Goal: Information Seeking & Learning: Learn about a topic

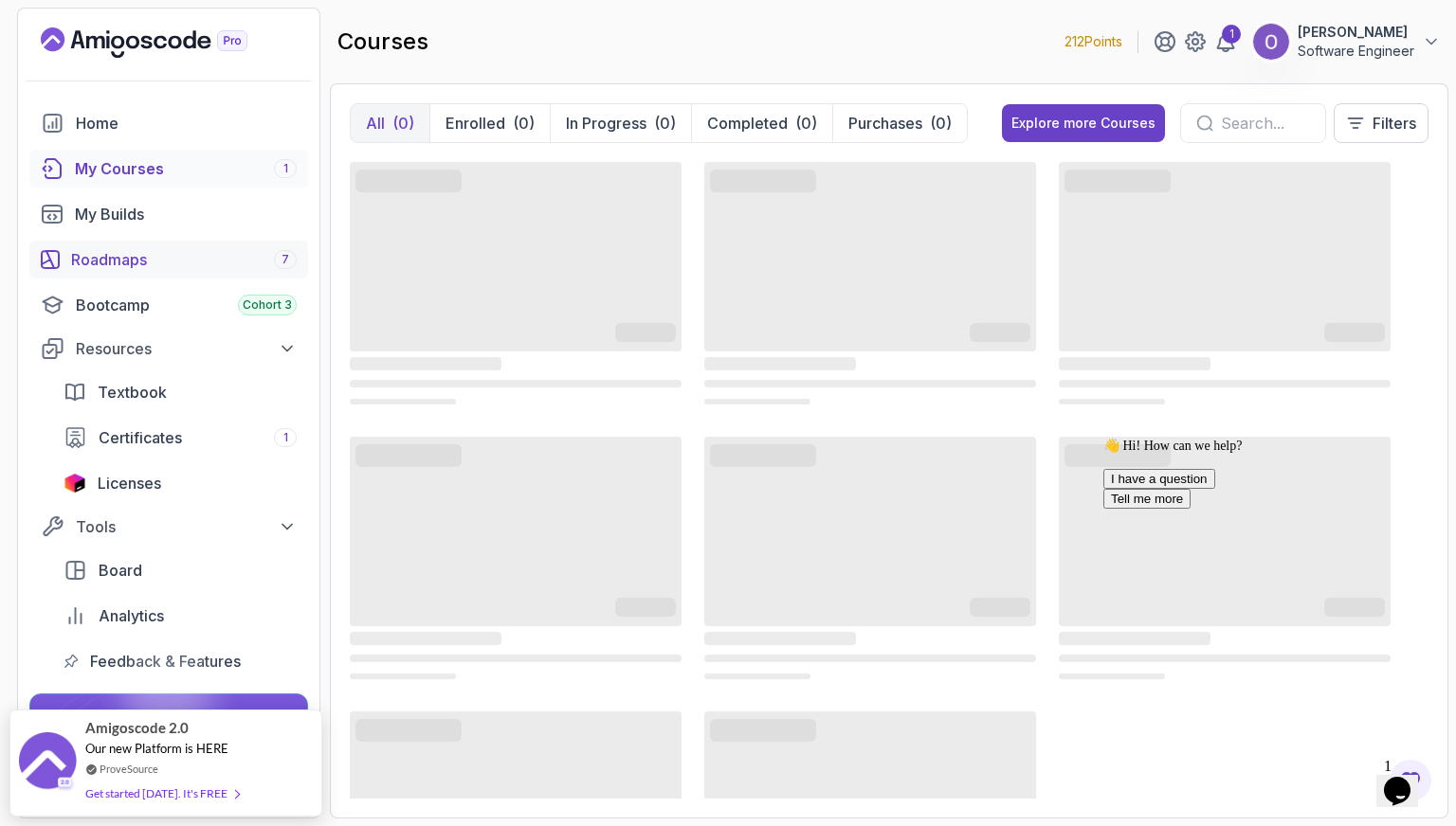
click at [185, 263] on div "Roadmaps 7" at bounding box center [184, 259] width 226 height 23
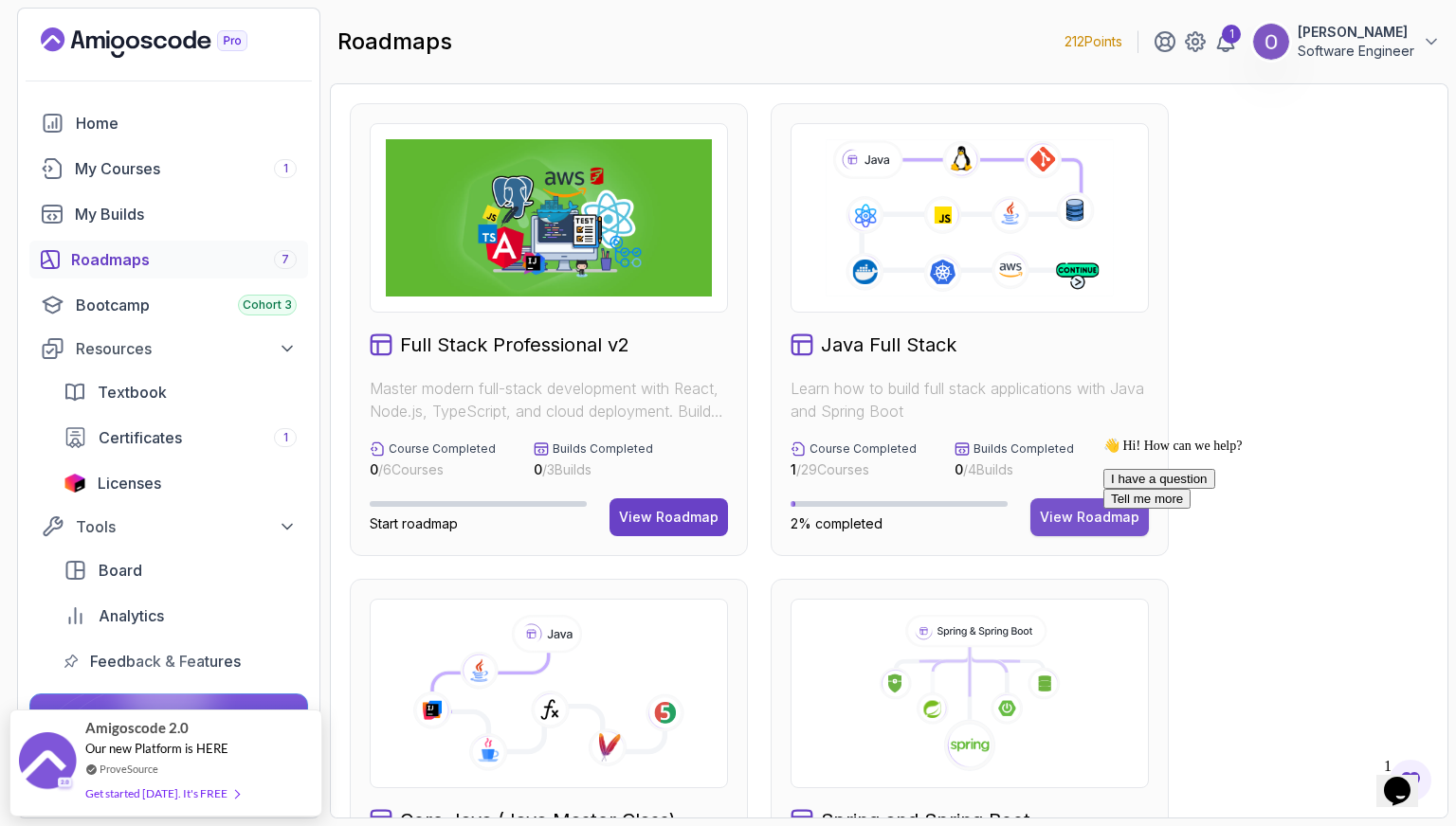
click at [1094, 513] on div "View Roadmap" at bounding box center [1090, 517] width 100 height 19
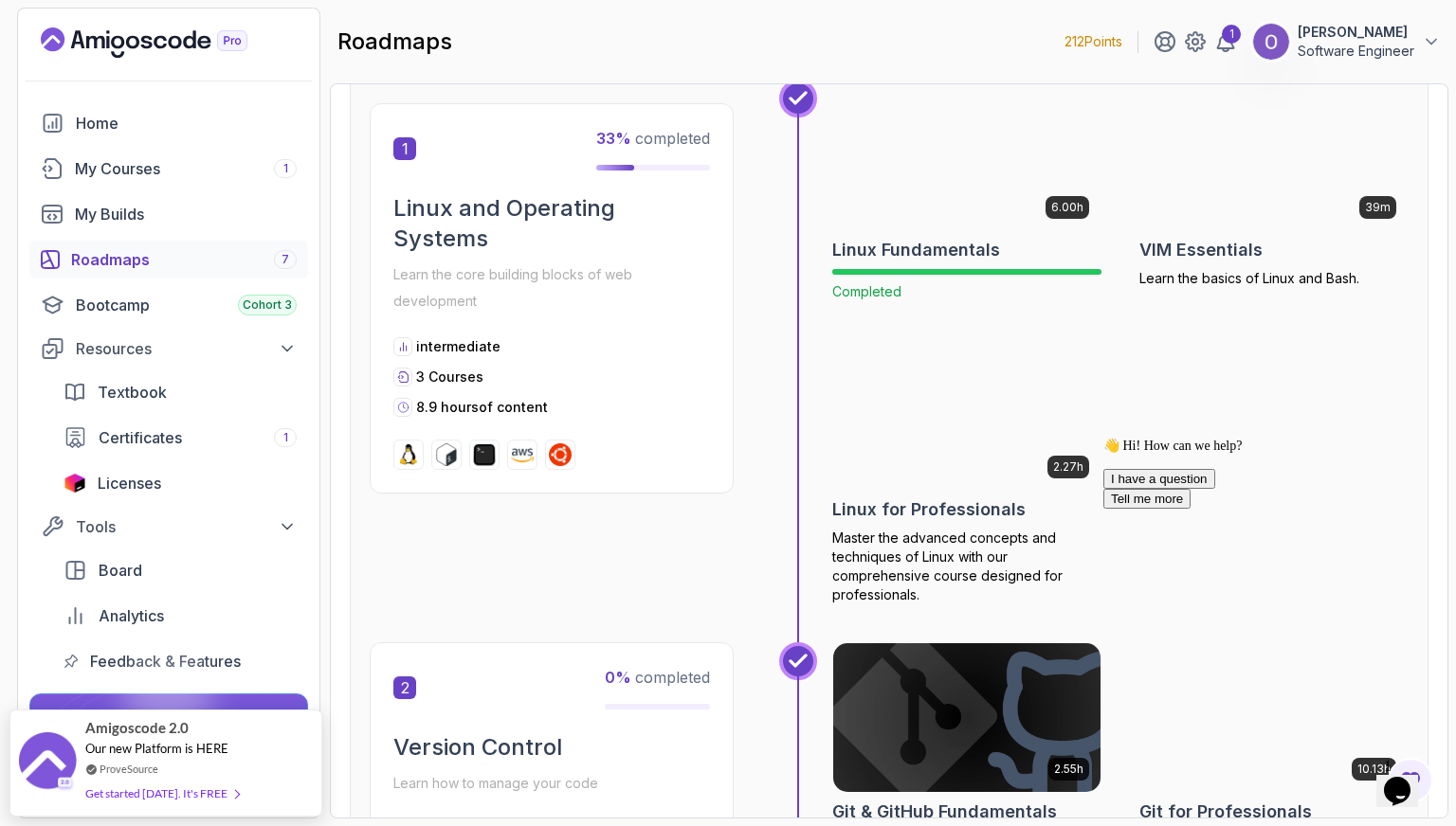
scroll to position [379, 0]
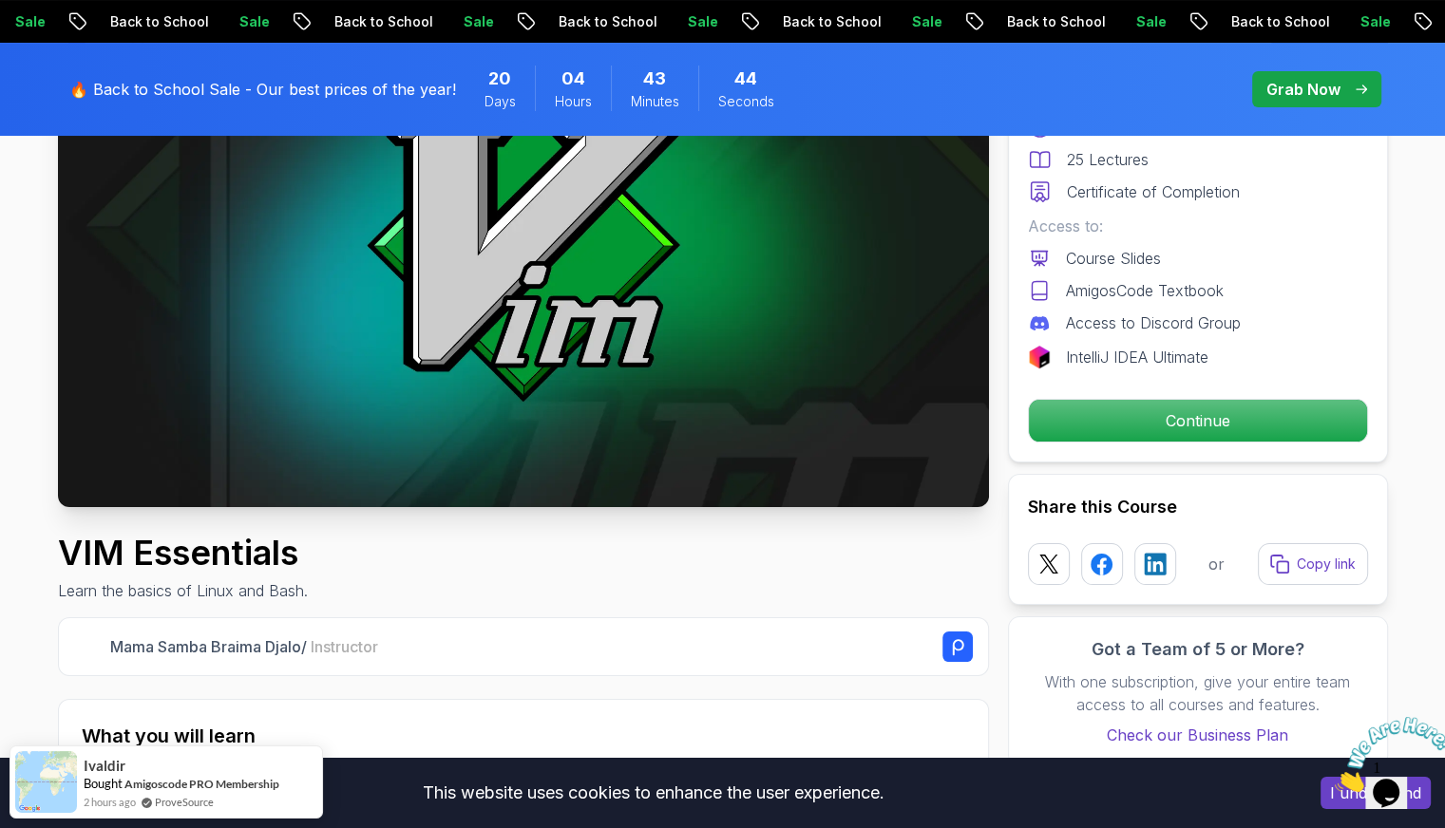
scroll to position [285, 0]
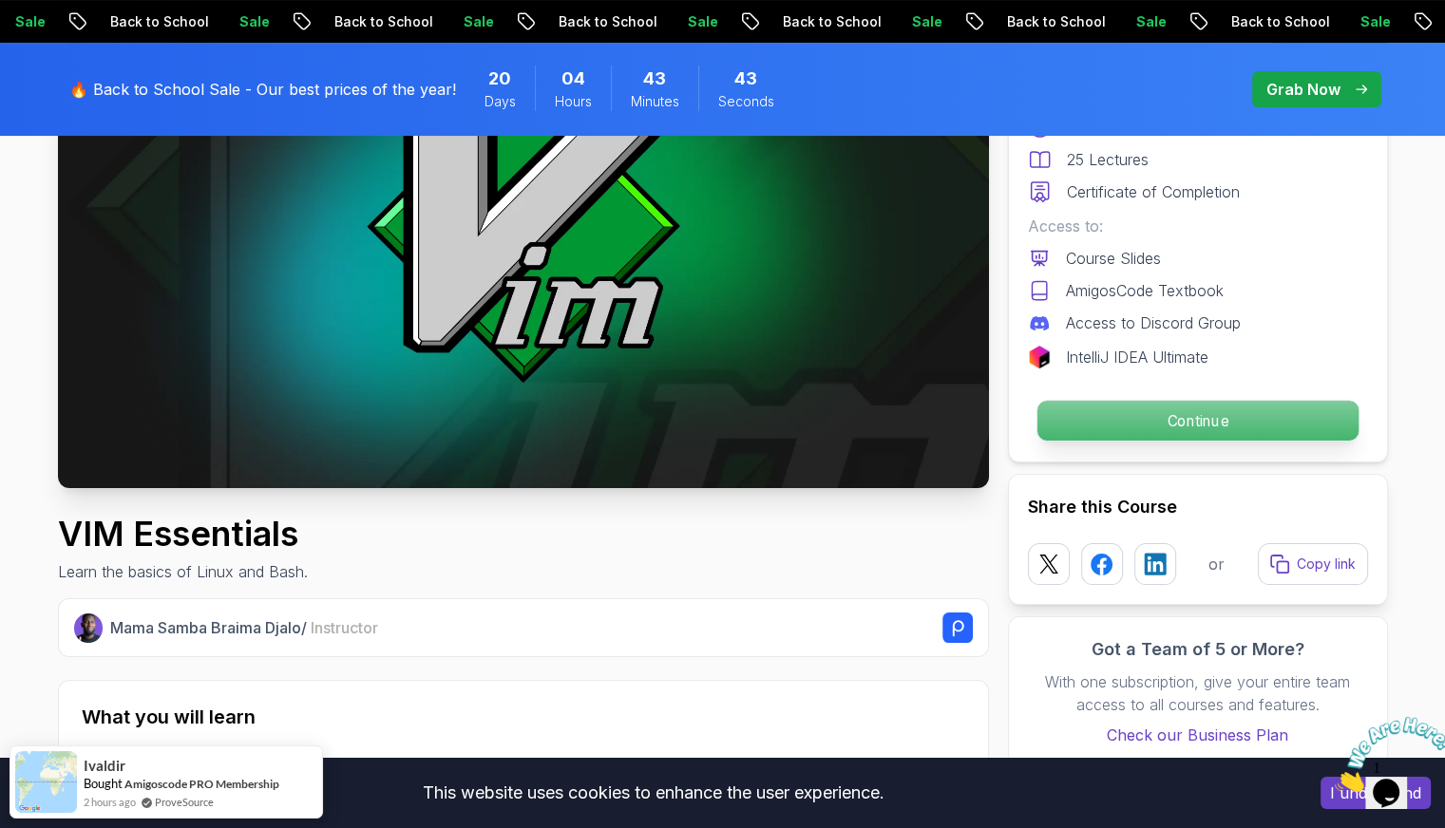
click at [1073, 412] on p "Continue" at bounding box center [1196, 421] width 321 height 40
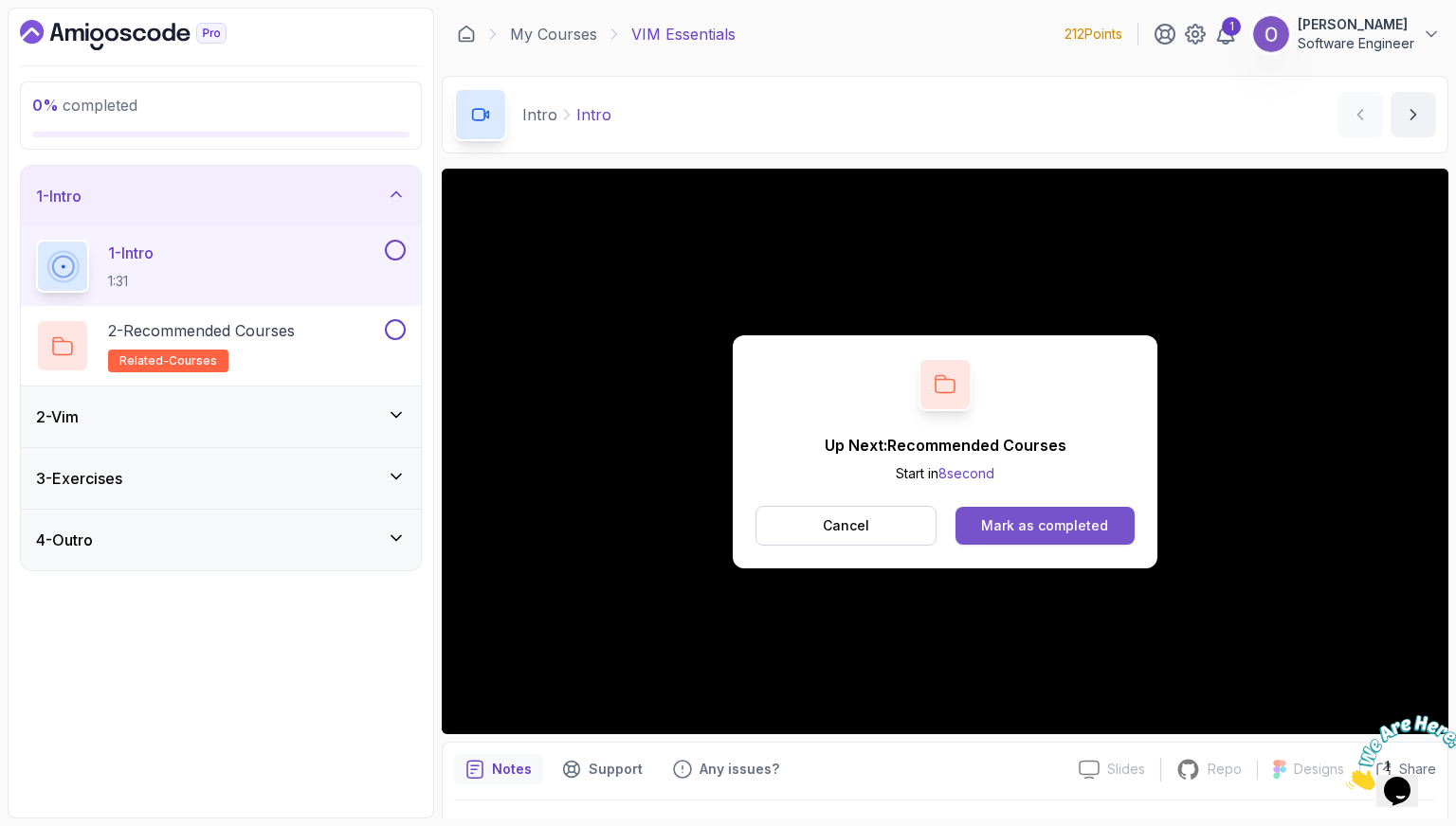
click at [1094, 540] on button "Mark as completed" at bounding box center [1044, 526] width 179 height 38
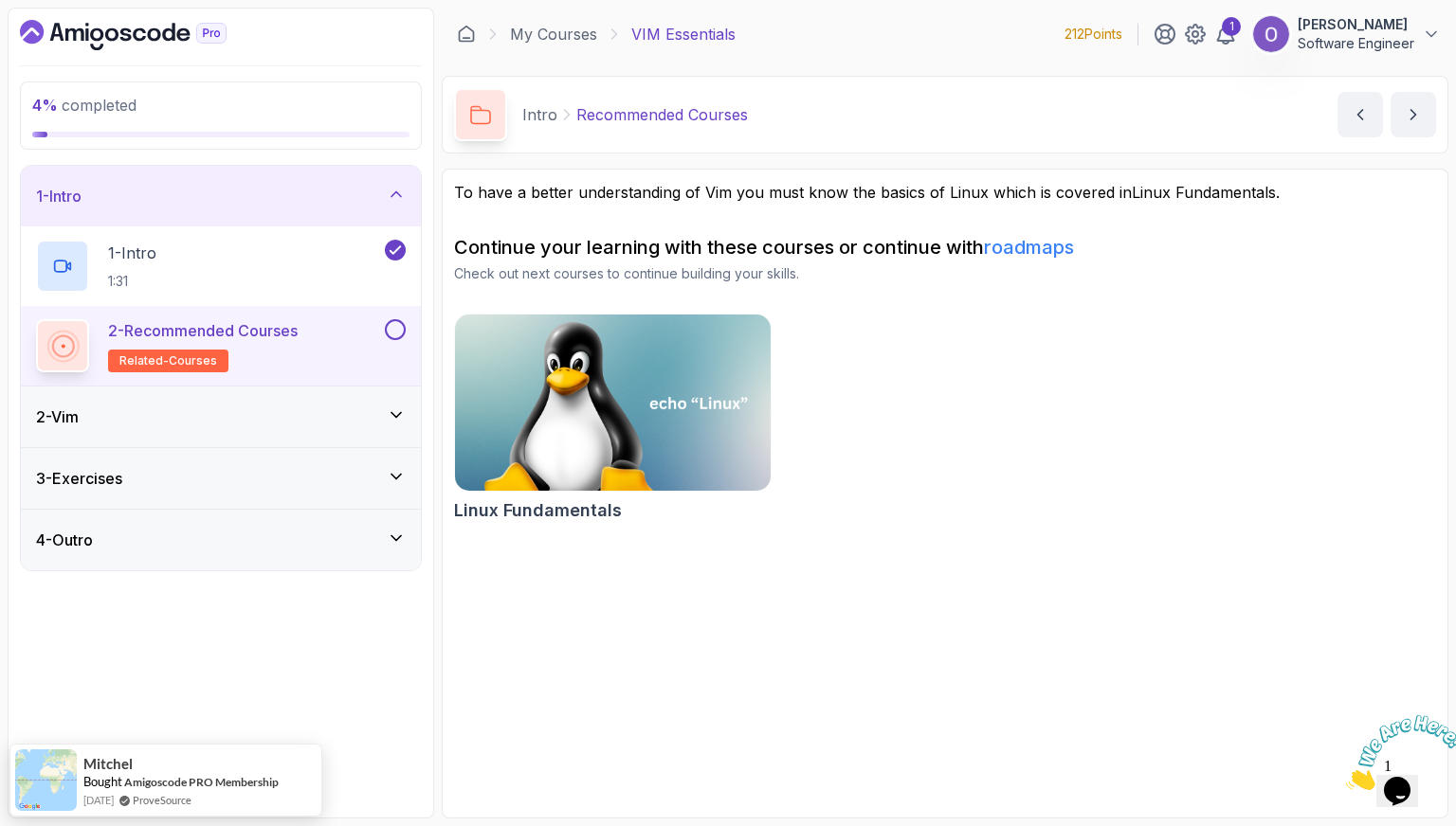
click at [393, 329] on button at bounding box center [395, 329] width 21 height 21
click at [332, 414] on div "2 - Vim" at bounding box center [221, 416] width 369 height 23
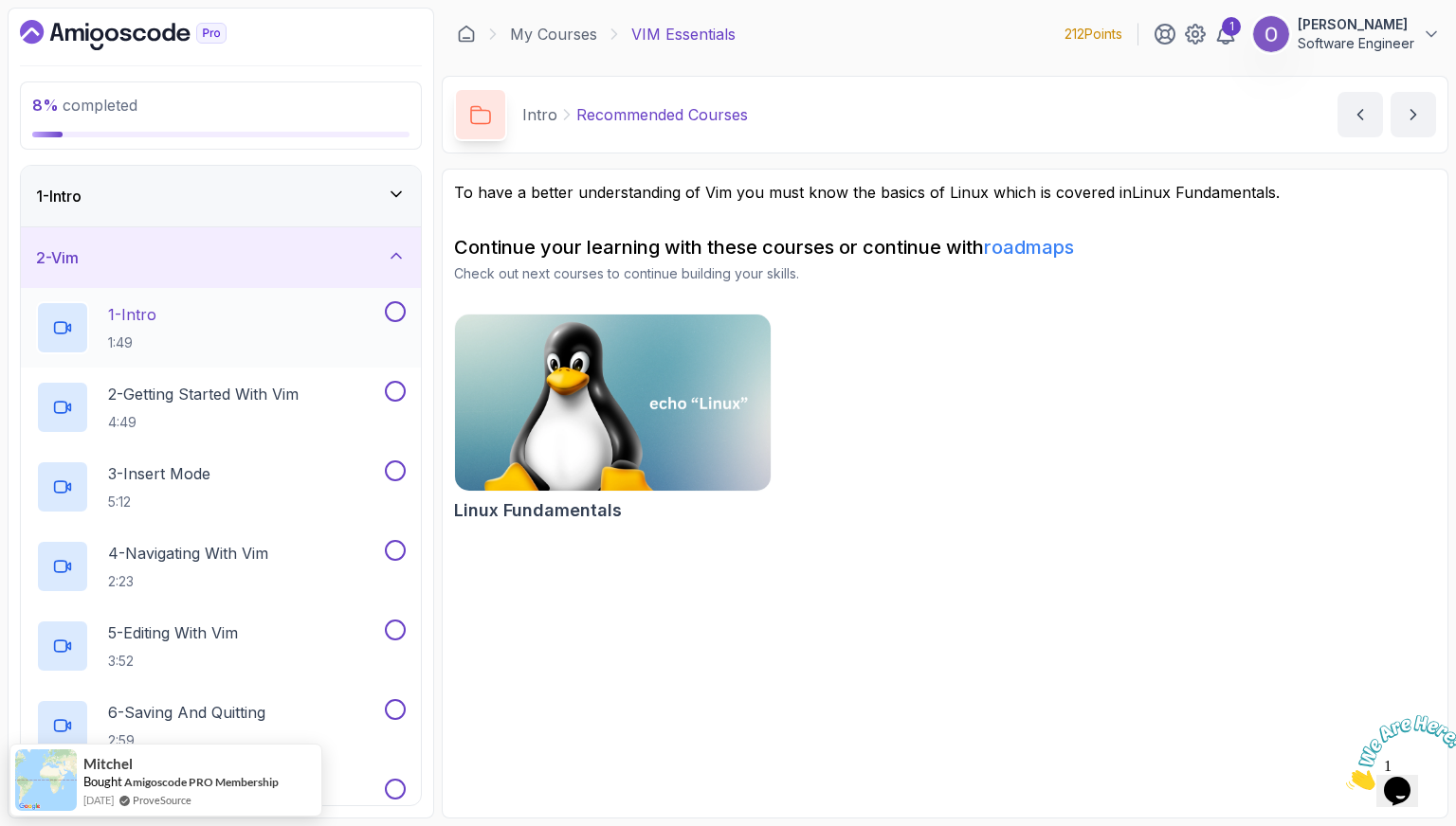
click at [311, 333] on div "1 - Intro 1:49" at bounding box center [209, 327] width 345 height 53
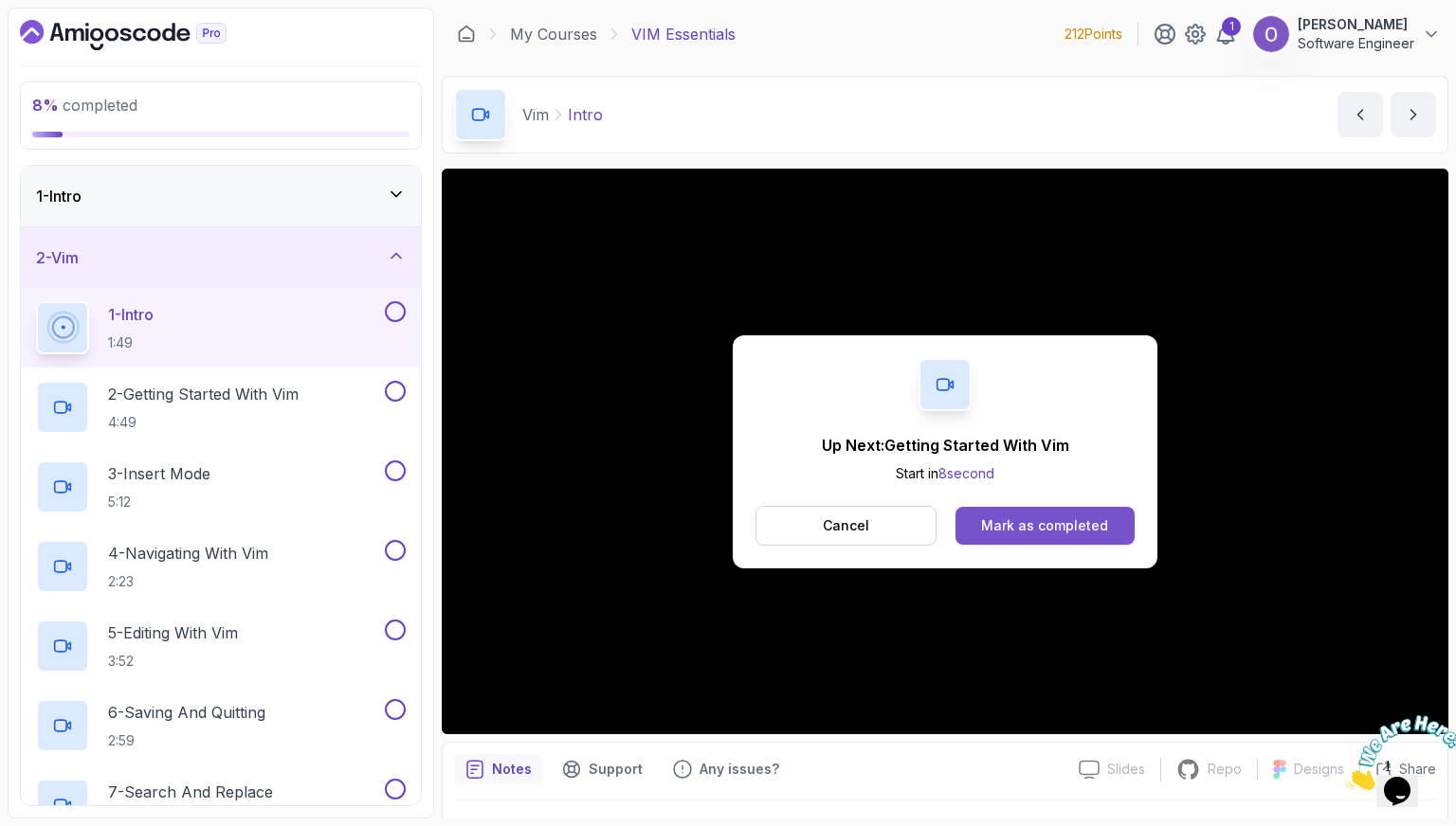
click at [1066, 523] on div "Mark as completed" at bounding box center [1044, 526] width 127 height 19
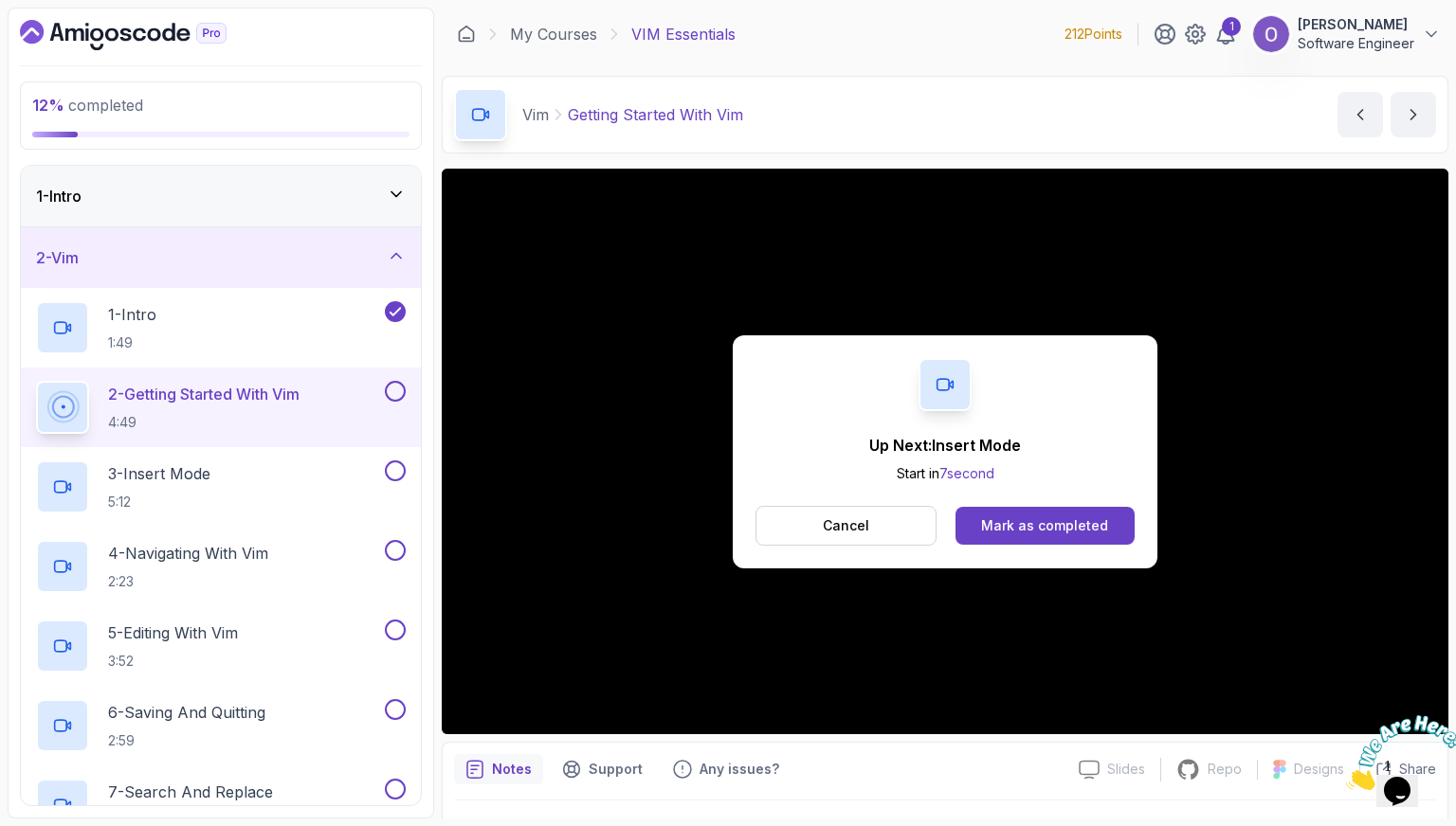
click at [1047, 524] on div "Mark as completed" at bounding box center [1044, 526] width 127 height 19
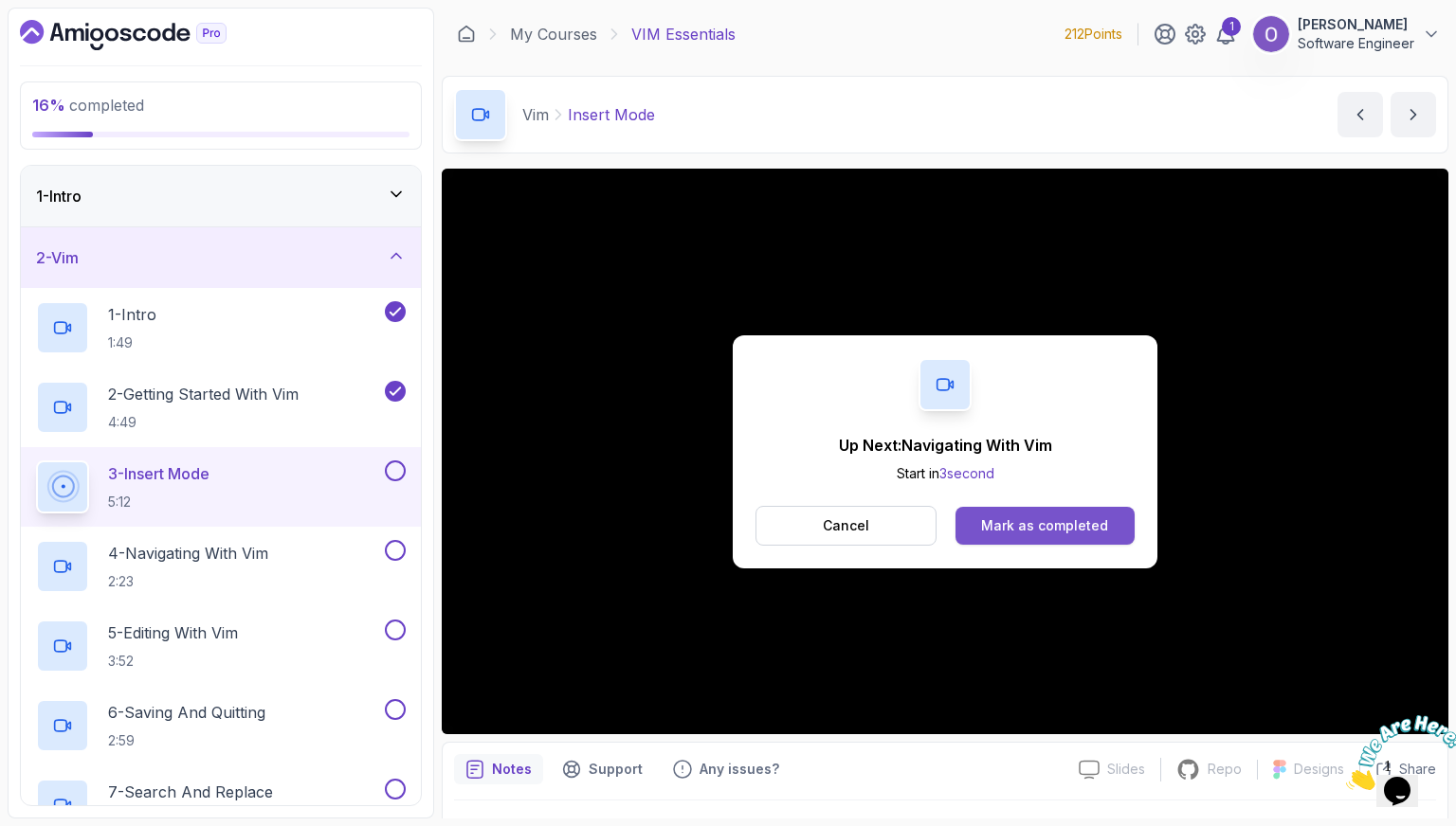
click at [1047, 521] on div "Mark as completed" at bounding box center [1044, 526] width 127 height 19
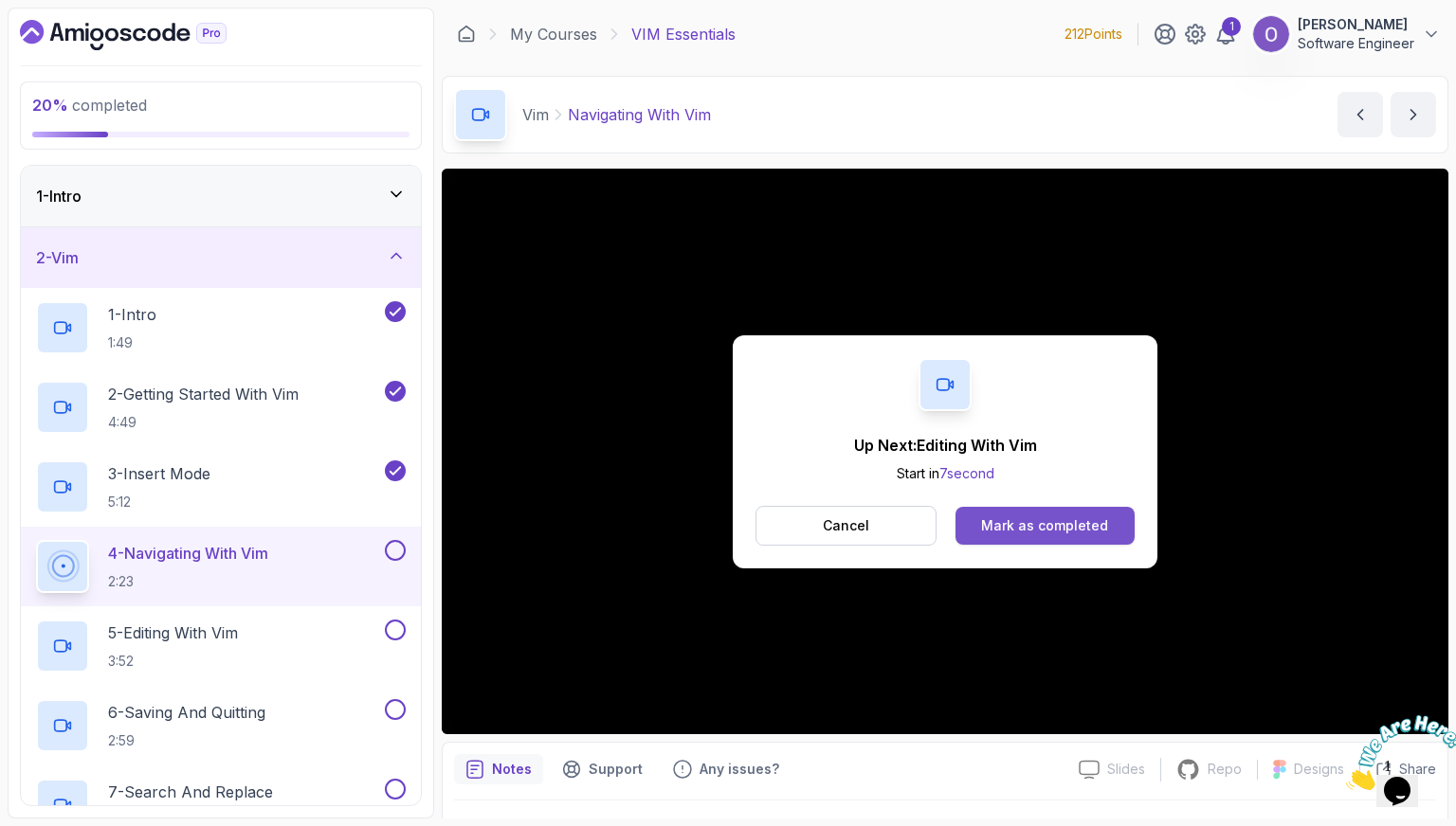
click at [1028, 520] on div "Mark as completed" at bounding box center [1044, 526] width 127 height 19
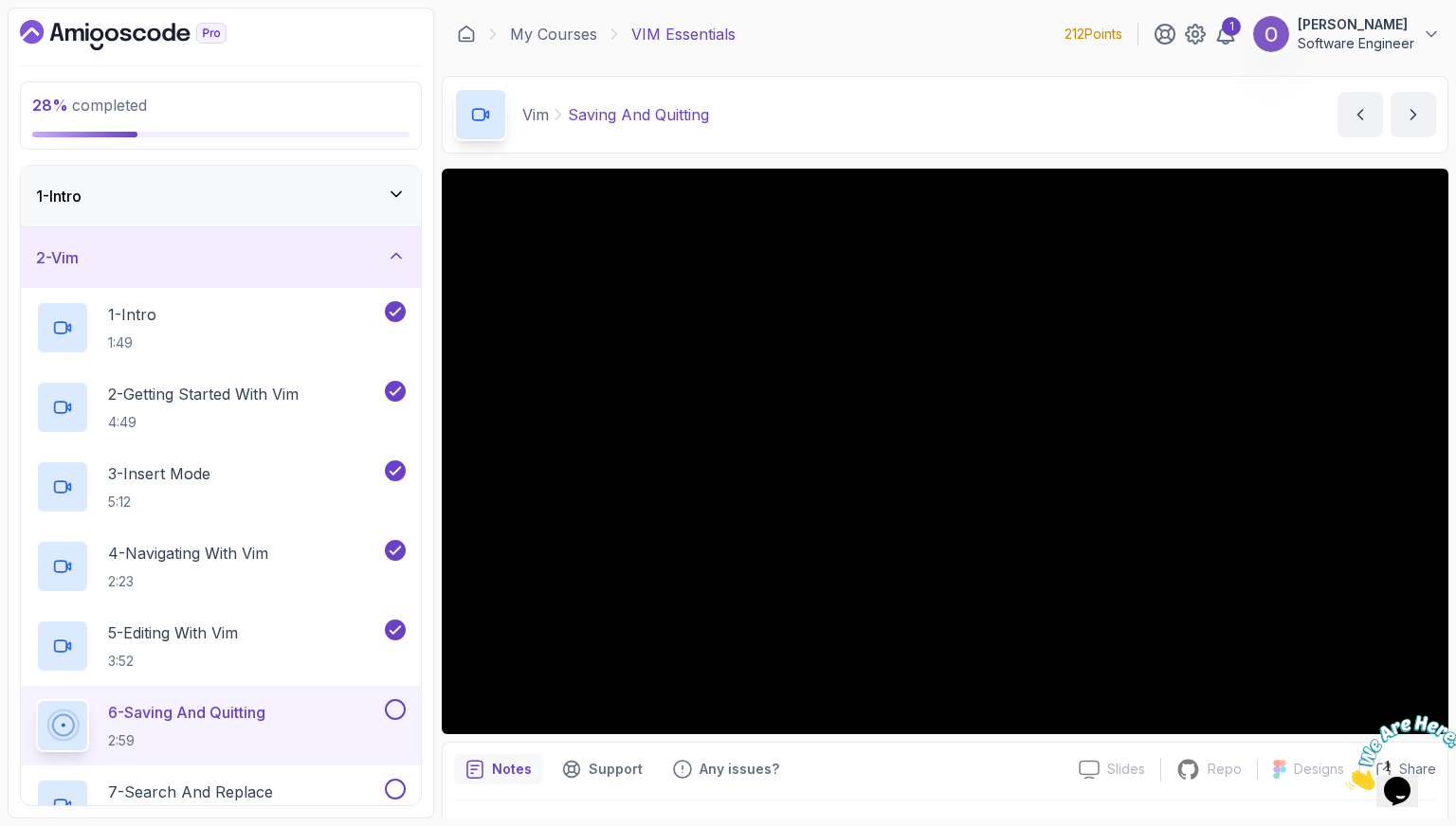
click at [392, 709] on button at bounding box center [395, 709] width 21 height 21
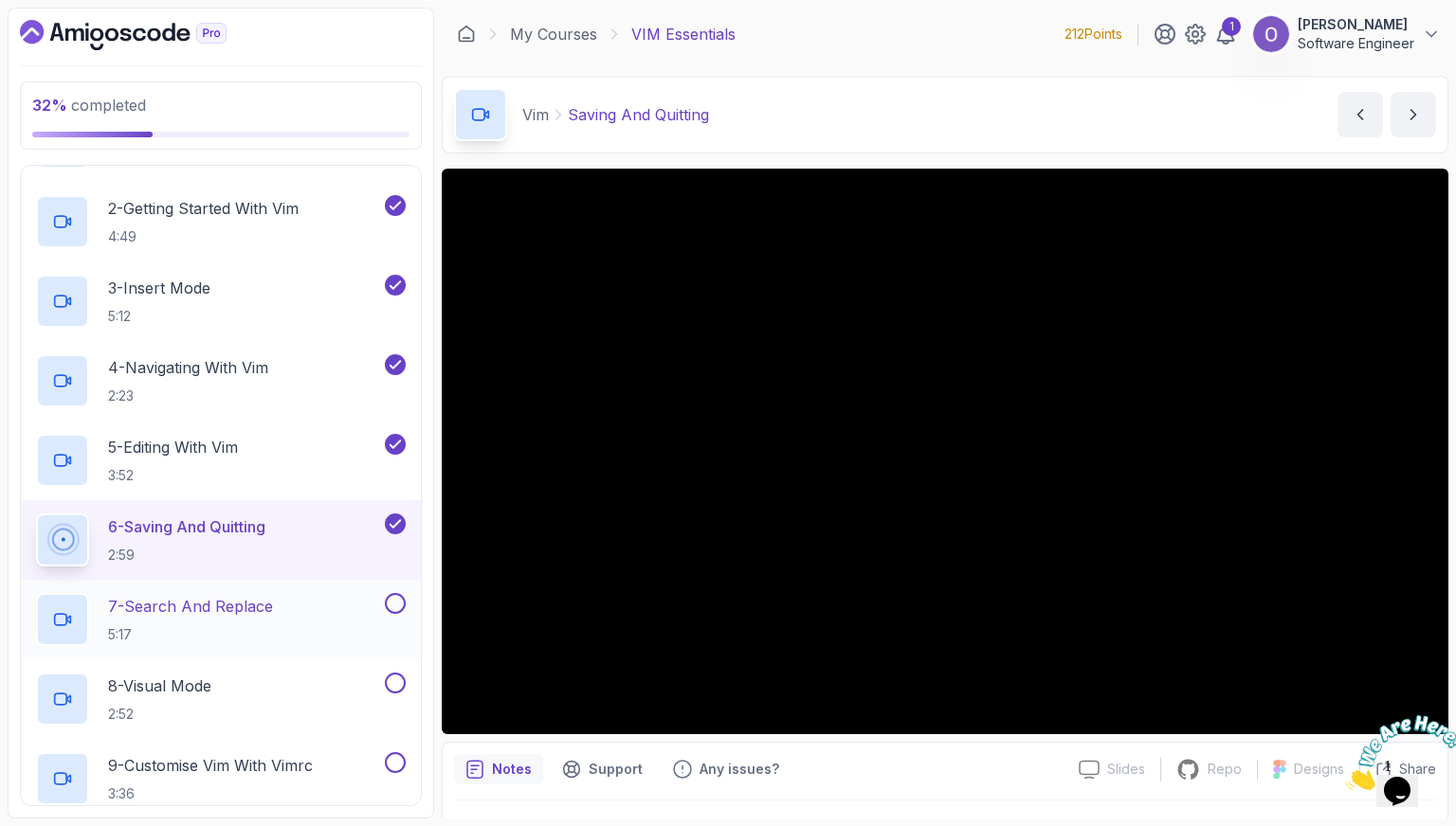
scroll to position [190, 0]
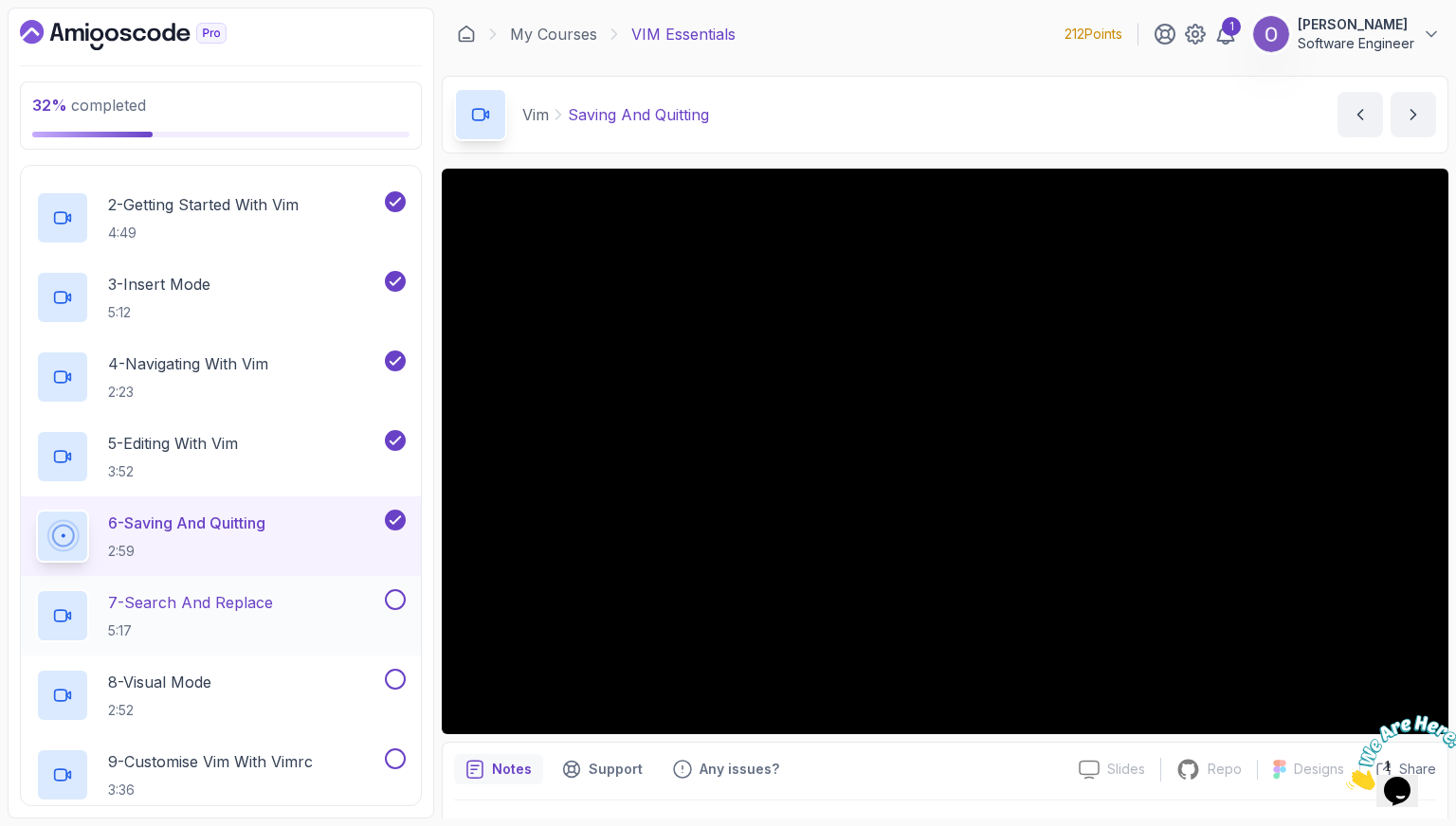
click at [303, 616] on div "7 - Search And Replace 5:17" at bounding box center [209, 616] width 345 height 53
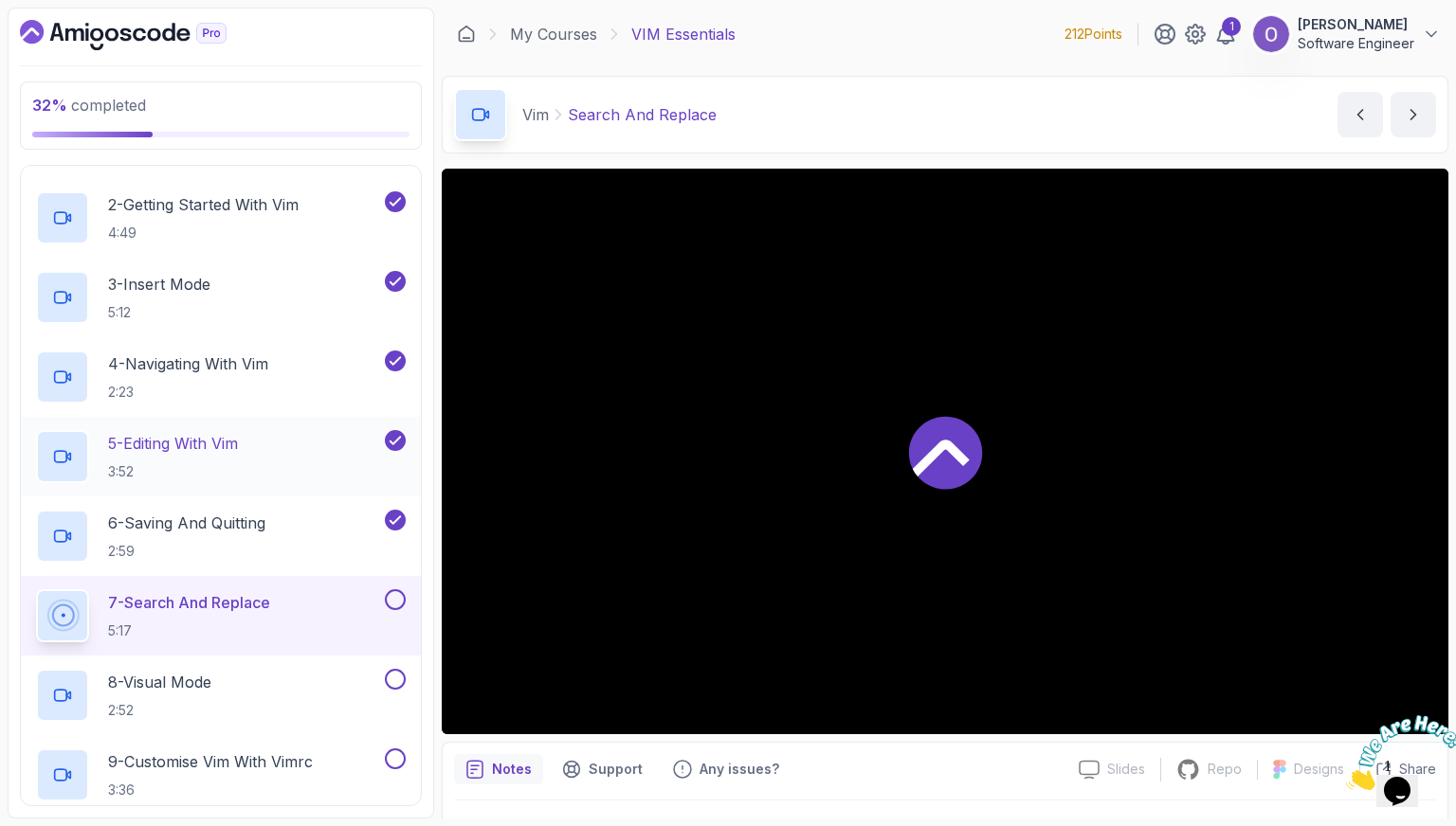
scroll to position [284, 0]
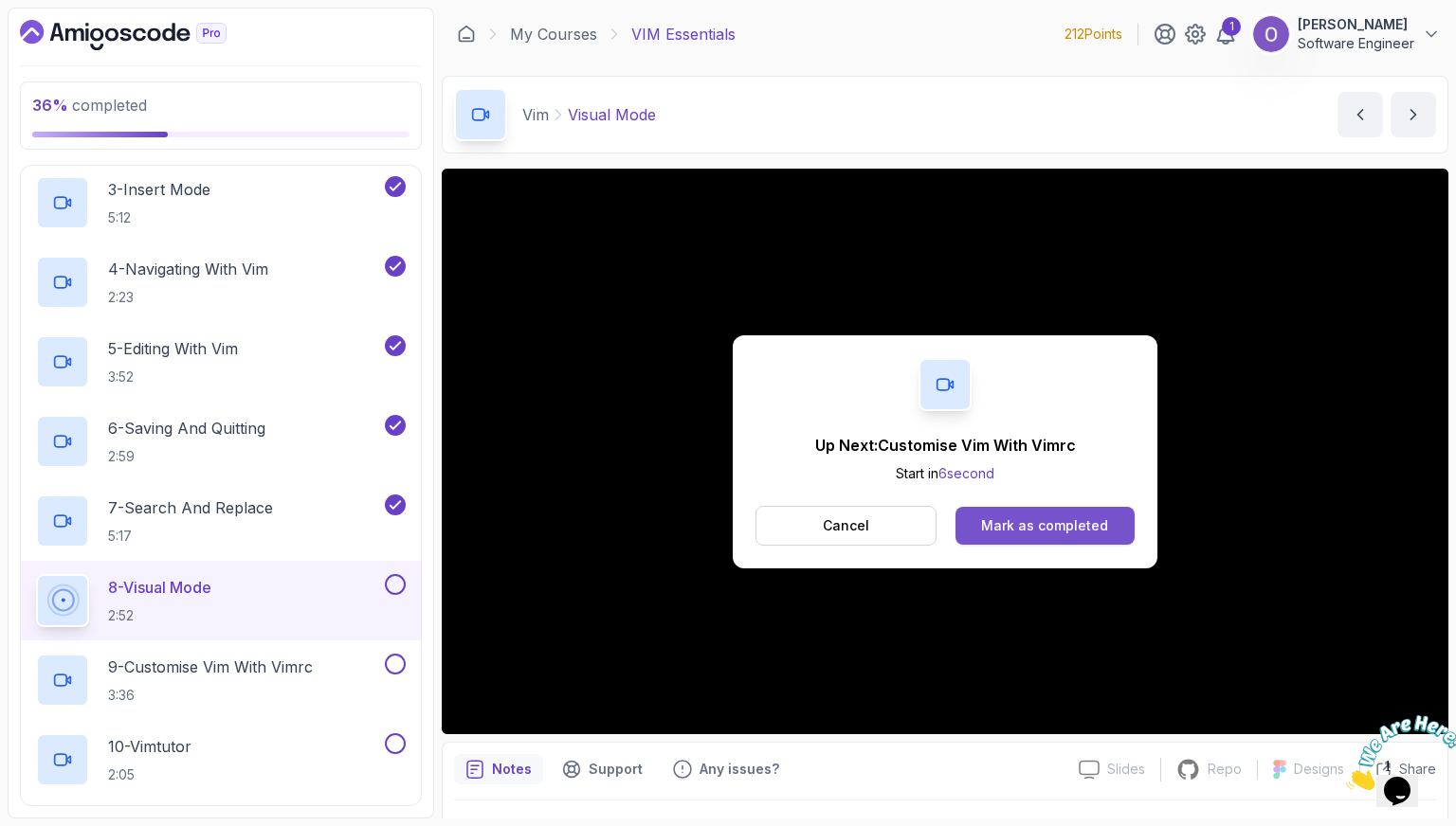
click at [1006, 520] on div "Mark as completed" at bounding box center [1044, 526] width 127 height 19
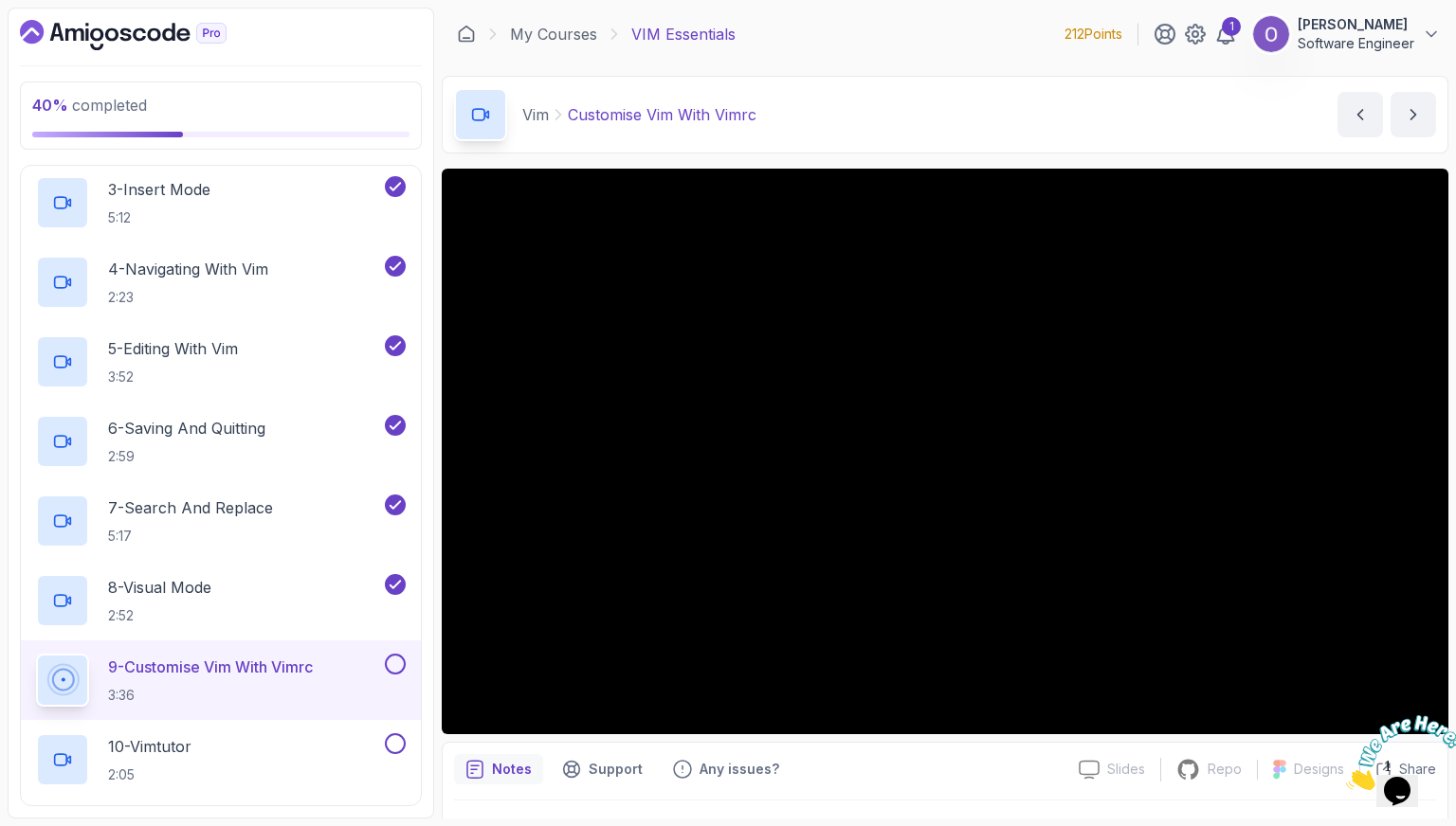
click at [398, 664] on button at bounding box center [395, 663] width 21 height 21
click at [398, 664] on icon at bounding box center [394, 663] width 17 height 19
click at [398, 664] on button at bounding box center [395, 663] width 21 height 21
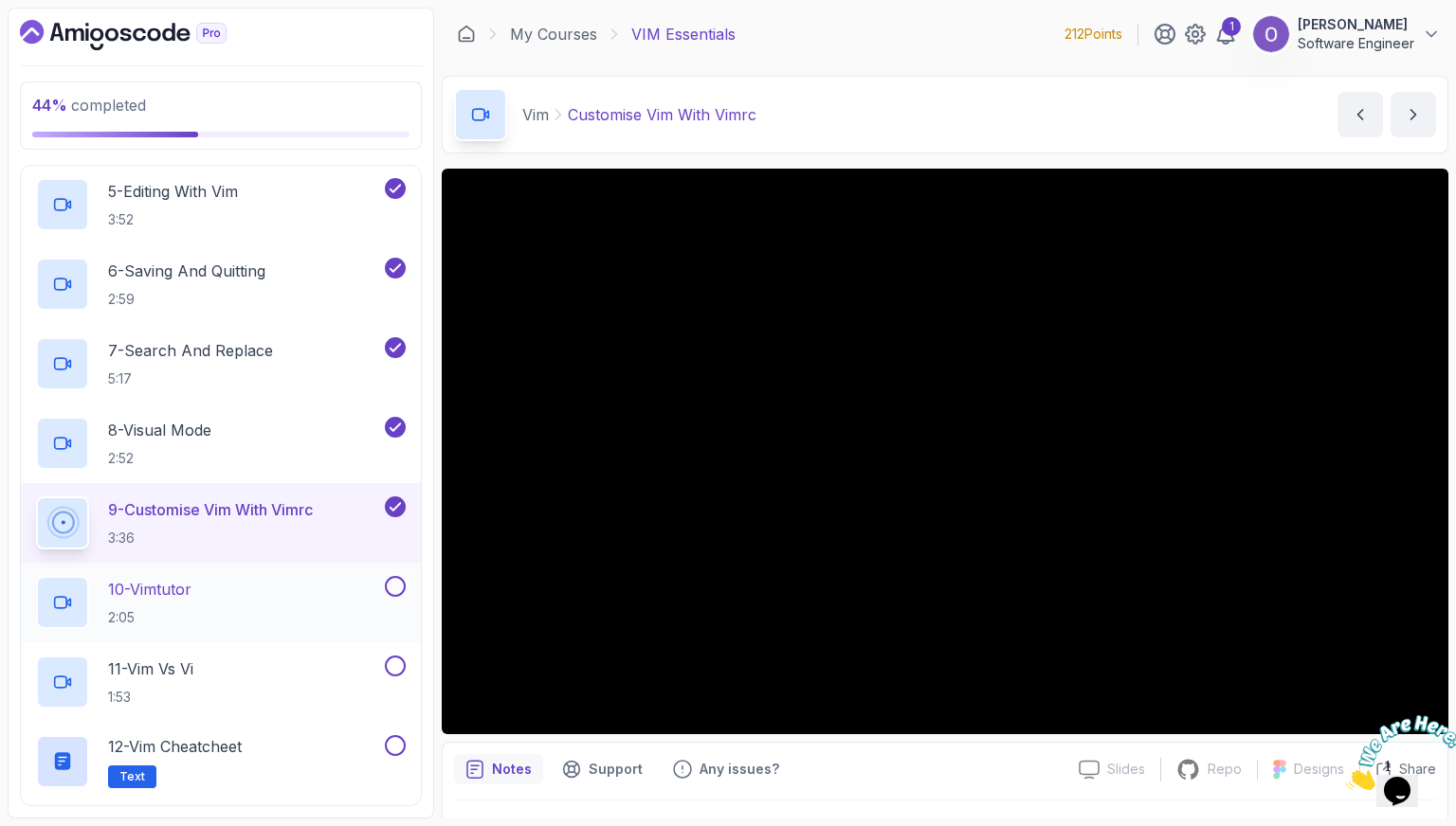
scroll to position [474, 0]
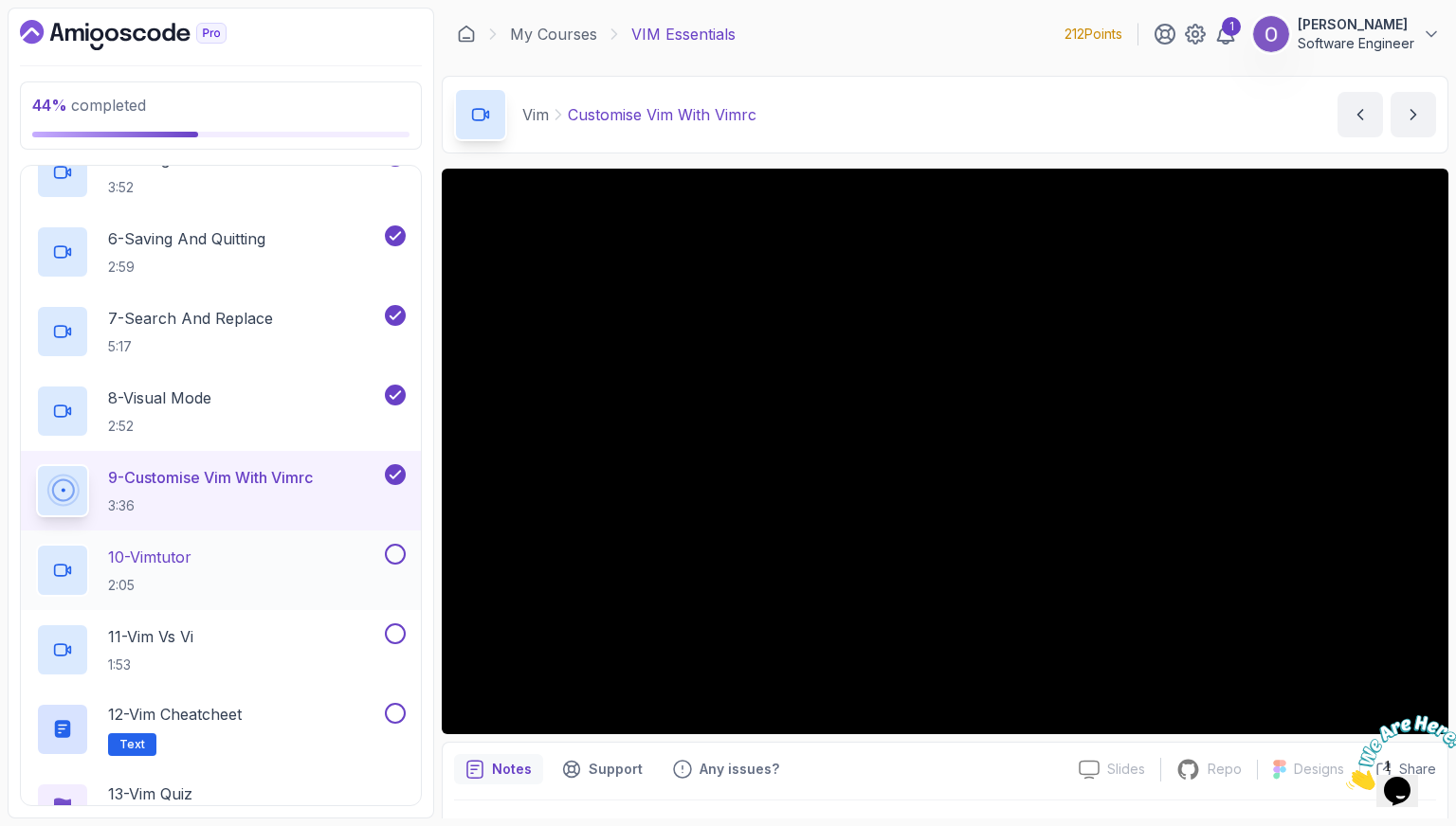
click at [268, 539] on div "10 - Vimtutor 2:05" at bounding box center [221, 571] width 400 height 80
click at [272, 556] on div "10 - Vimtutor 2:05" at bounding box center [209, 570] width 345 height 53
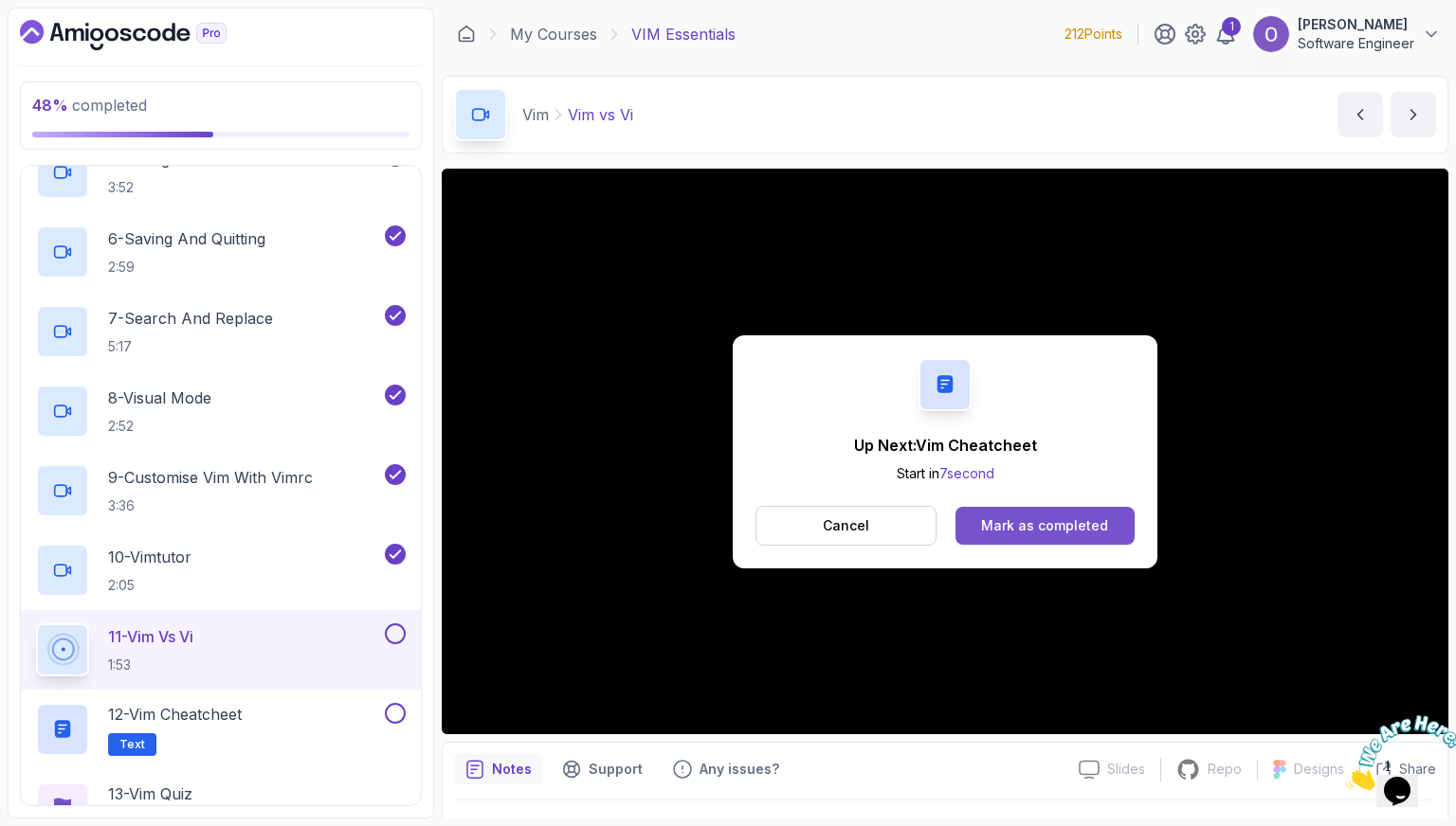
click at [1044, 530] on div "Mark as completed" at bounding box center [1044, 526] width 127 height 19
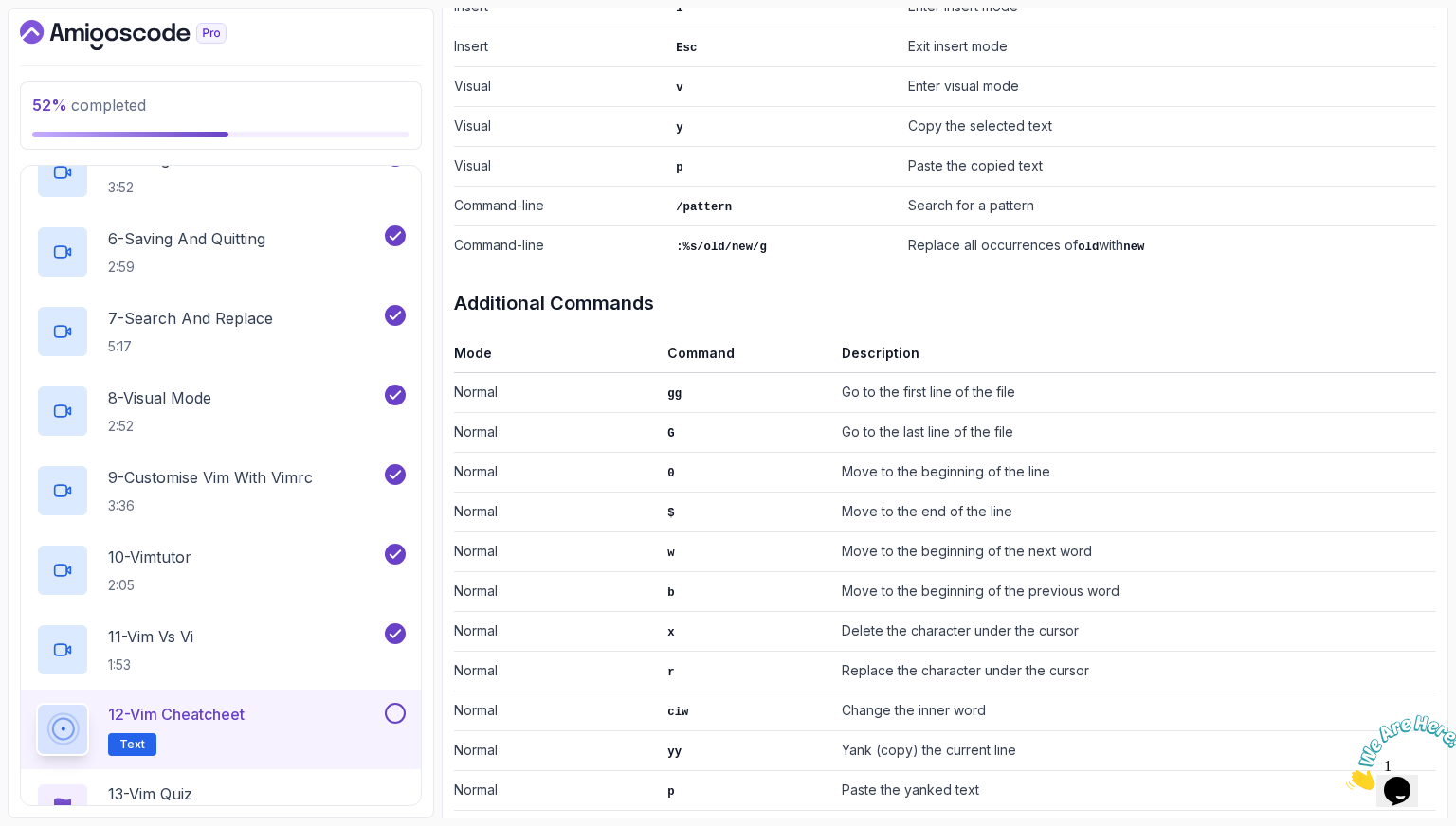
scroll to position [948, 0]
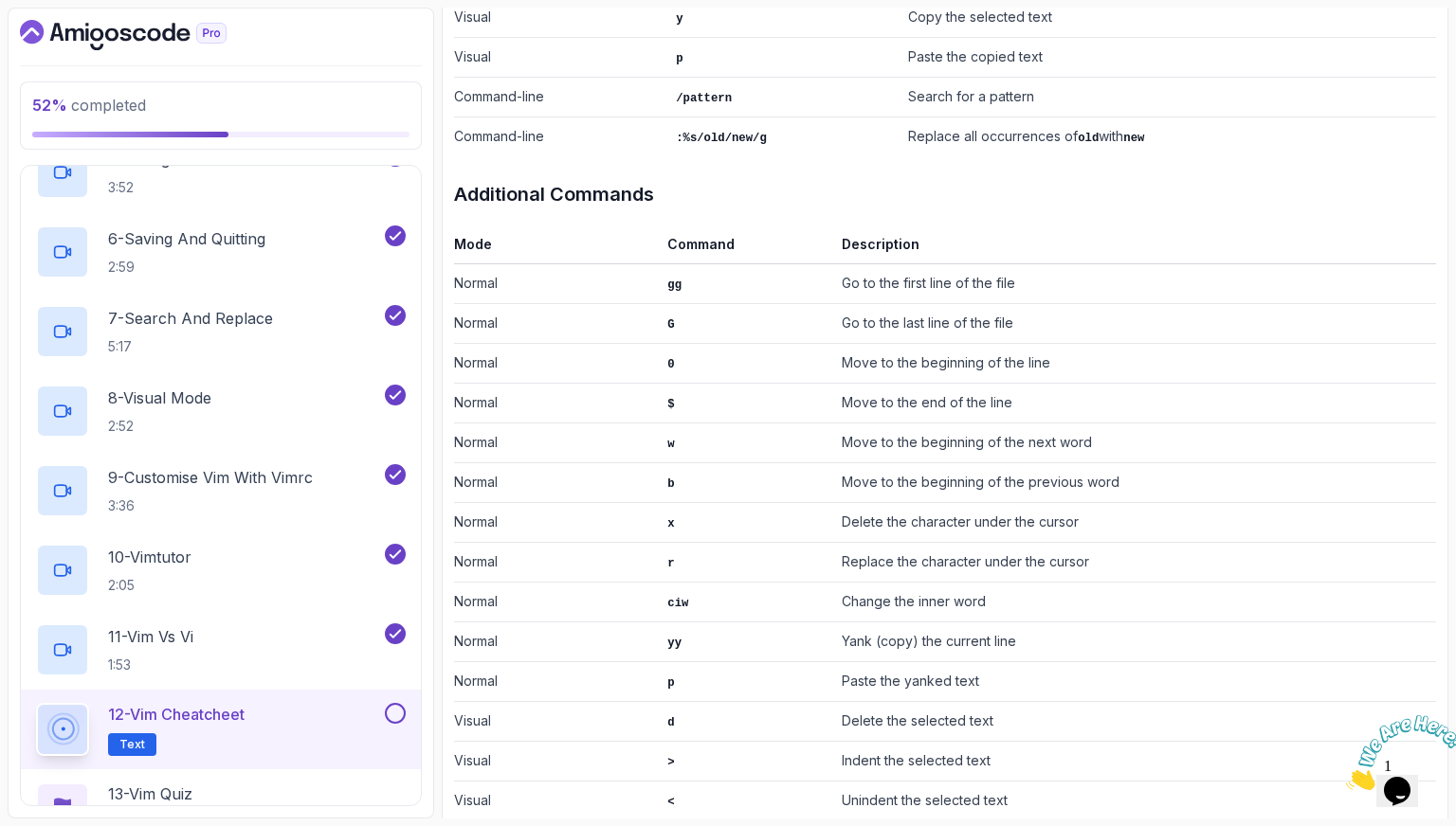
click at [398, 703] on button at bounding box center [395, 713] width 21 height 21
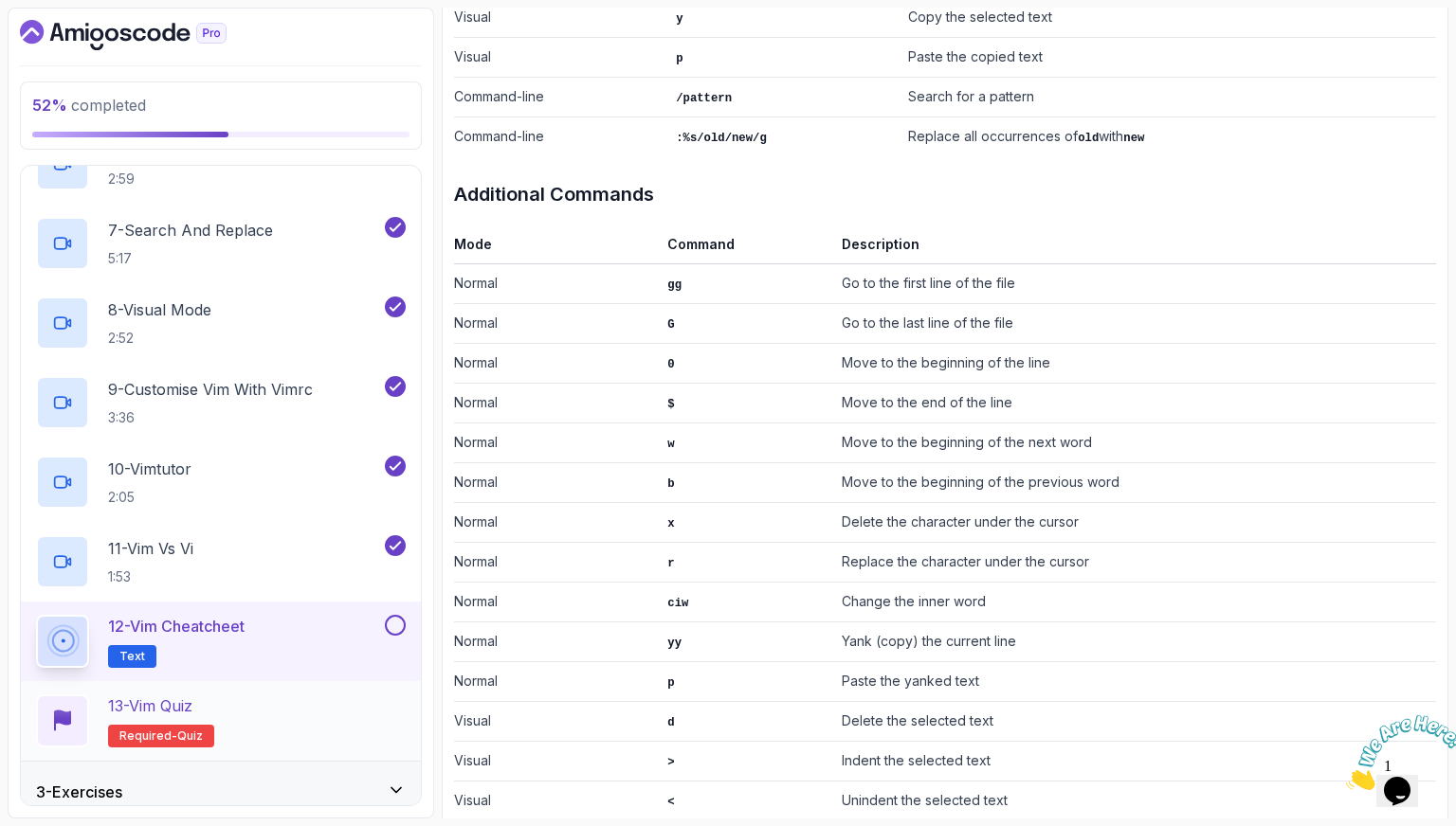
scroll to position [637, 0]
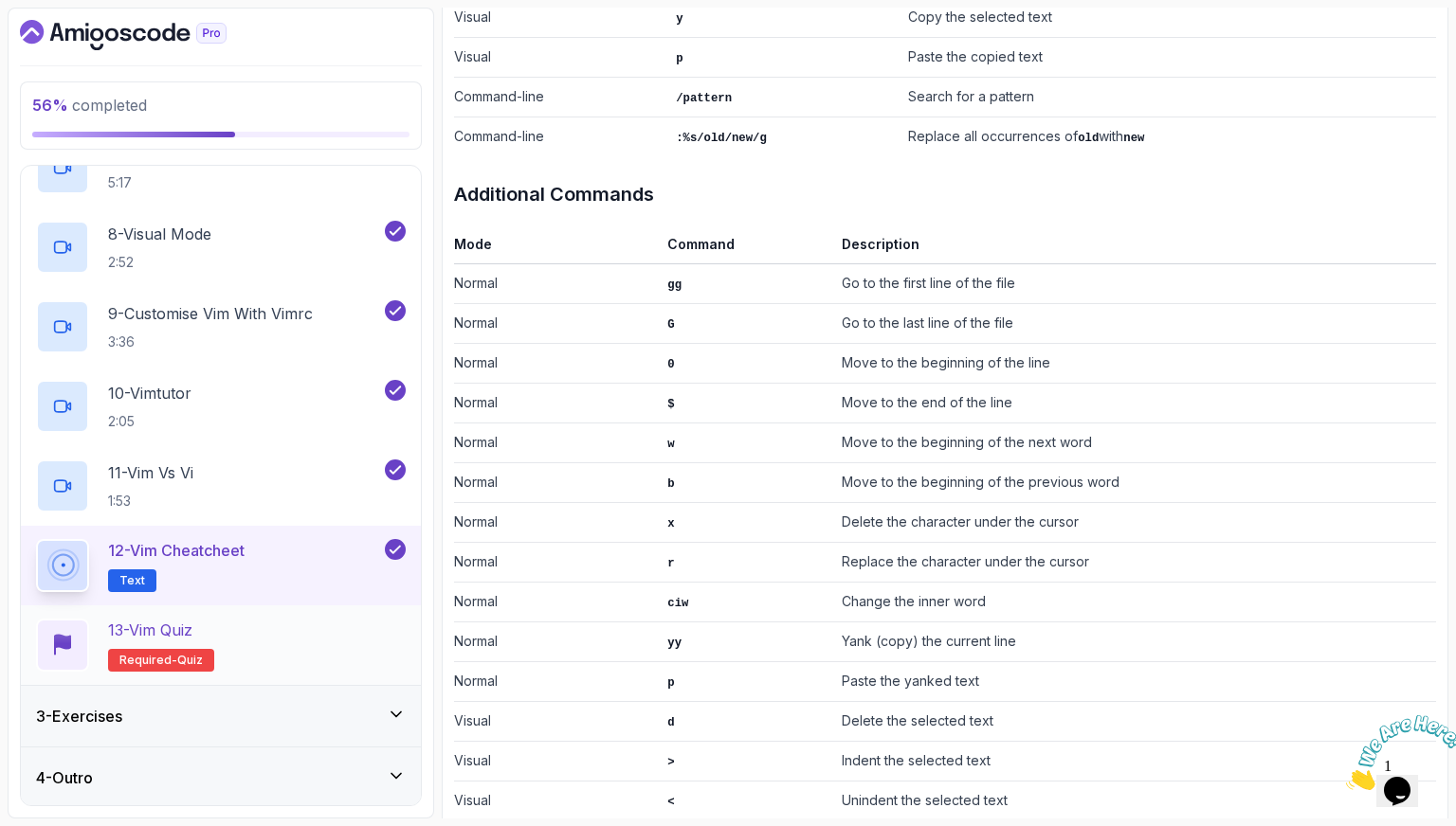
click at [300, 644] on div "13 - Vim Quiz Required- quiz" at bounding box center [221, 644] width 369 height 53
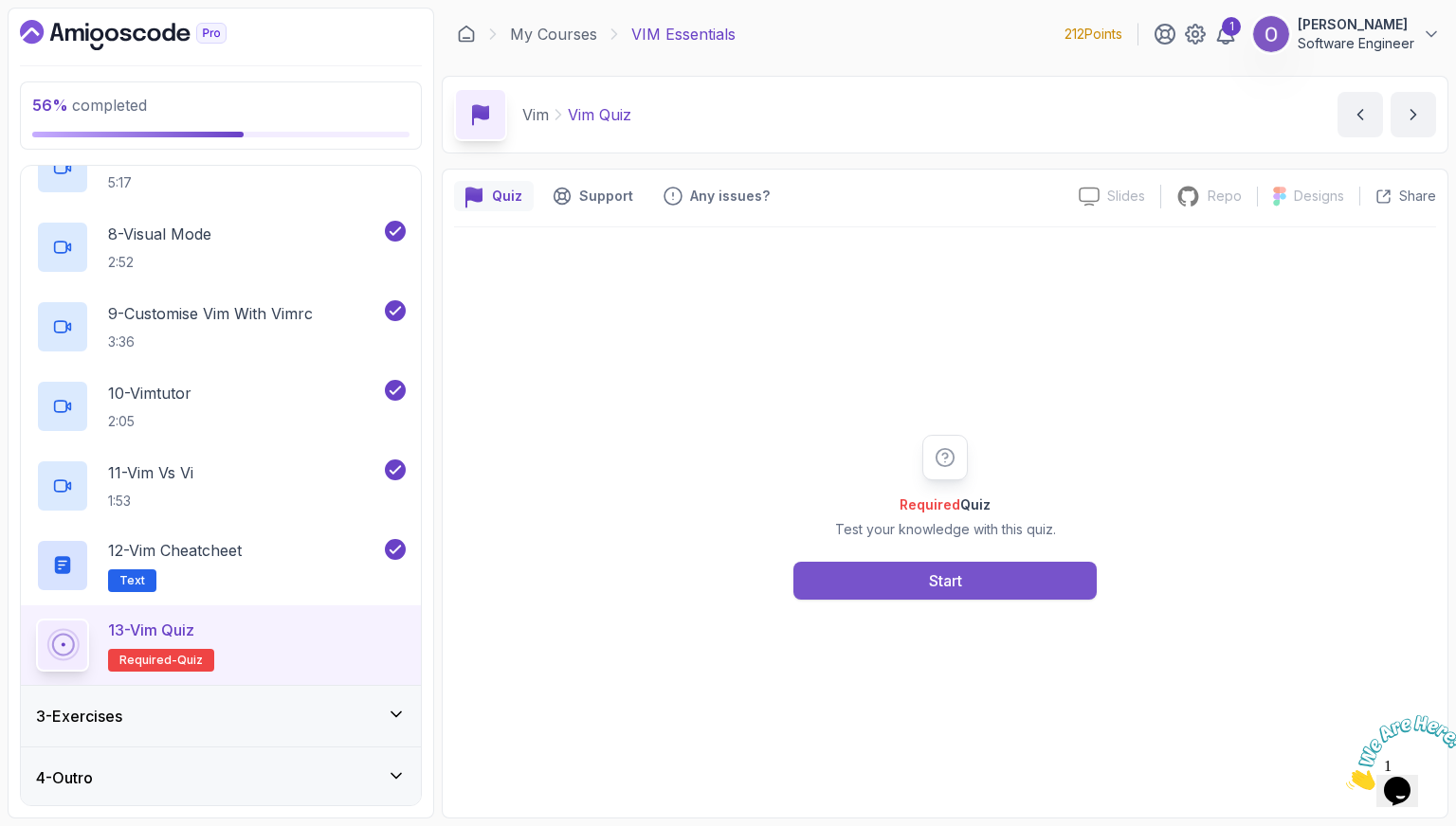
click at [914, 591] on button "Start" at bounding box center [945, 581] width 303 height 38
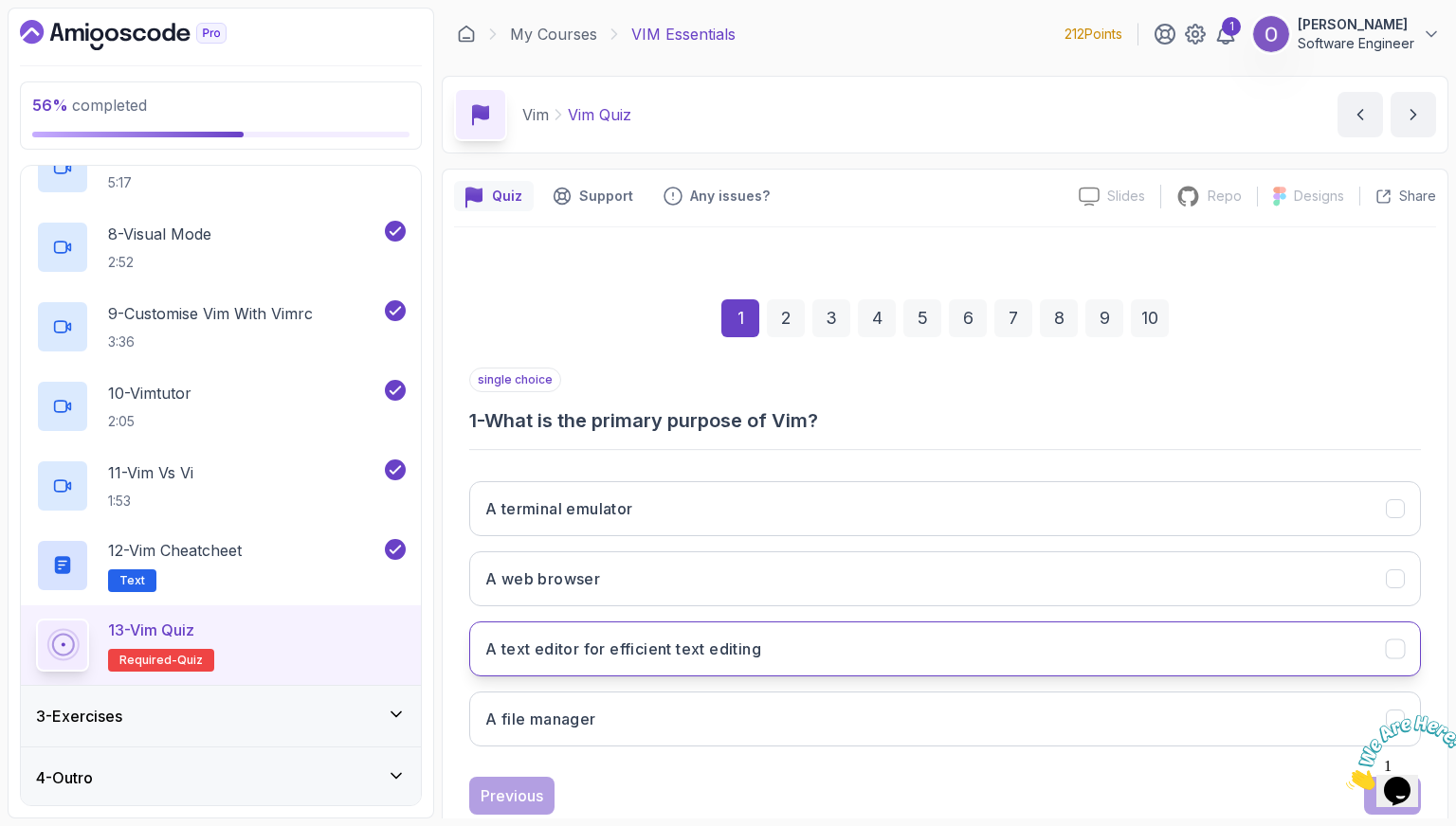
click at [670, 649] on h3 "A text editor for efficient text editing" at bounding box center [623, 648] width 275 height 23
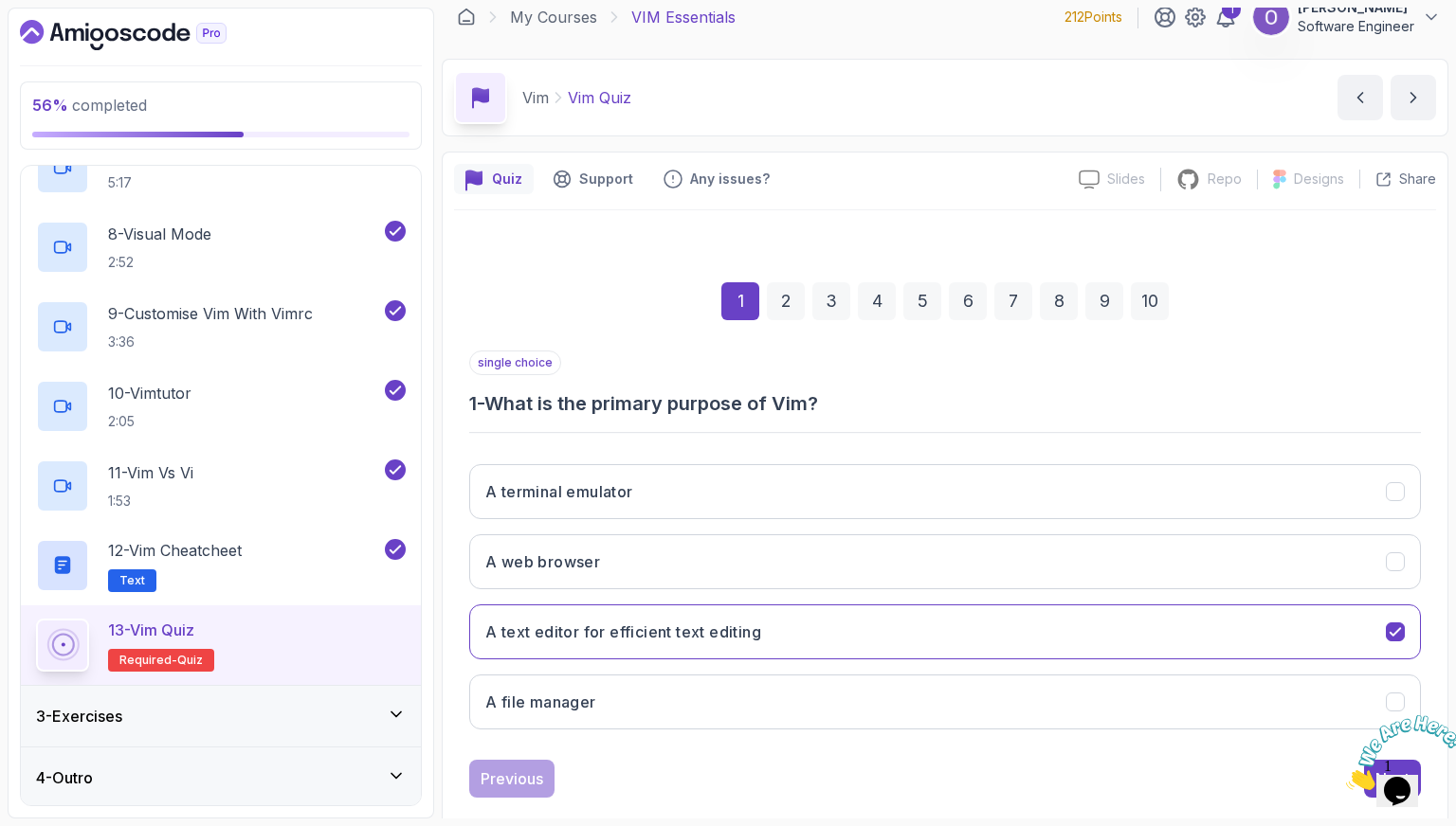
scroll to position [47, 0]
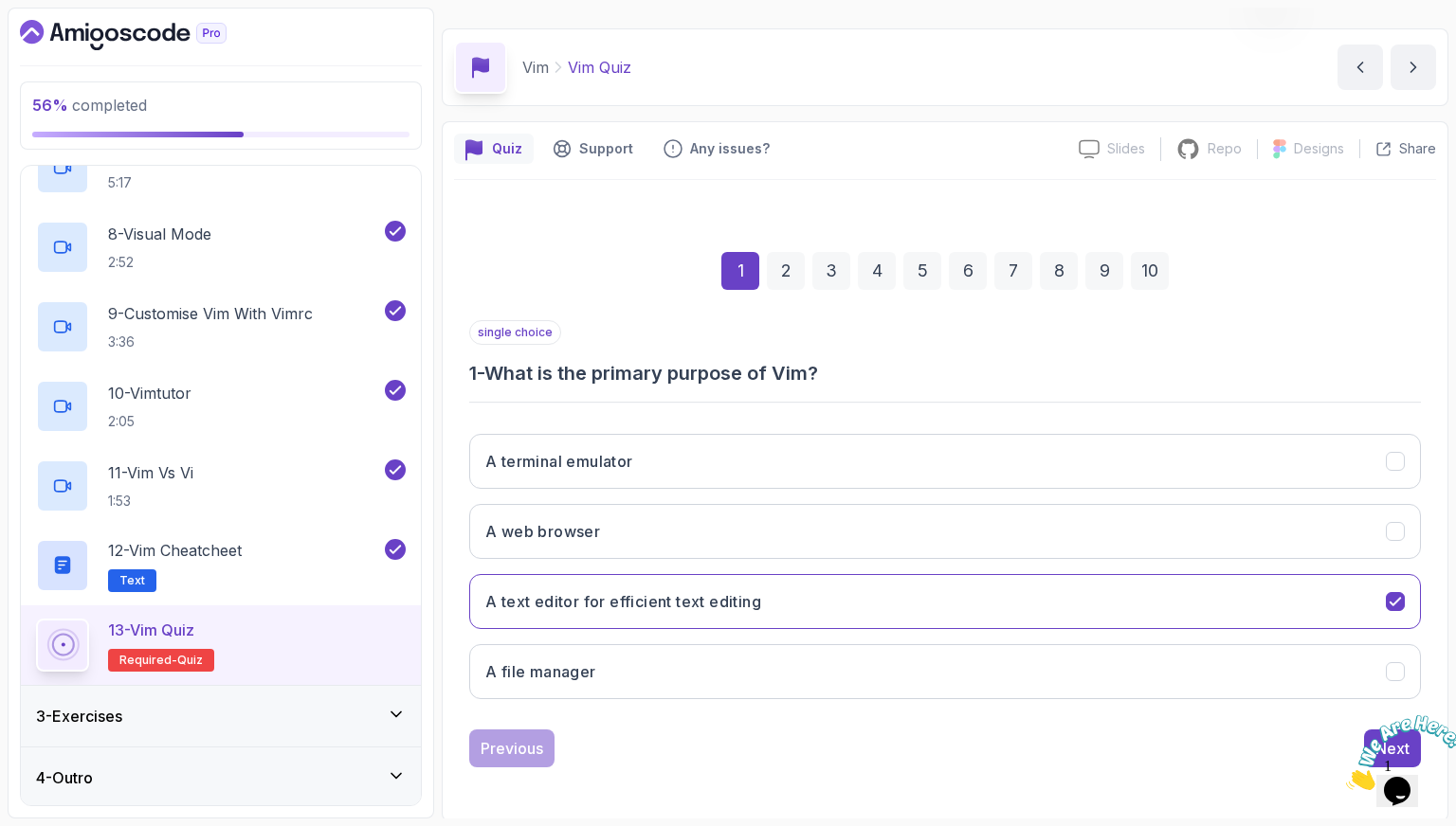
click at [1346, 777] on icon "Close" at bounding box center [1346, 785] width 0 height 16
click at [1384, 737] on div "Next" at bounding box center [1392, 748] width 34 height 23
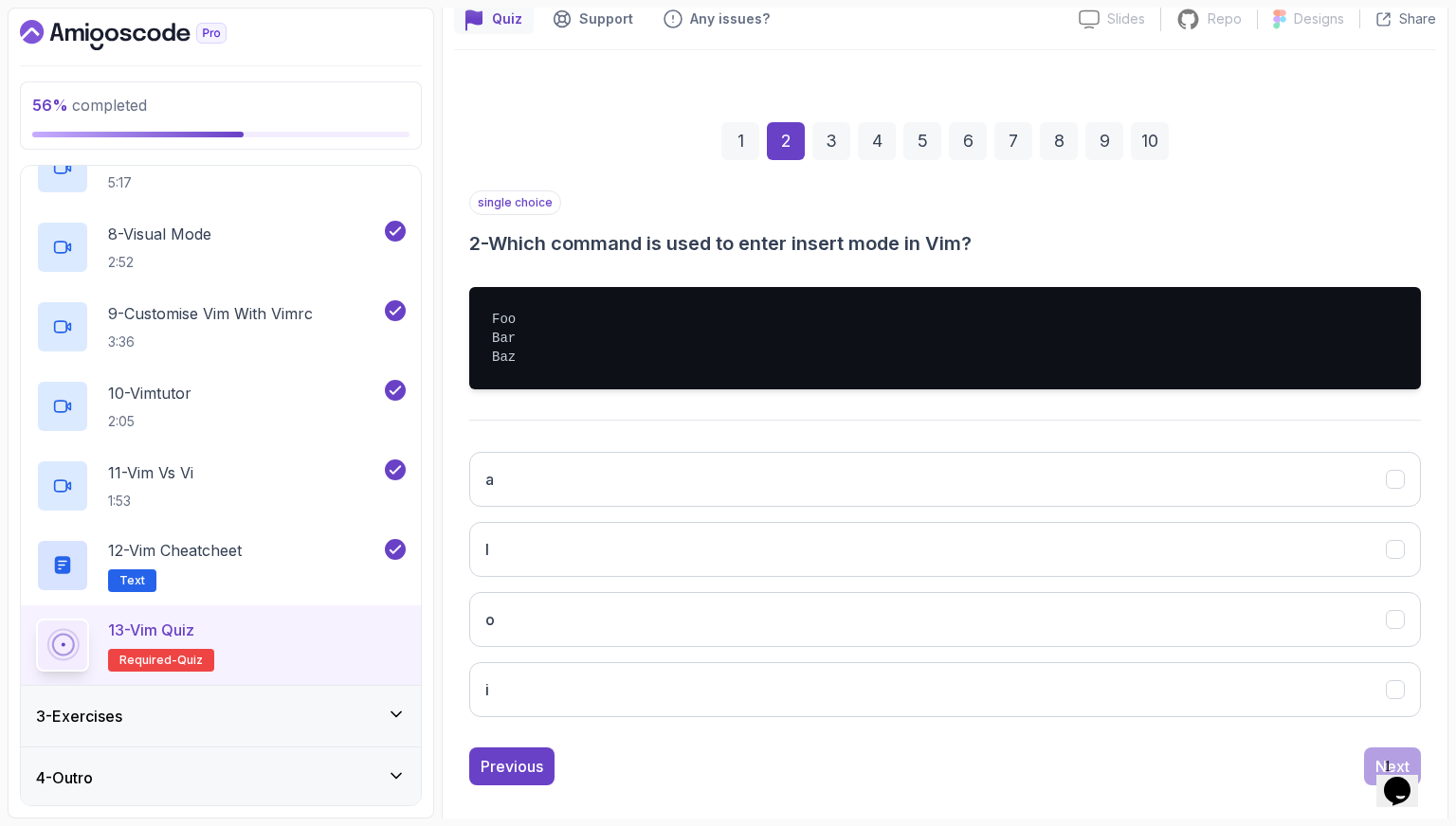
scroll to position [196, 0]
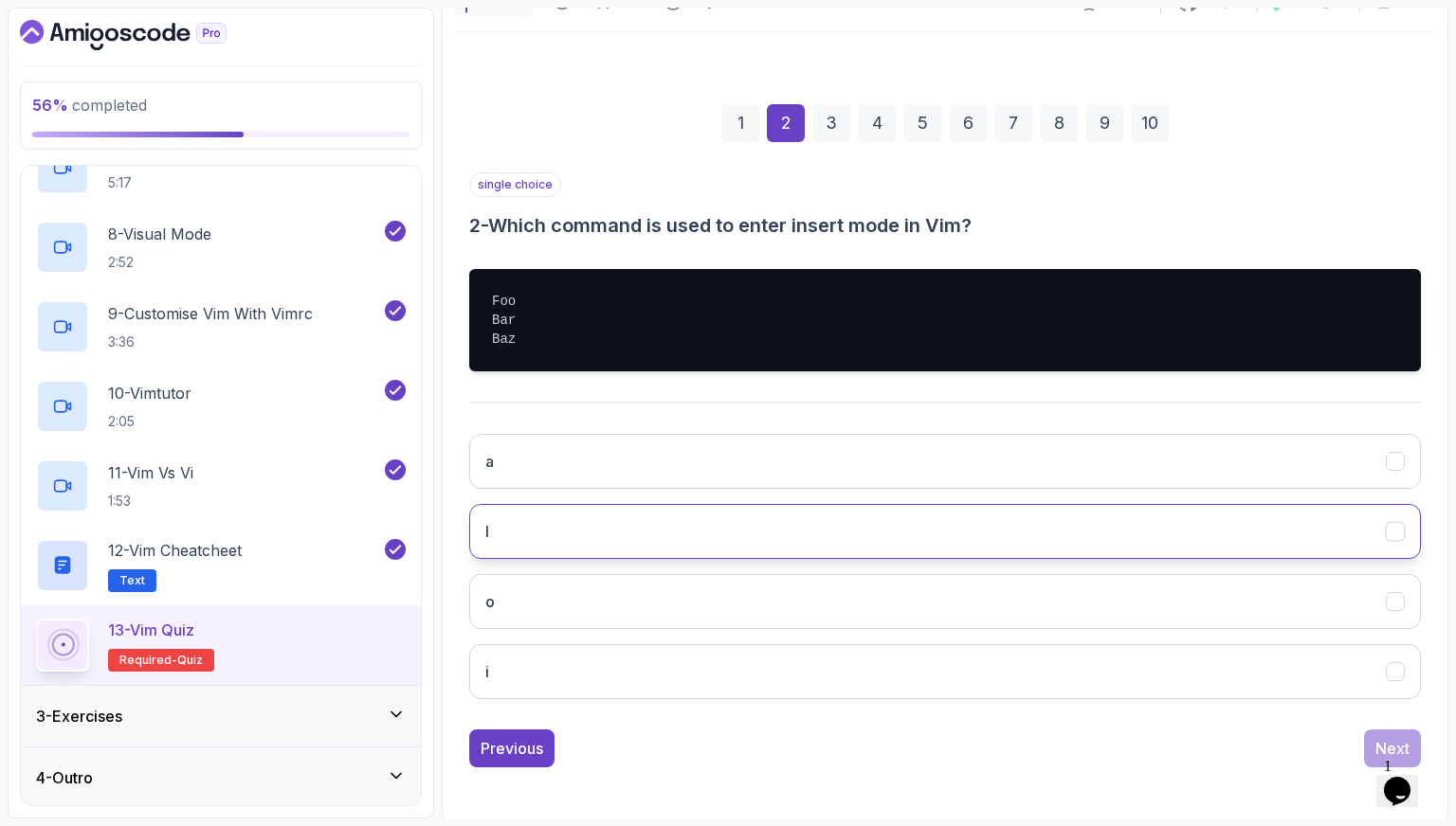
click at [578, 551] on button "I" at bounding box center [945, 531] width 952 height 55
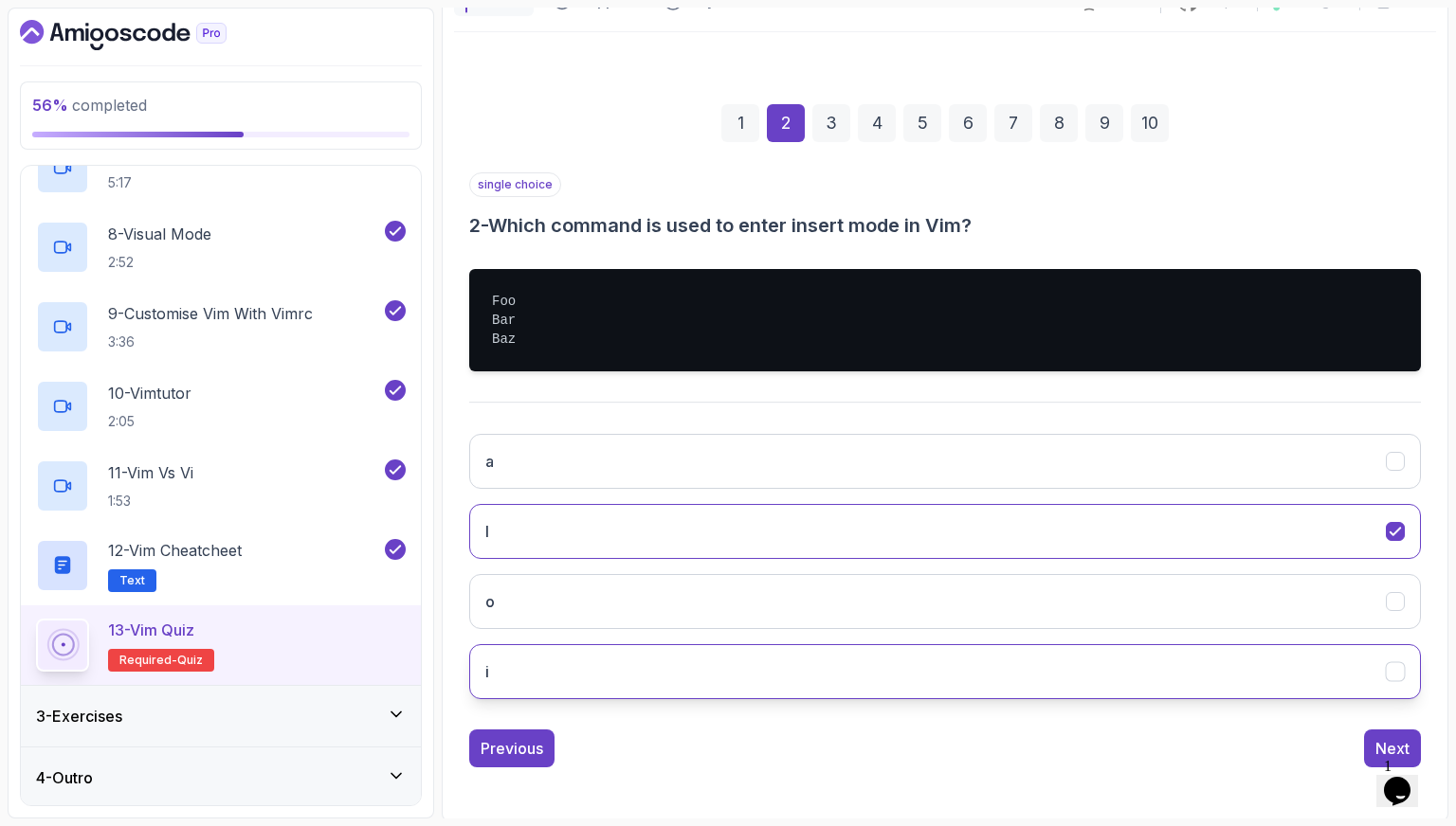
click at [1101, 689] on button "i" at bounding box center [945, 671] width 952 height 55
click at [1367, 733] on button "Next" at bounding box center [1392, 748] width 57 height 38
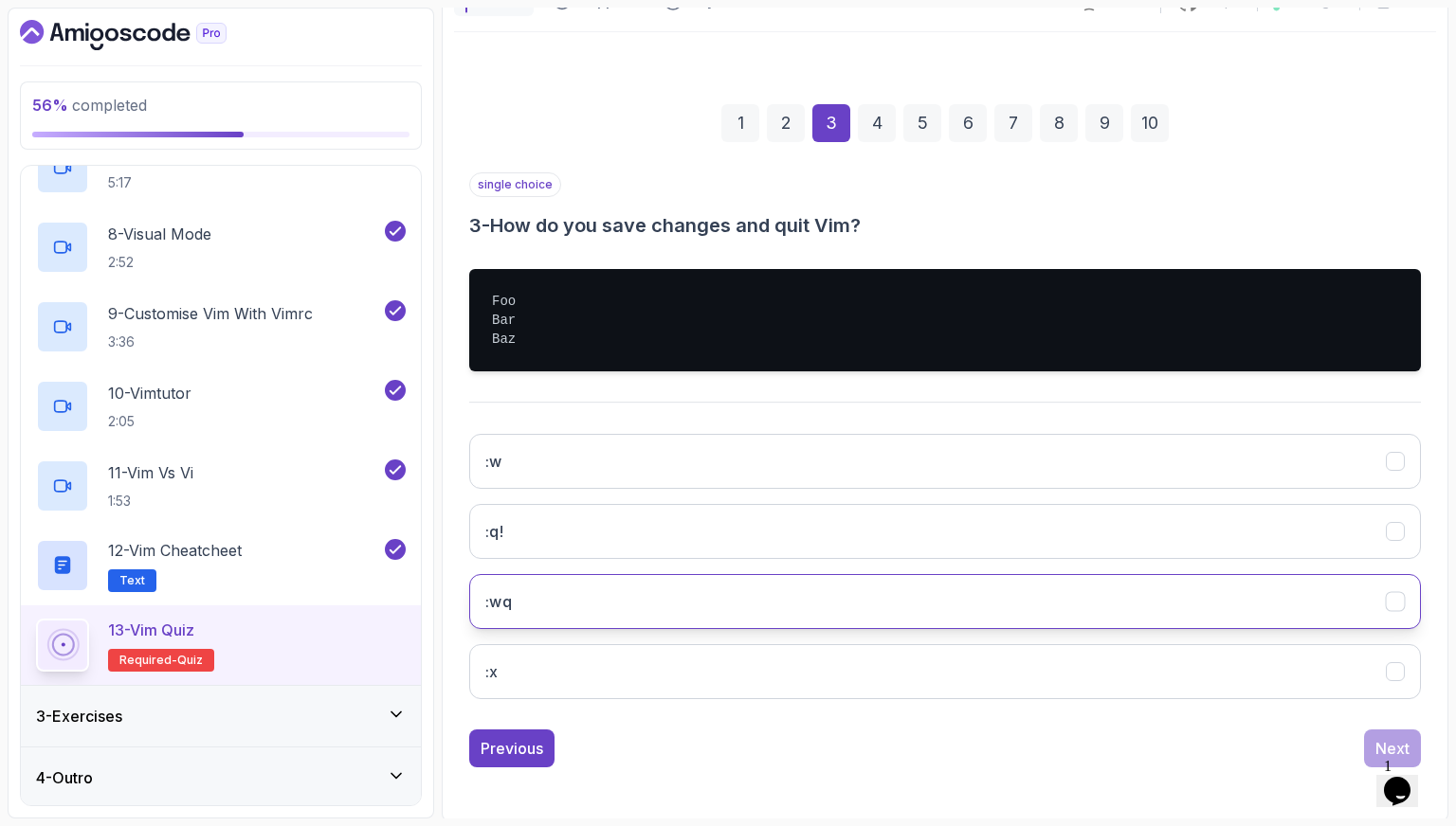
click at [622, 586] on button ":wq" at bounding box center [945, 602] width 952 height 55
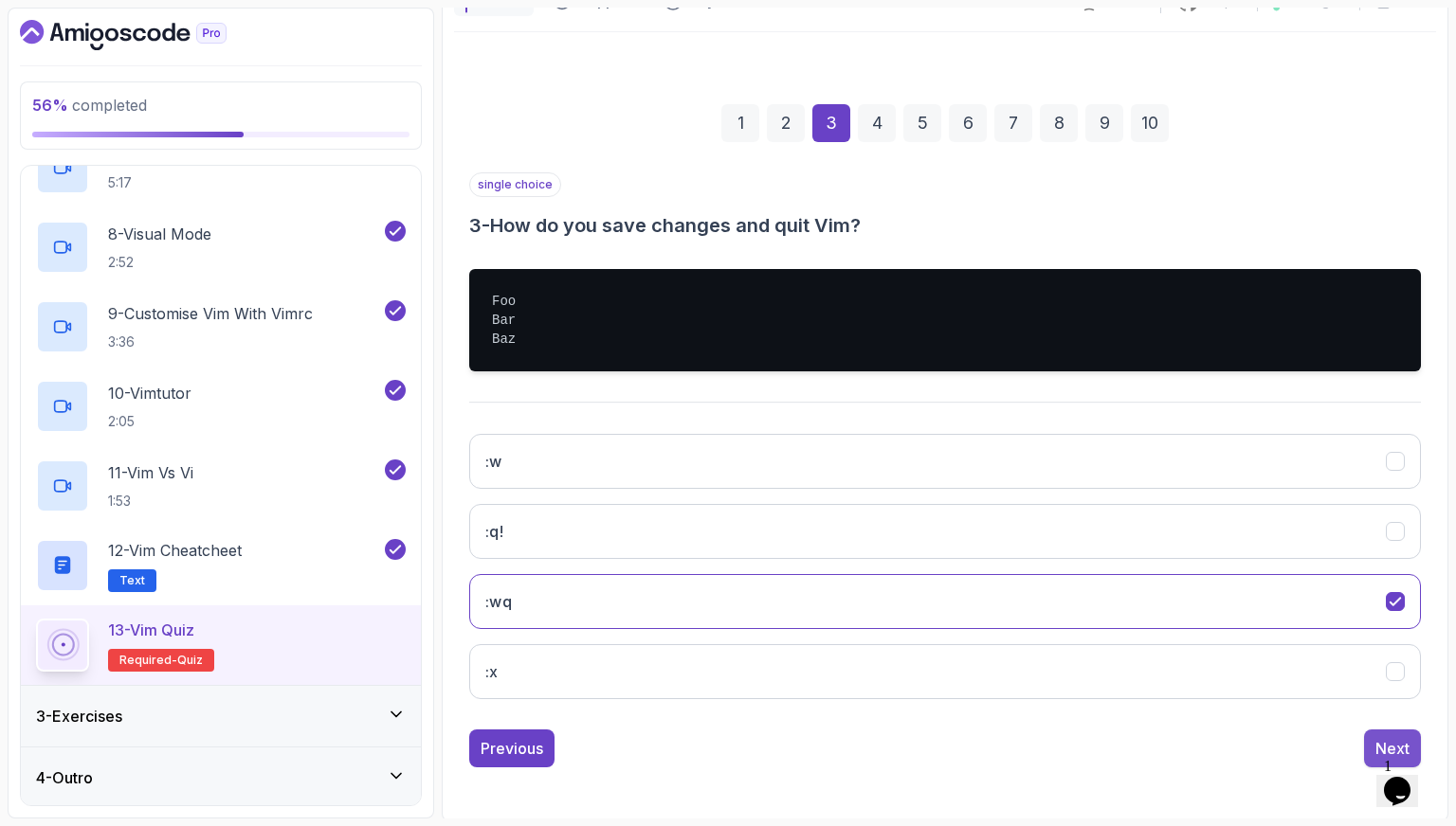
click at [1375, 729] on button "Next" at bounding box center [1392, 748] width 57 height 38
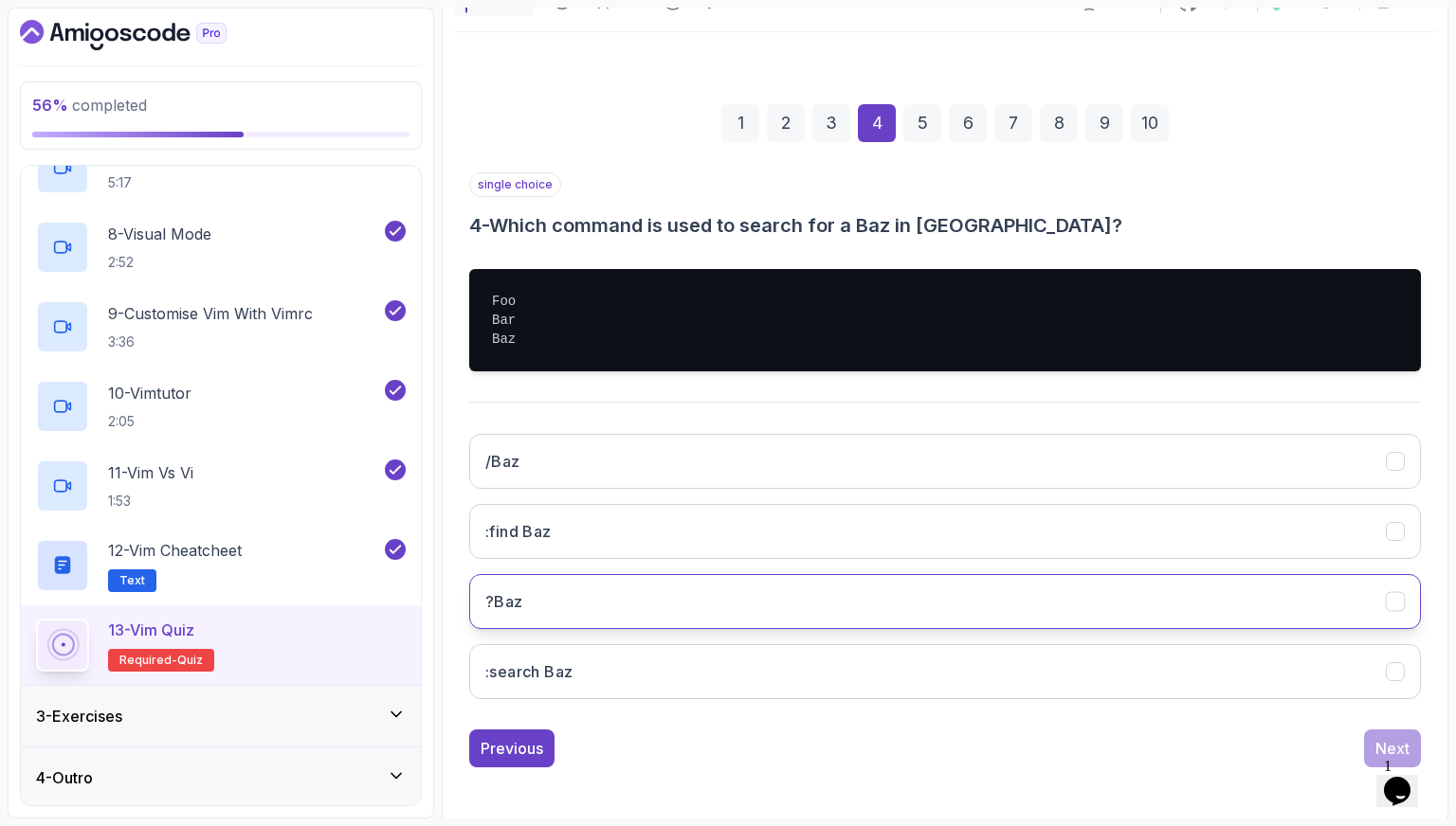
click at [591, 608] on button "?Baz" at bounding box center [945, 602] width 952 height 55
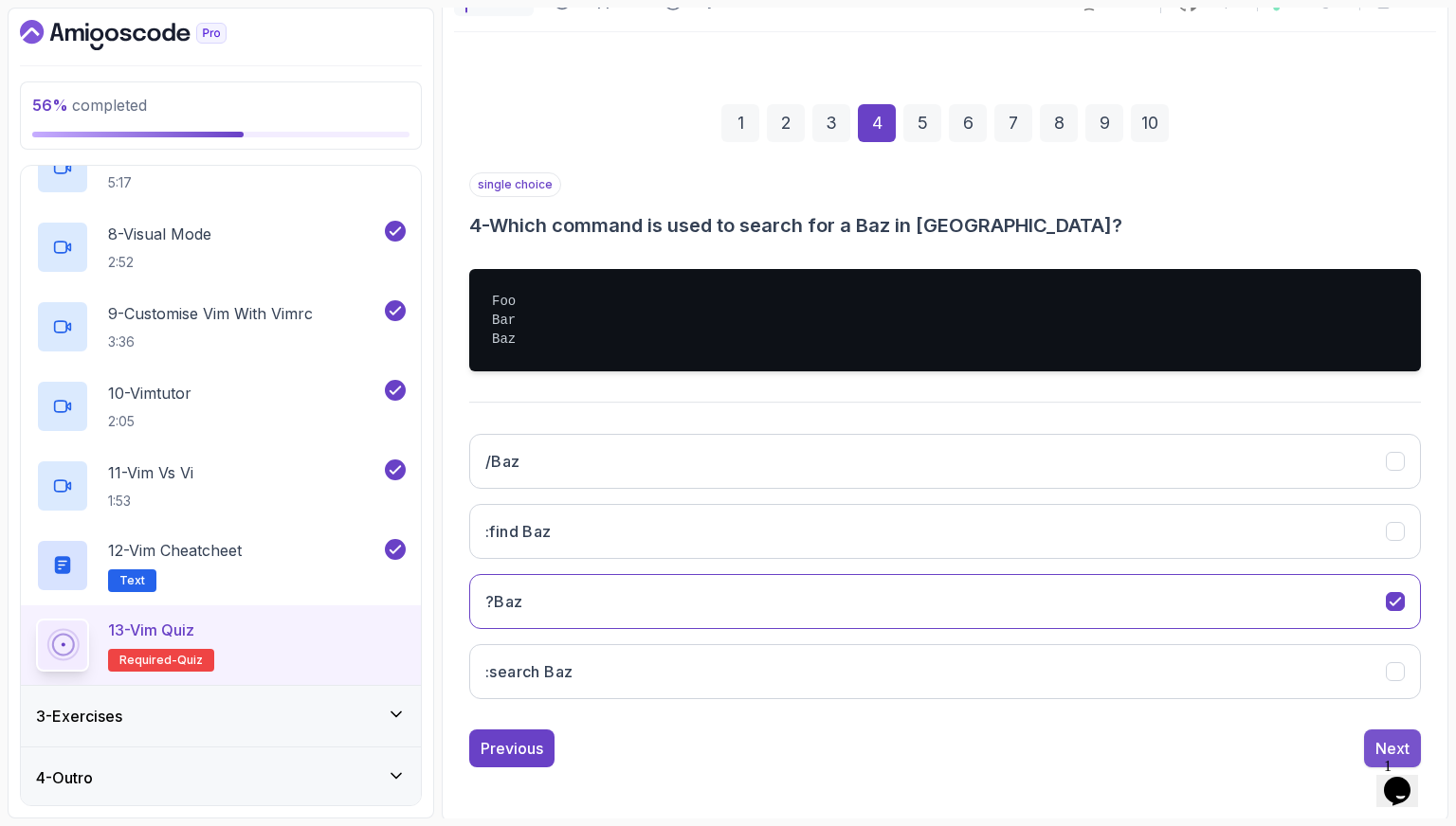
click at [1397, 731] on button "Next" at bounding box center [1392, 748] width 57 height 38
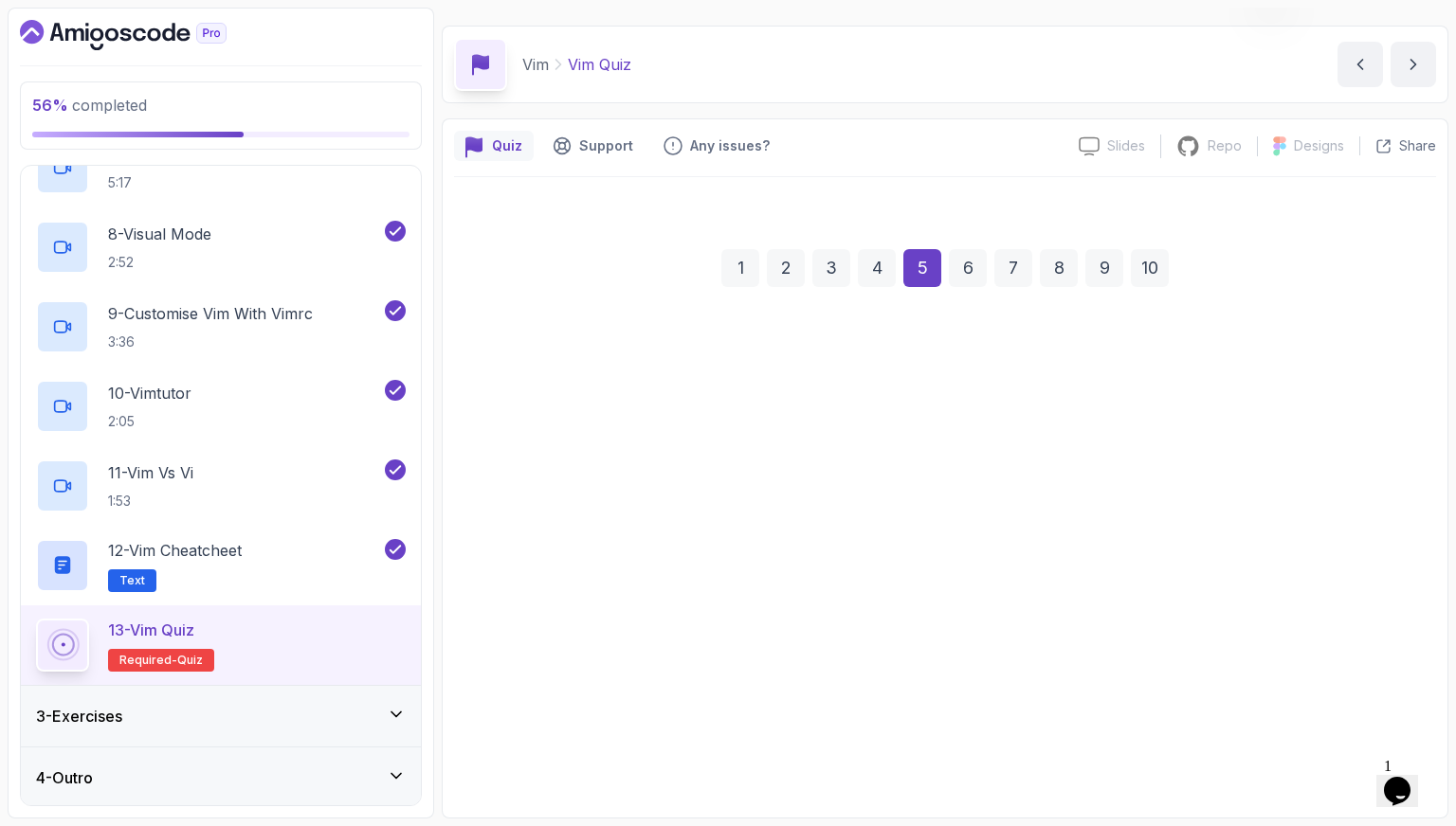
scroll to position [47, 0]
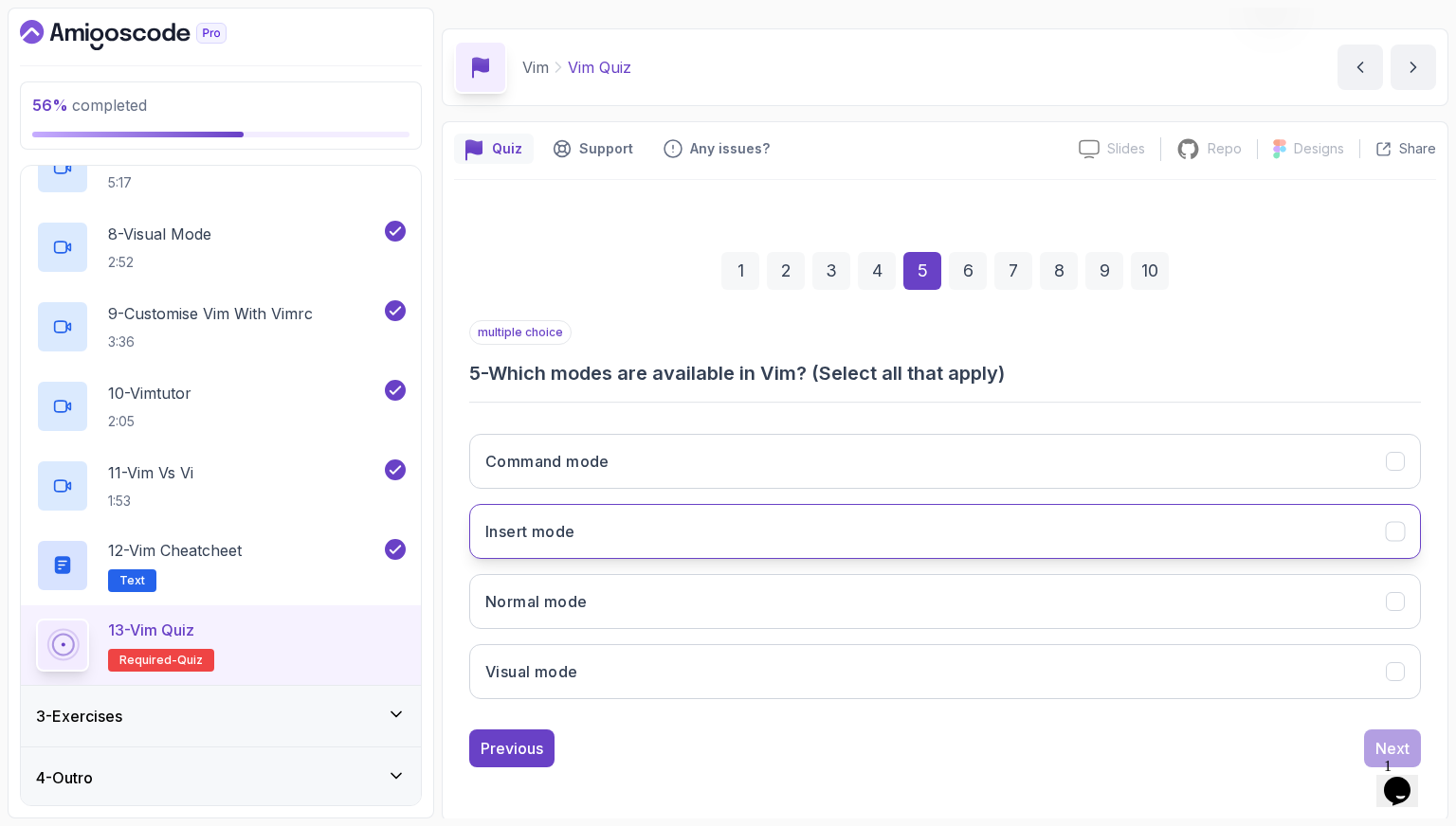
click at [556, 532] on h3 "Insert mode" at bounding box center [529, 531] width 89 height 23
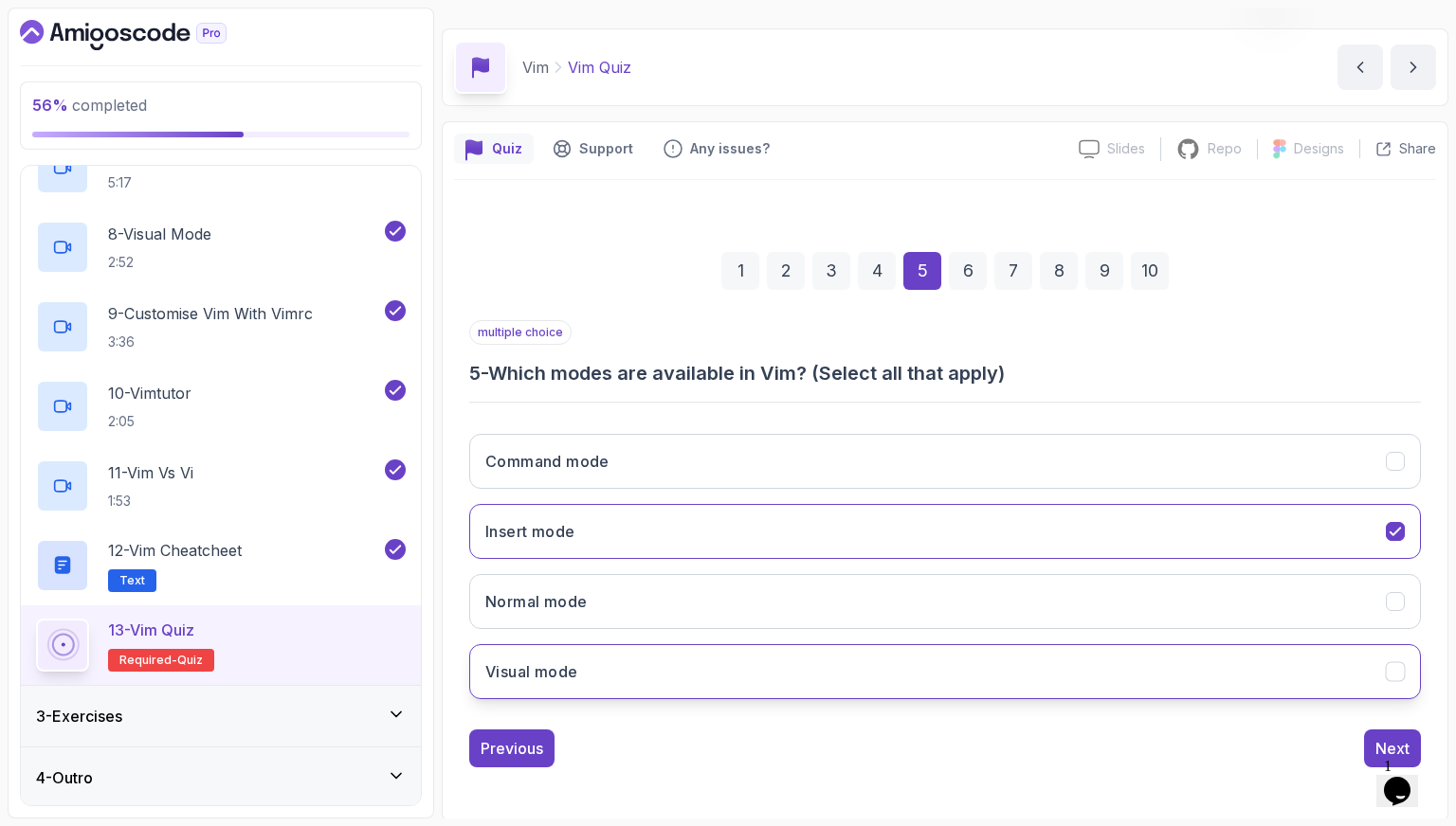
click at [594, 671] on button "Visual mode" at bounding box center [945, 671] width 952 height 55
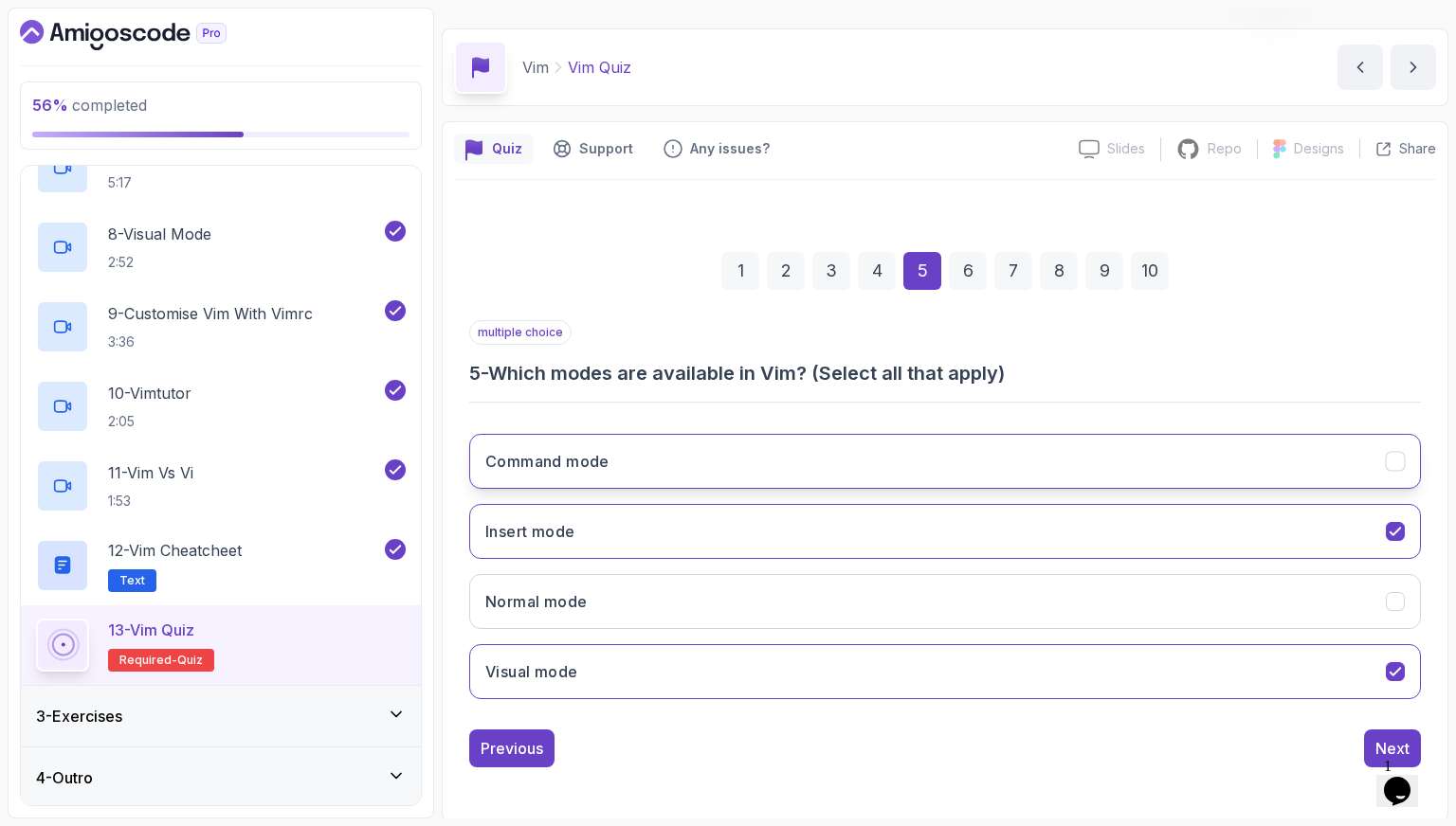
click at [573, 475] on button "Command mode" at bounding box center [945, 461] width 952 height 55
click at [1366, 732] on button "Next" at bounding box center [1392, 748] width 57 height 38
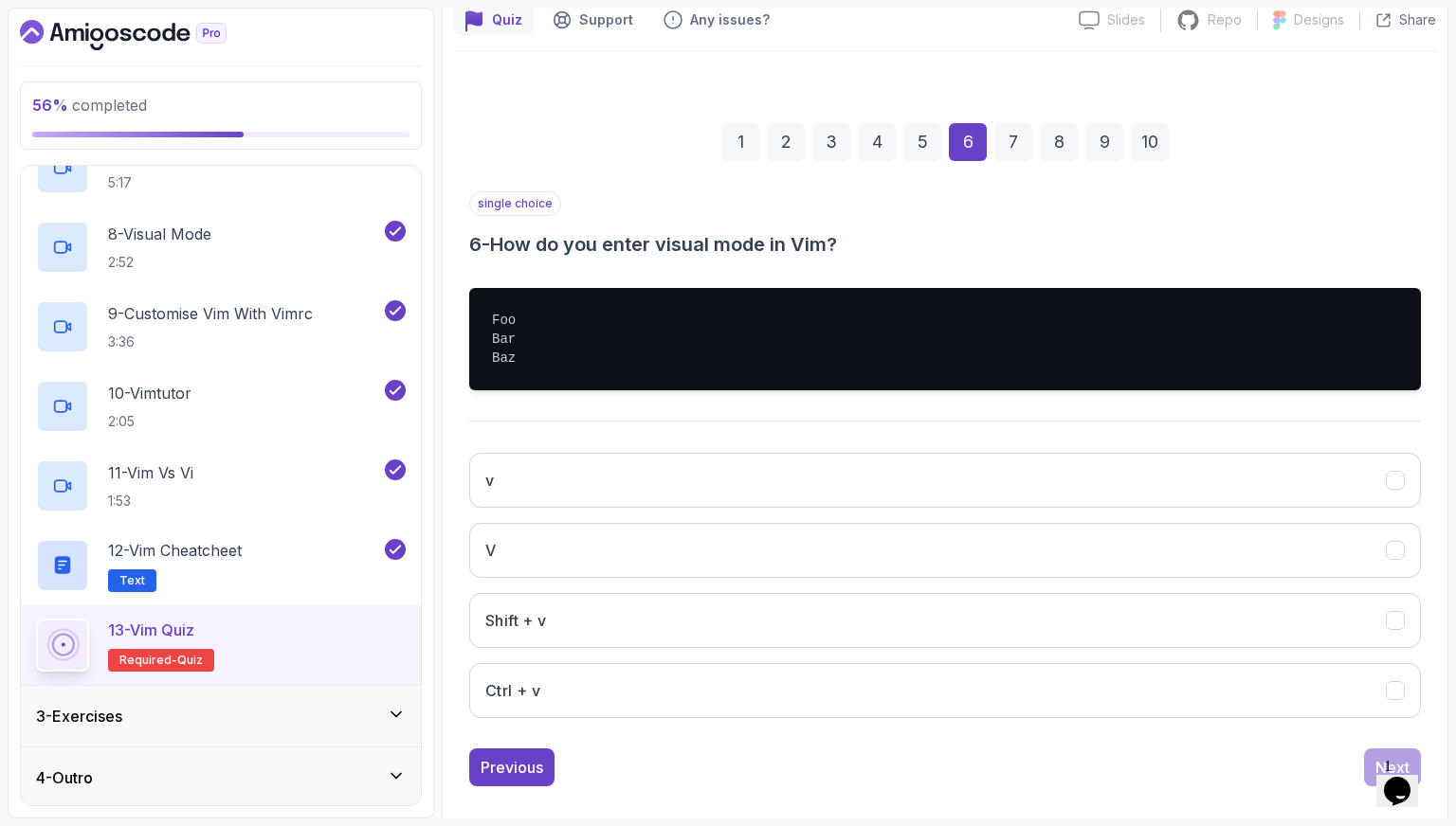
scroll to position [196, 0]
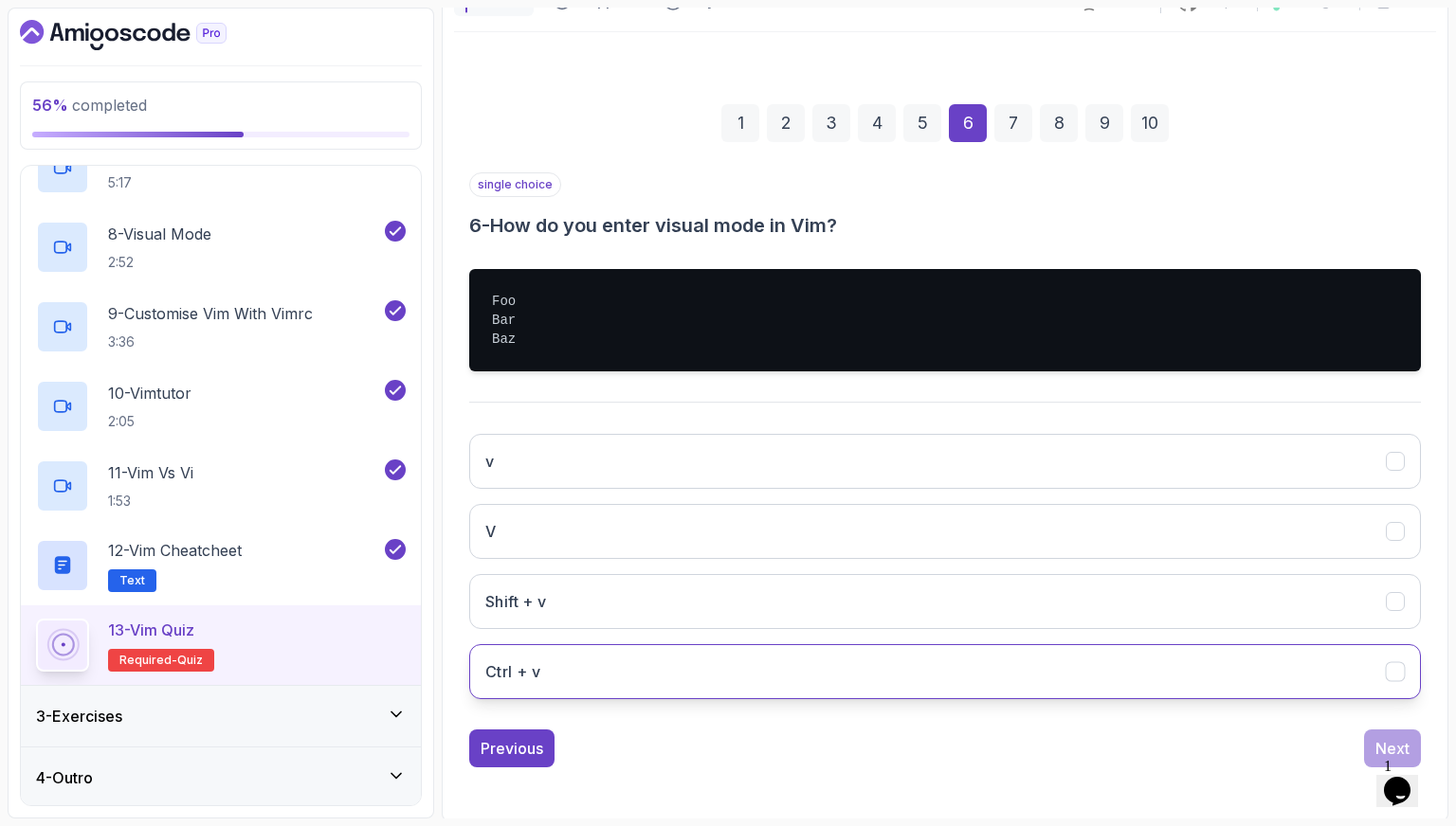
click at [706, 657] on button "Ctrl + v" at bounding box center [945, 671] width 952 height 55
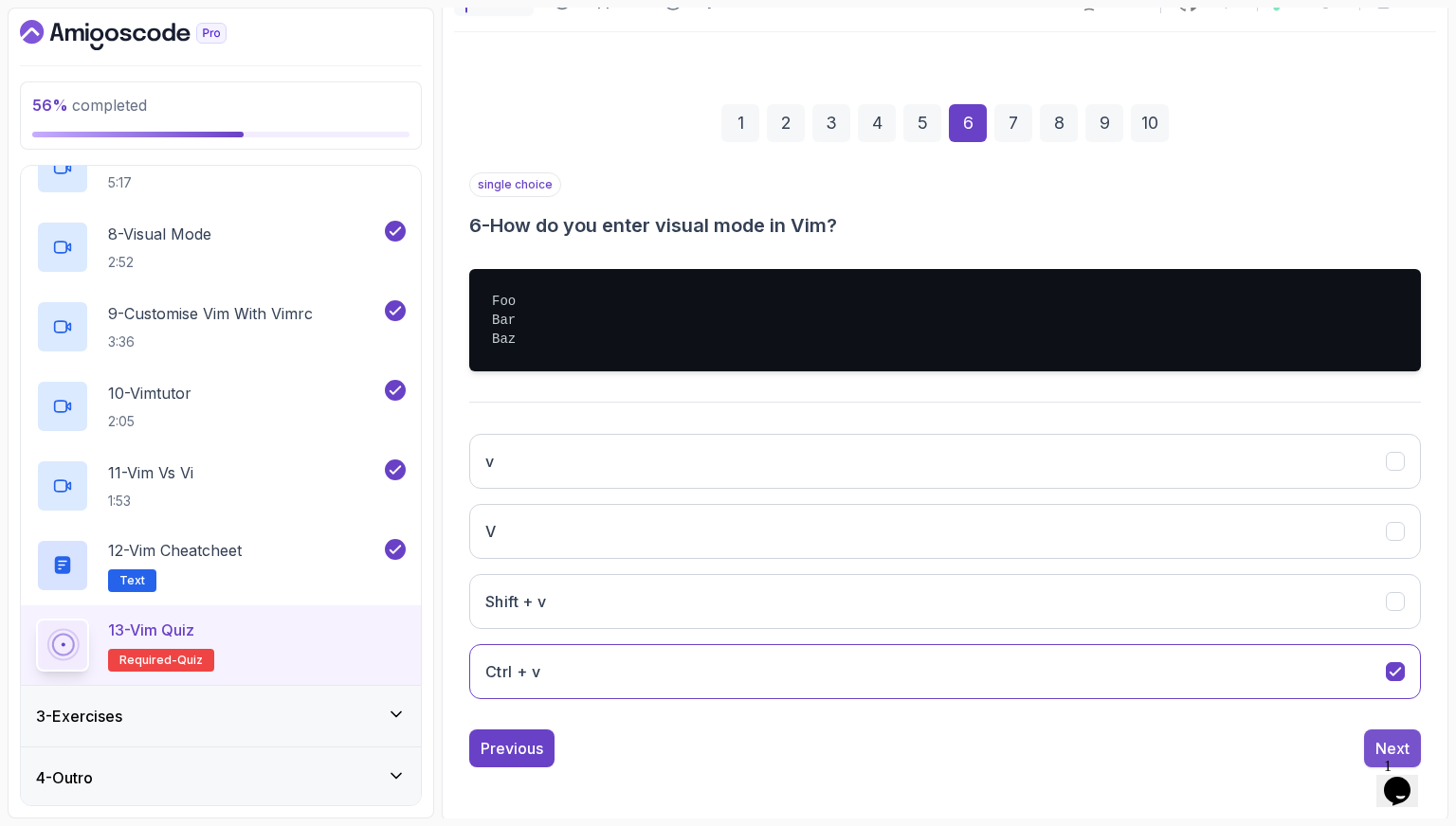
click at [1371, 731] on button "Next" at bounding box center [1392, 748] width 57 height 38
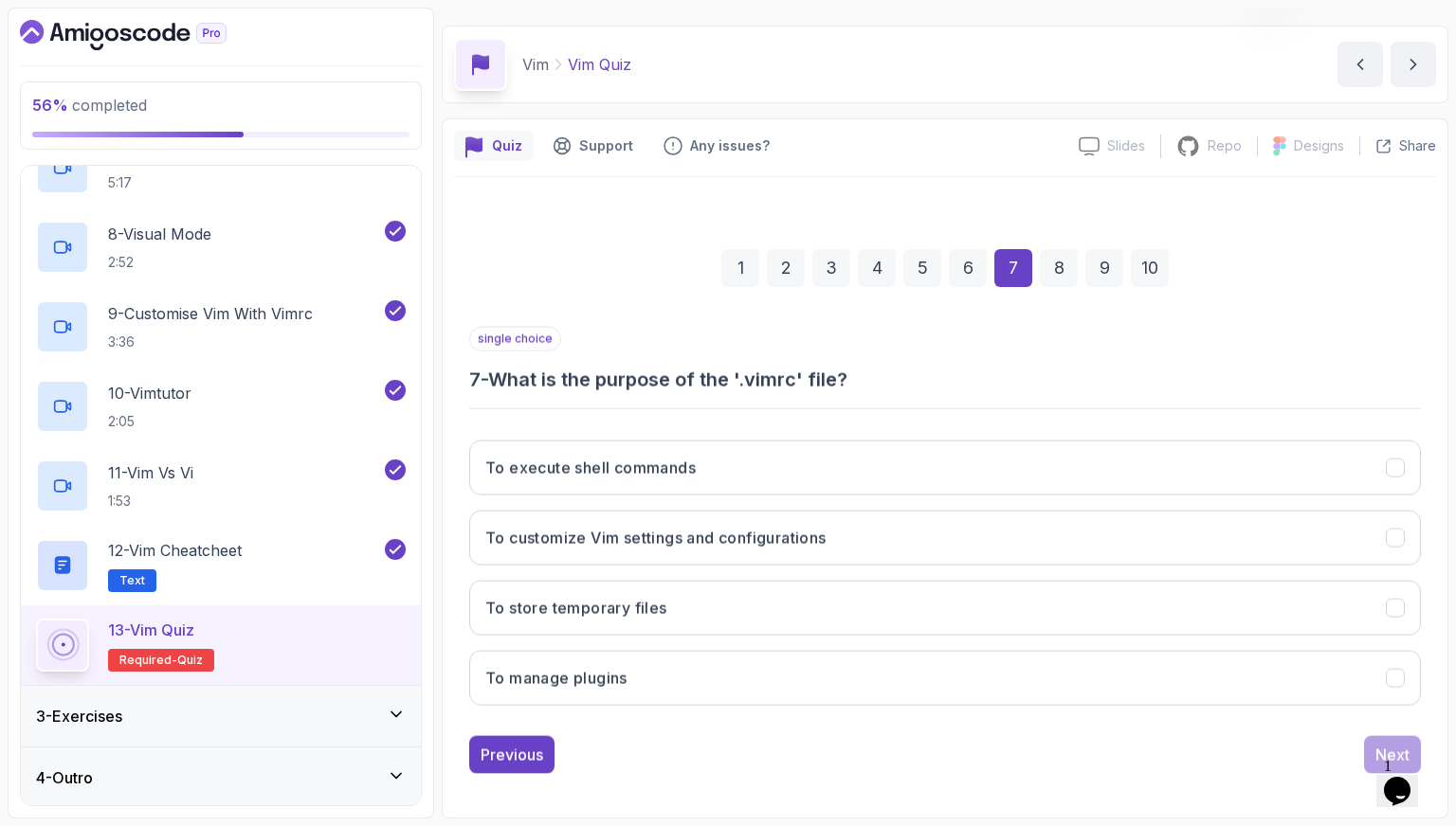
scroll to position [47, 0]
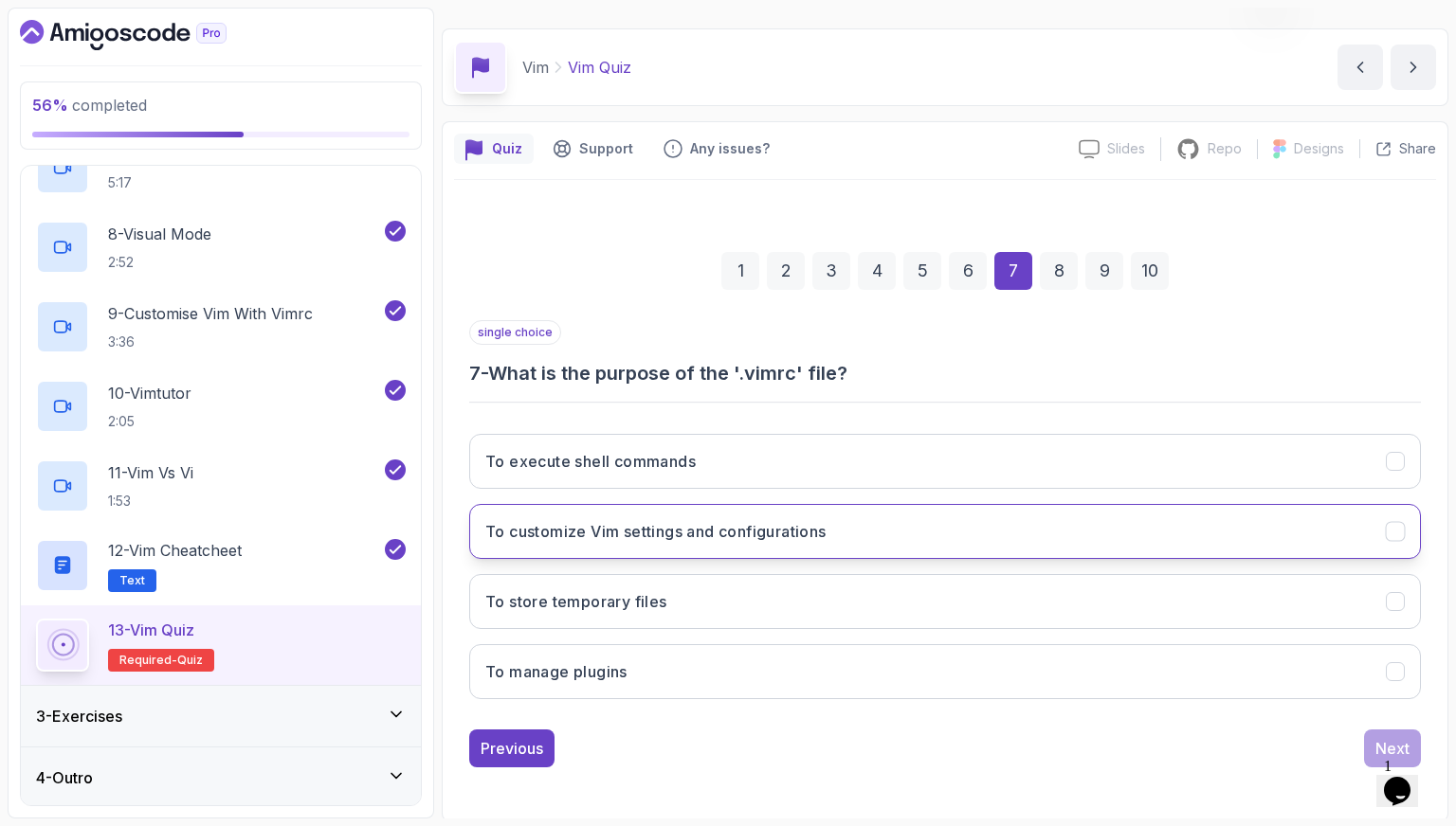
click at [731, 551] on button "To customize Vim settings and configurations" at bounding box center [945, 531] width 952 height 55
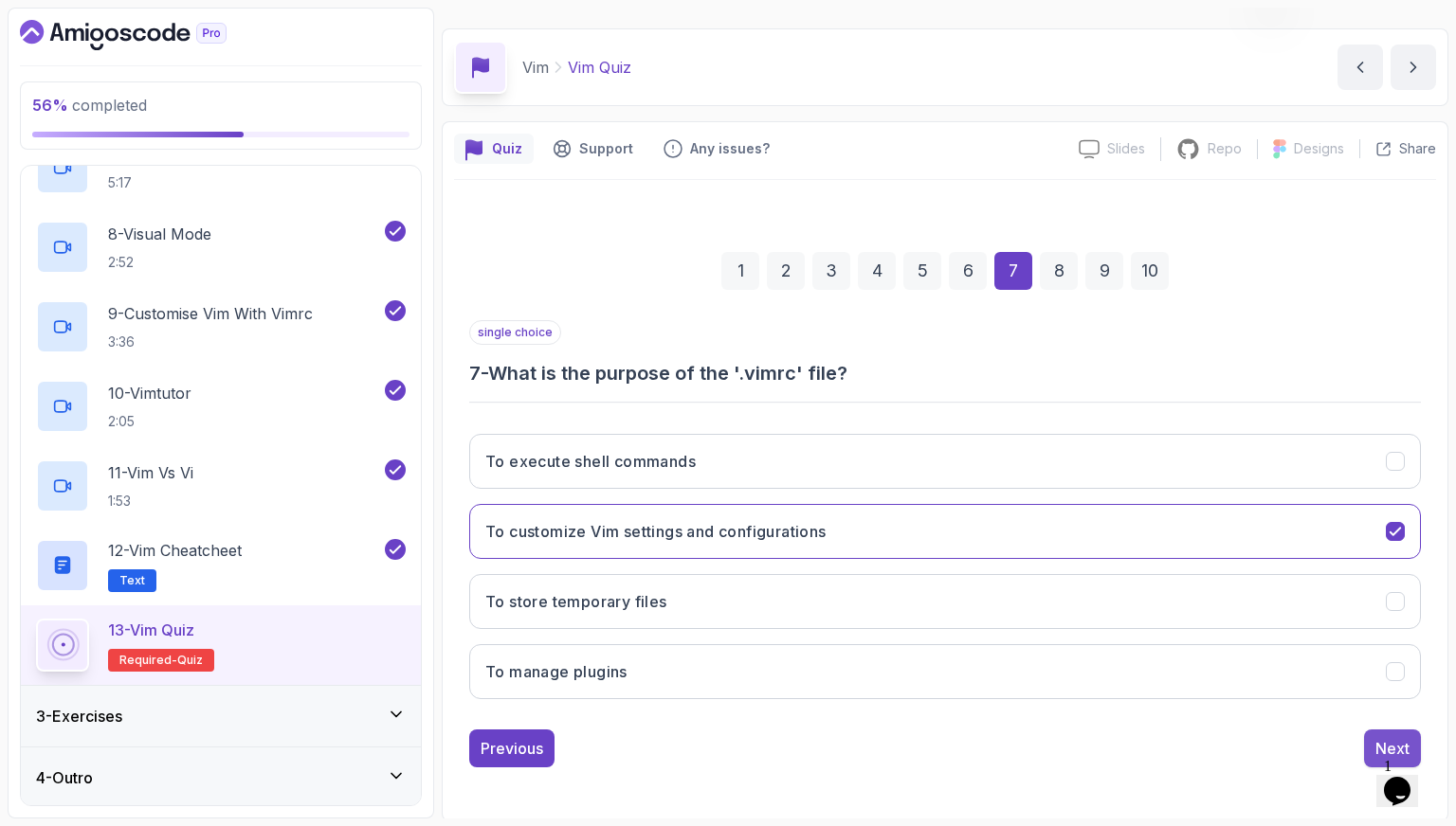
click at [1368, 744] on button "Next" at bounding box center [1392, 748] width 57 height 38
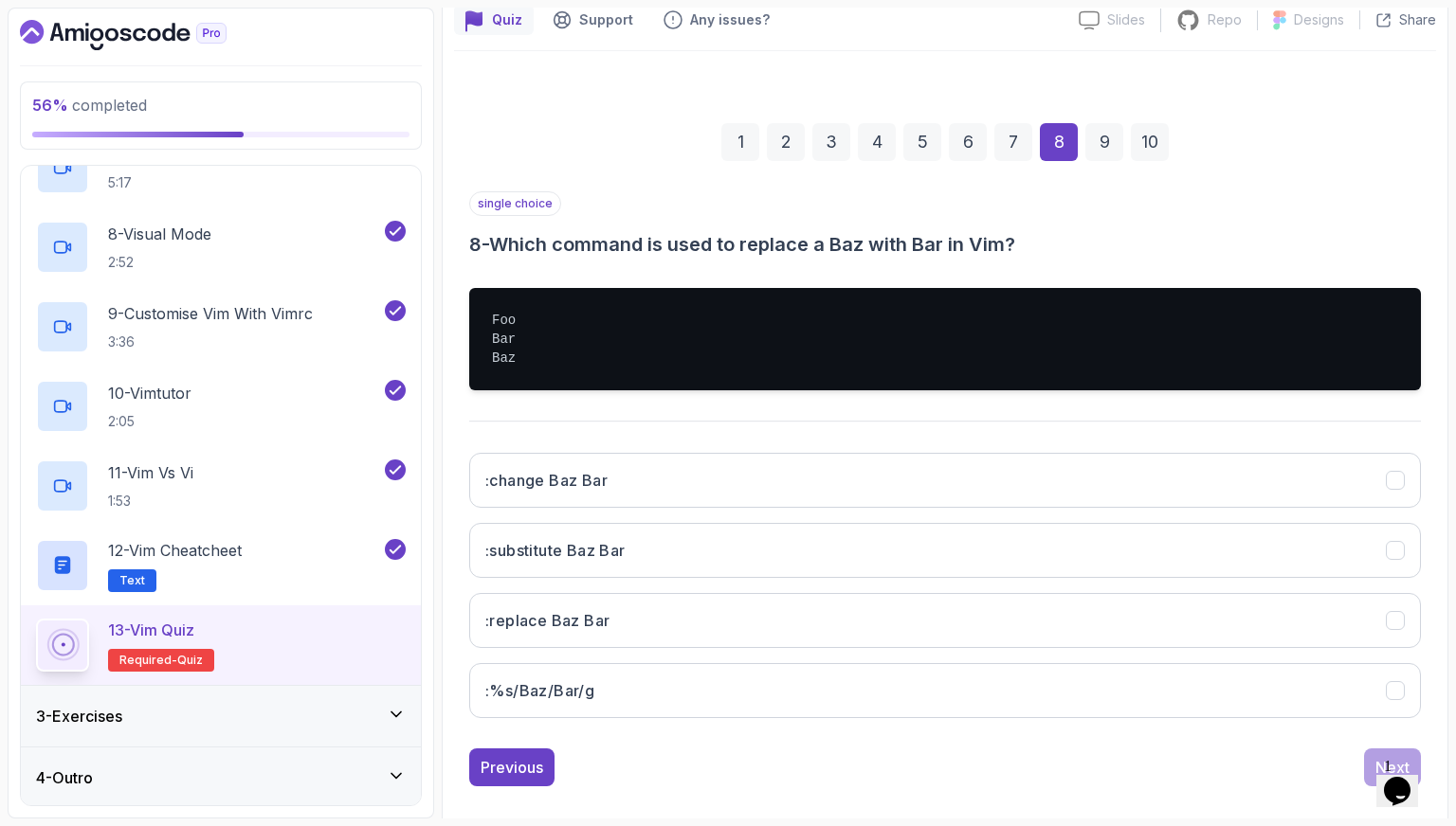
scroll to position [196, 0]
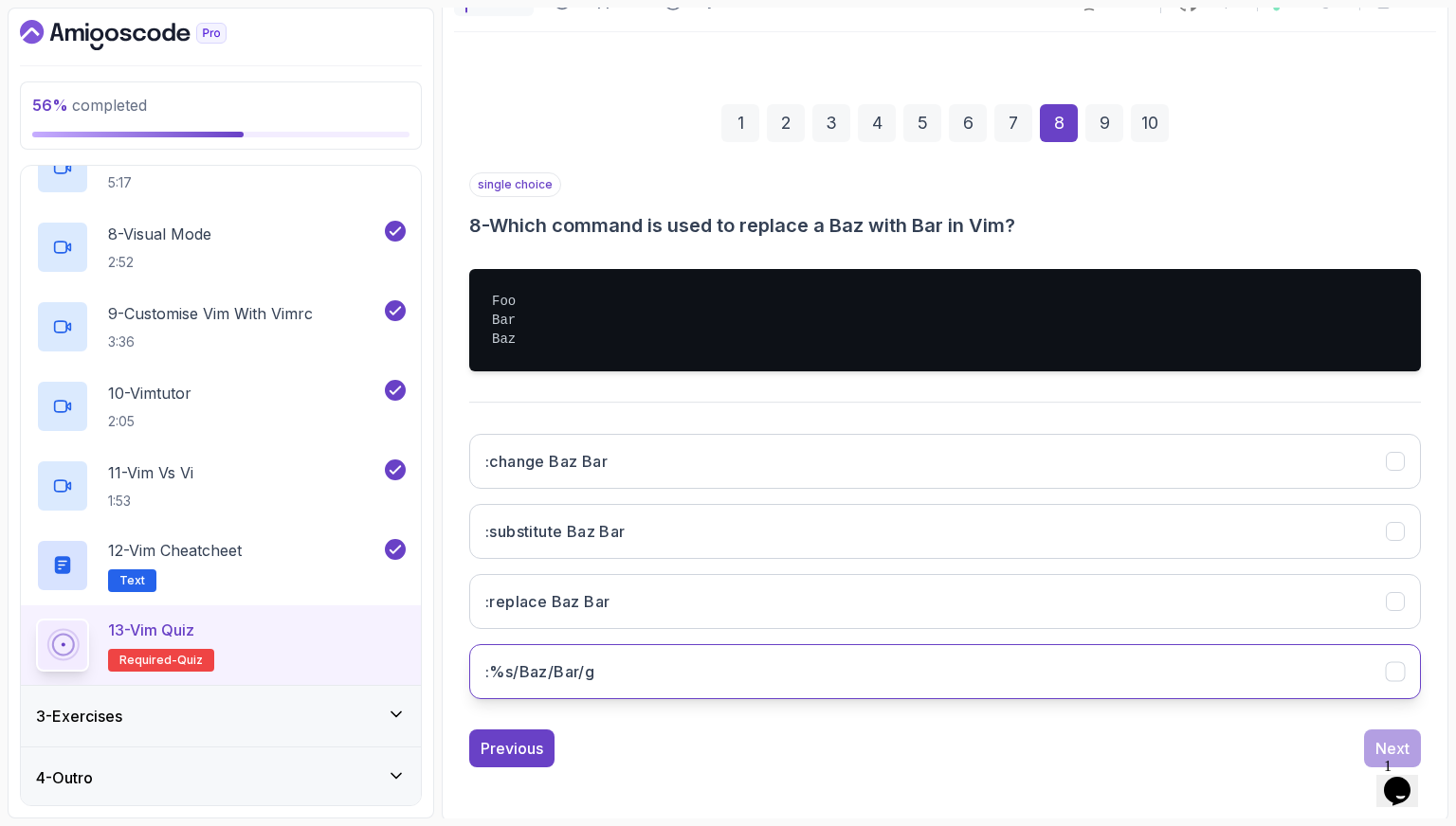
click at [644, 669] on button ":%s/Baz/Bar/g" at bounding box center [945, 671] width 952 height 55
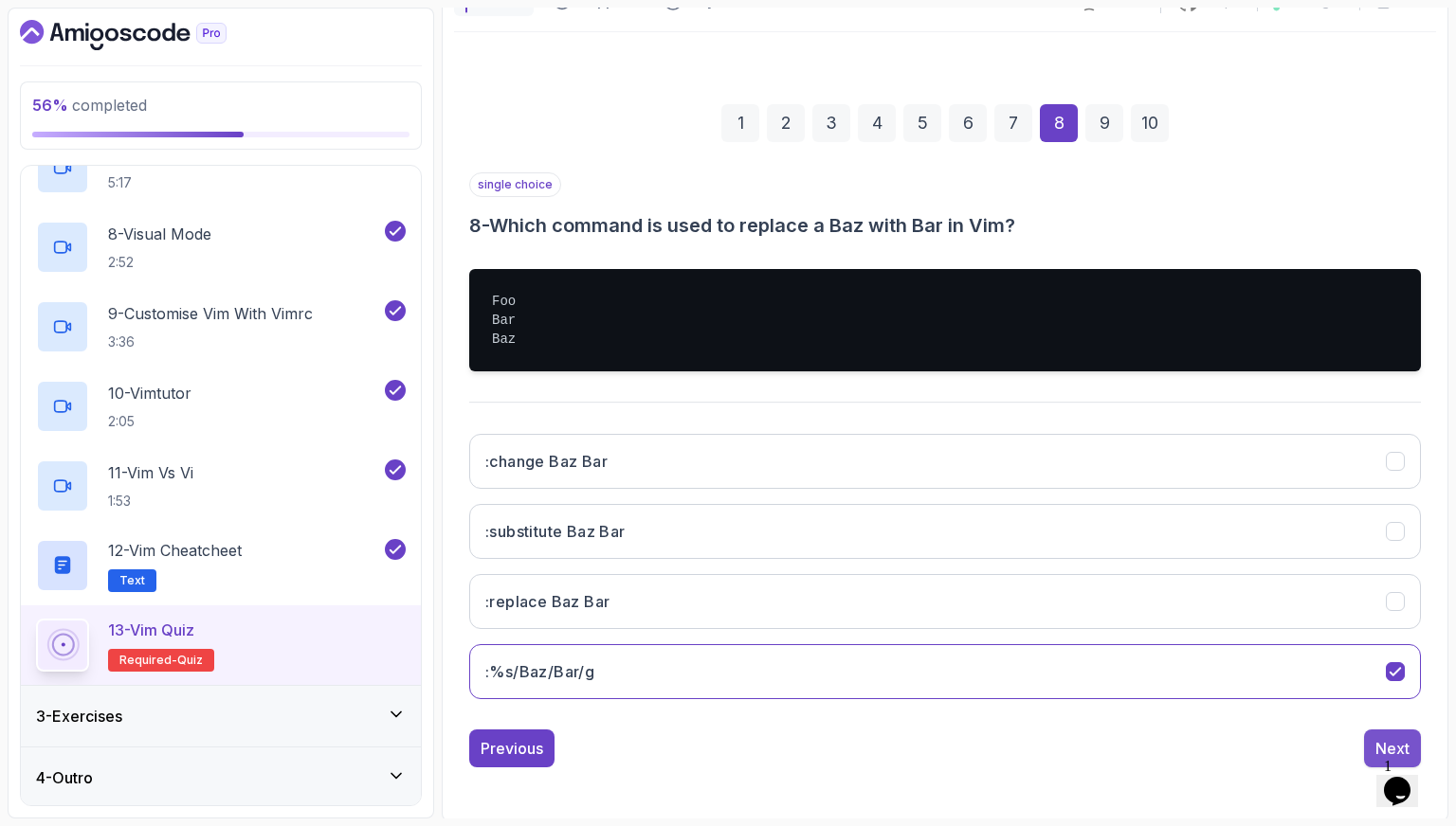
click at [1365, 729] on button "Next" at bounding box center [1392, 748] width 57 height 38
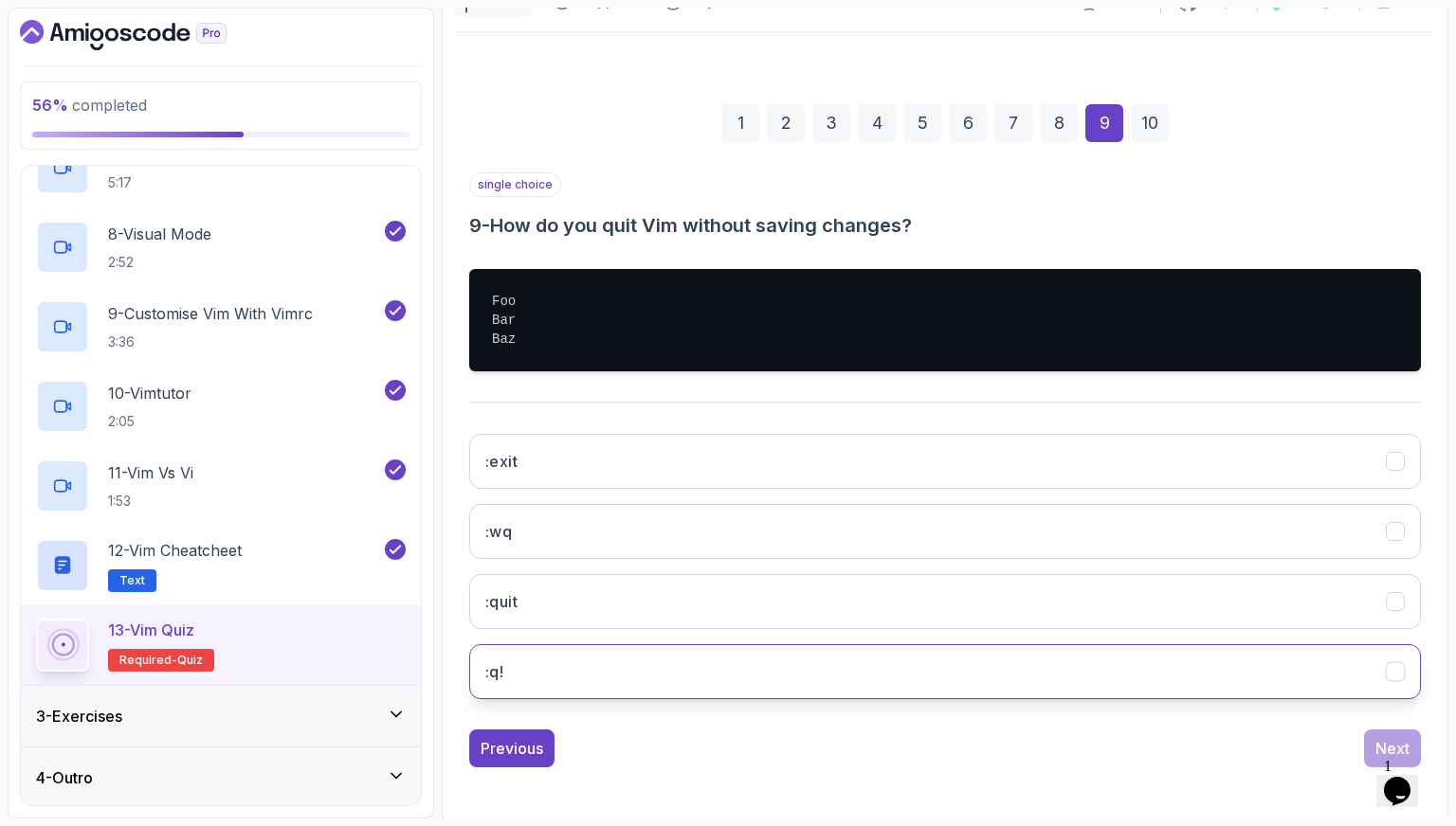
click at [606, 657] on button ":q!" at bounding box center [945, 671] width 952 height 55
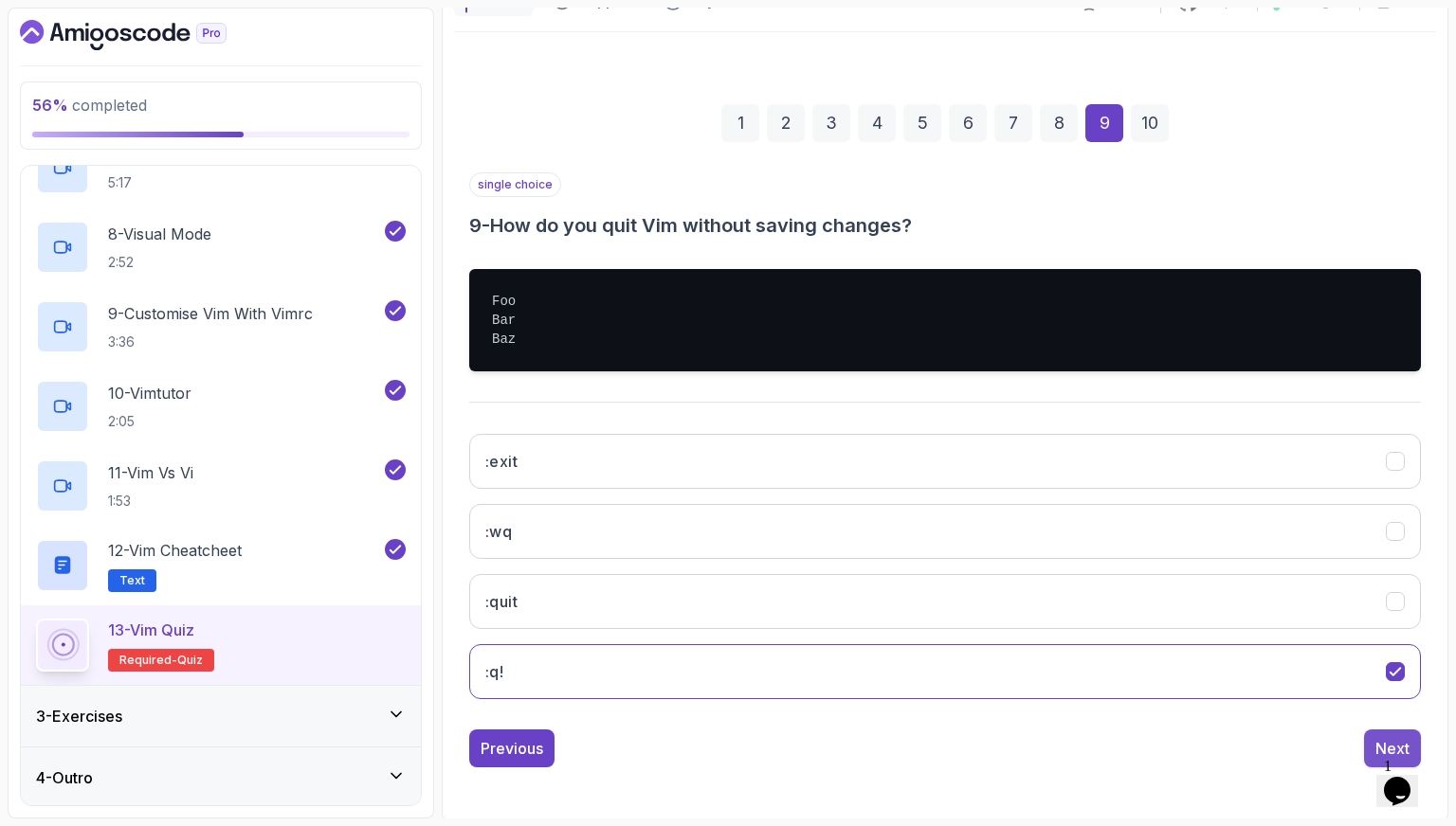
click at [1368, 736] on button "Next" at bounding box center [1392, 748] width 57 height 38
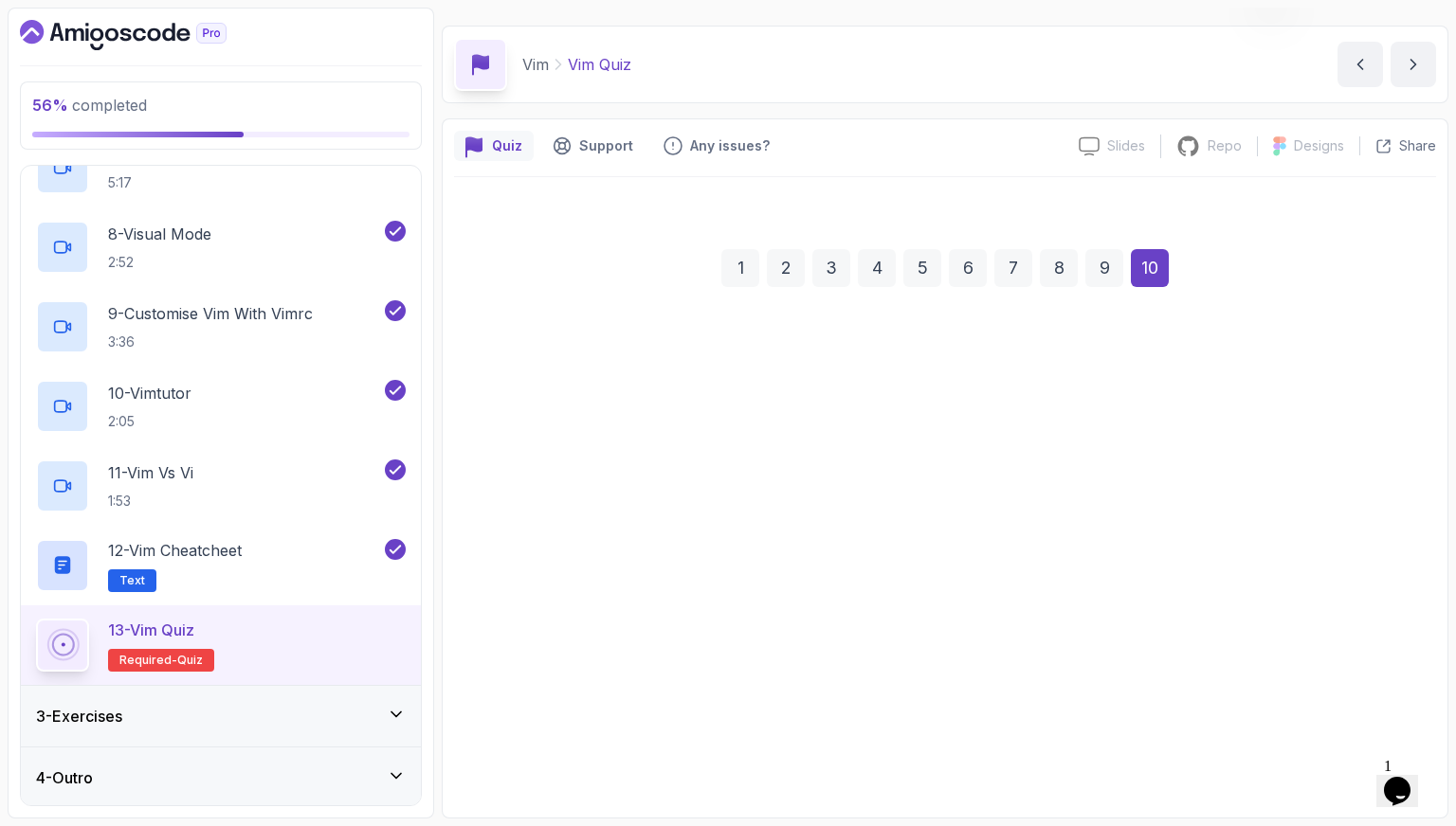
scroll to position [47, 0]
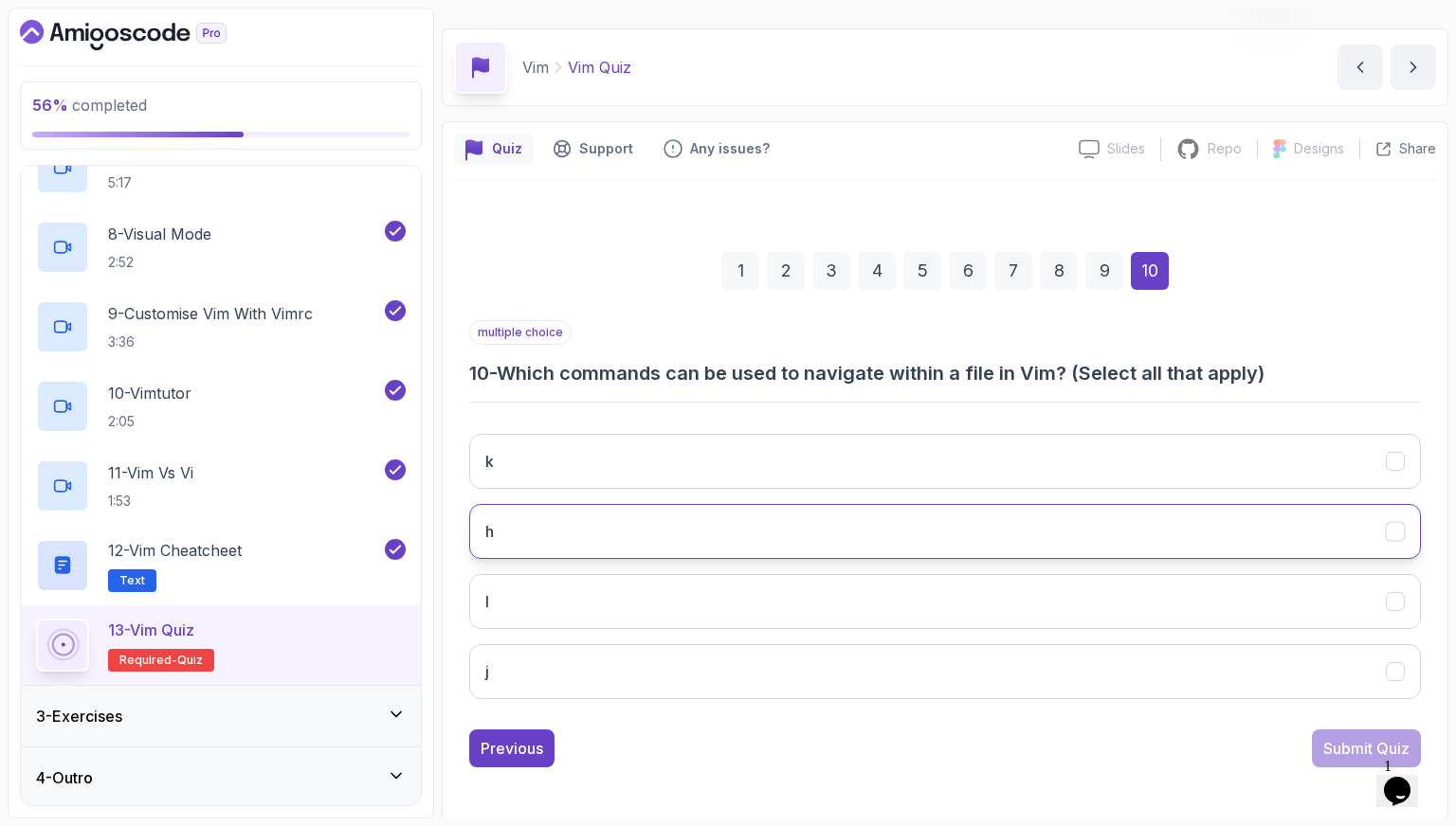
click at [598, 524] on button "h" at bounding box center [945, 531] width 952 height 55
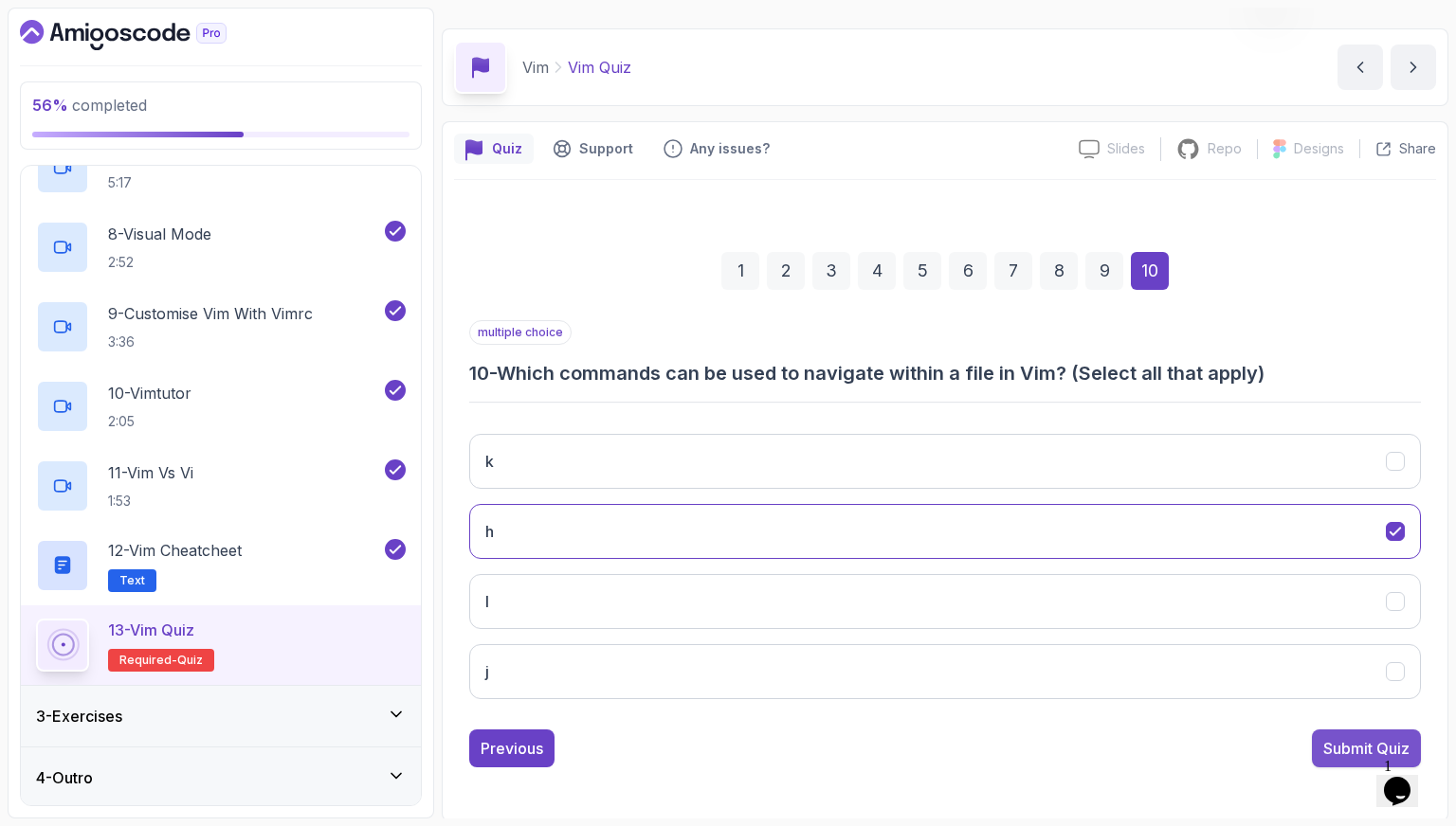
click at [1333, 737] on div "Submit Quiz" at bounding box center [1366, 748] width 86 height 23
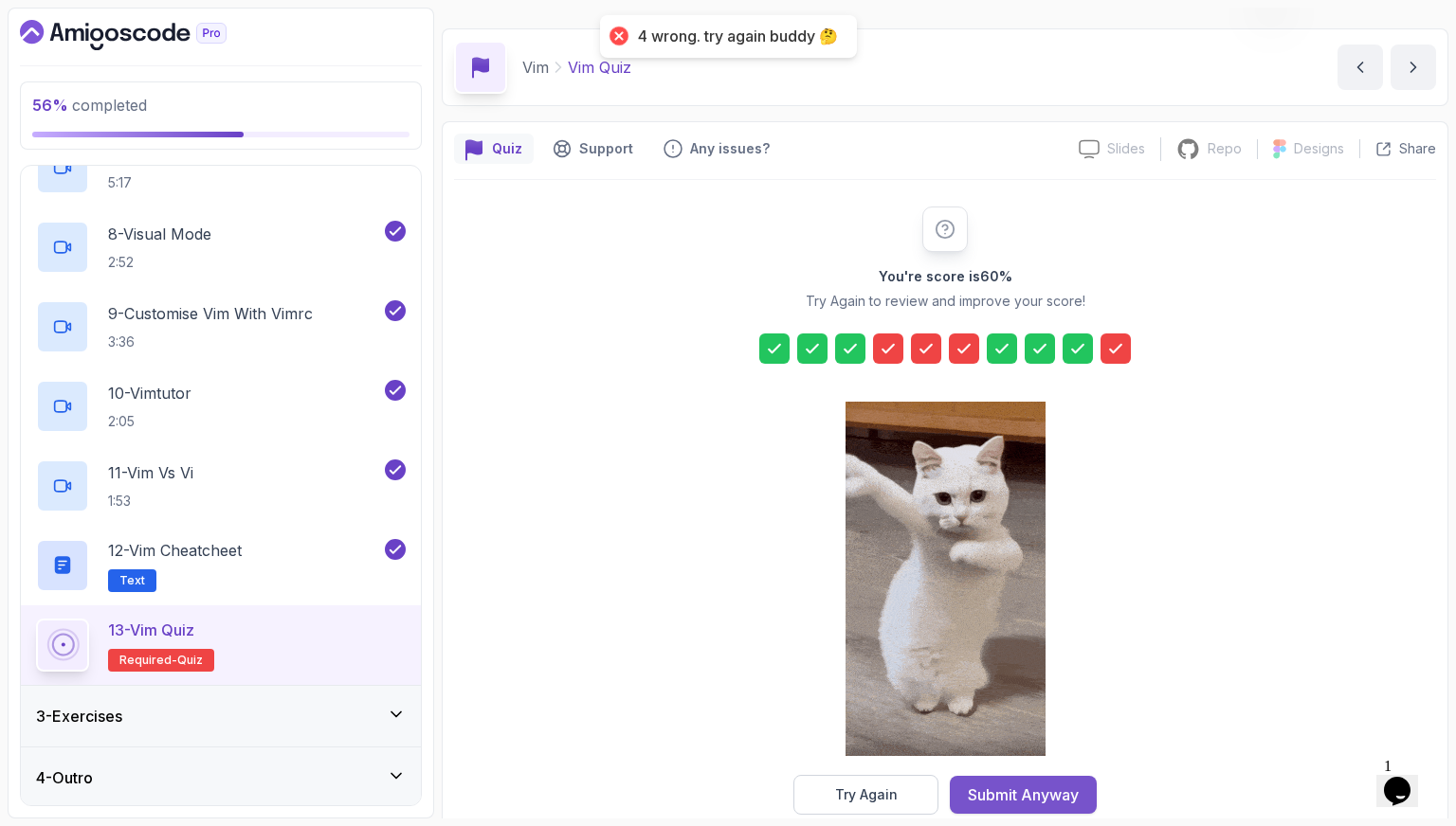
click at [1032, 783] on div "Submit Anyway" at bounding box center [1023, 794] width 111 height 23
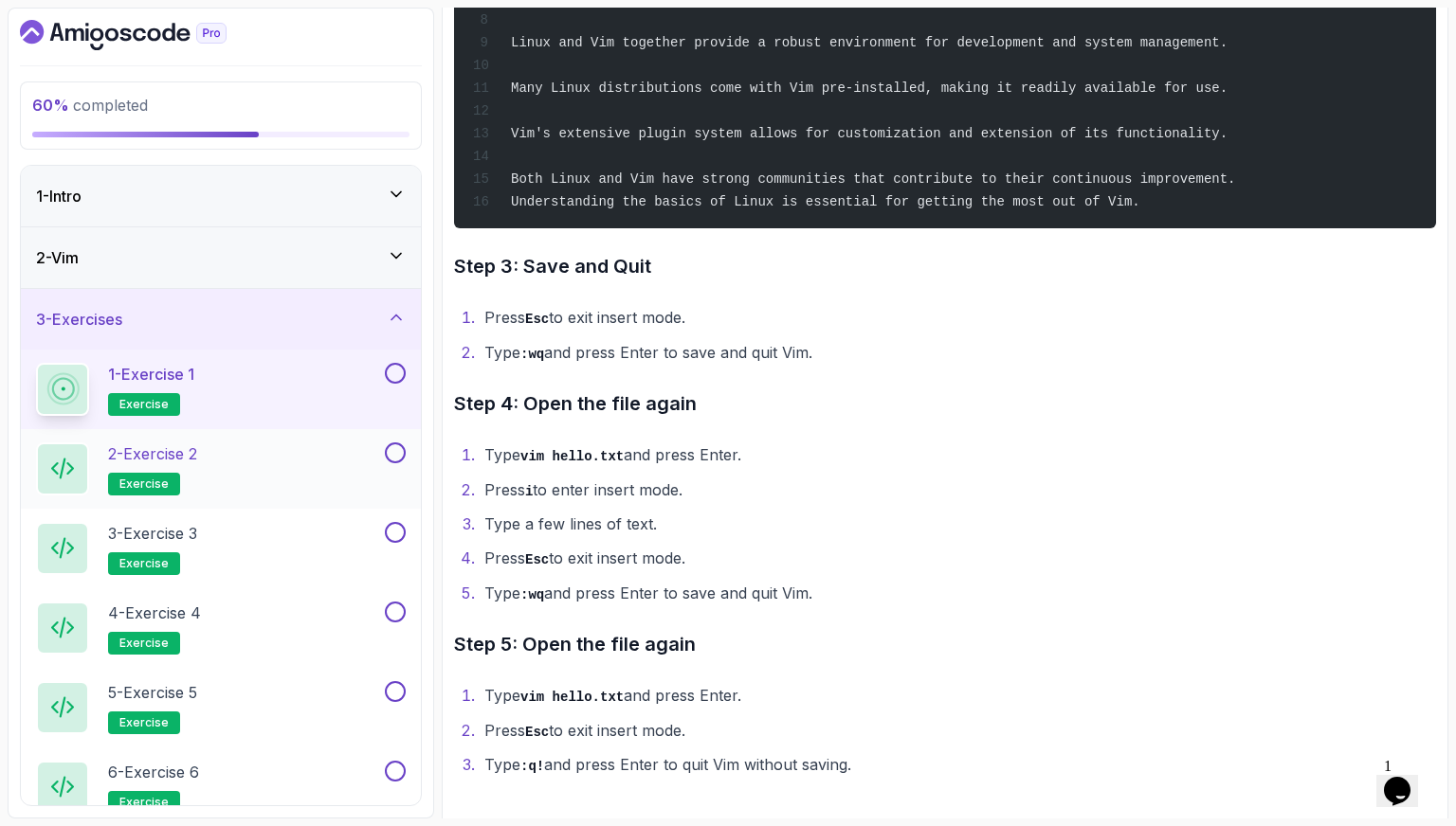
scroll to position [82, 0]
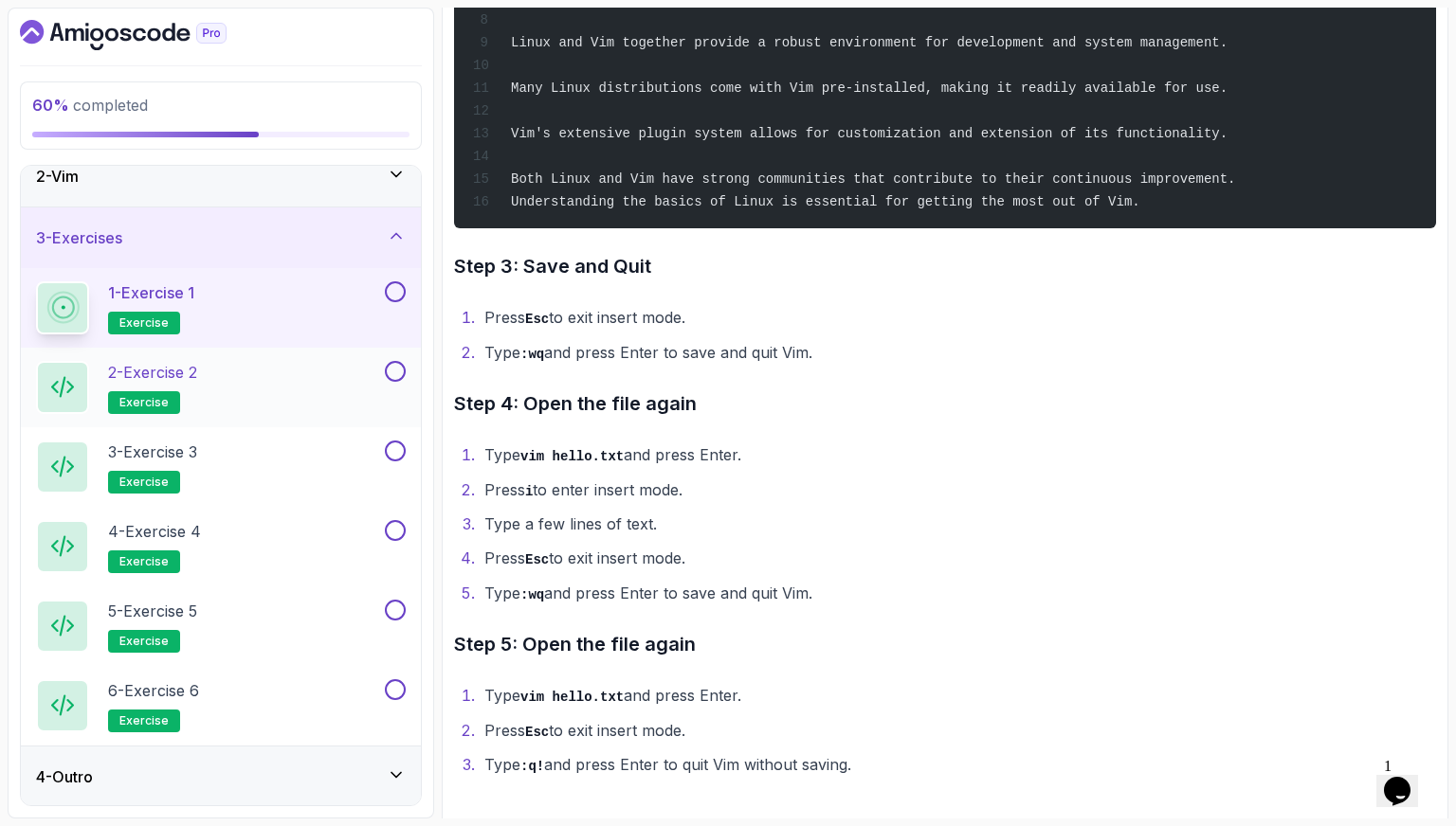
click at [294, 392] on div "2 - Exercise 2 exercise" at bounding box center [209, 387] width 345 height 53
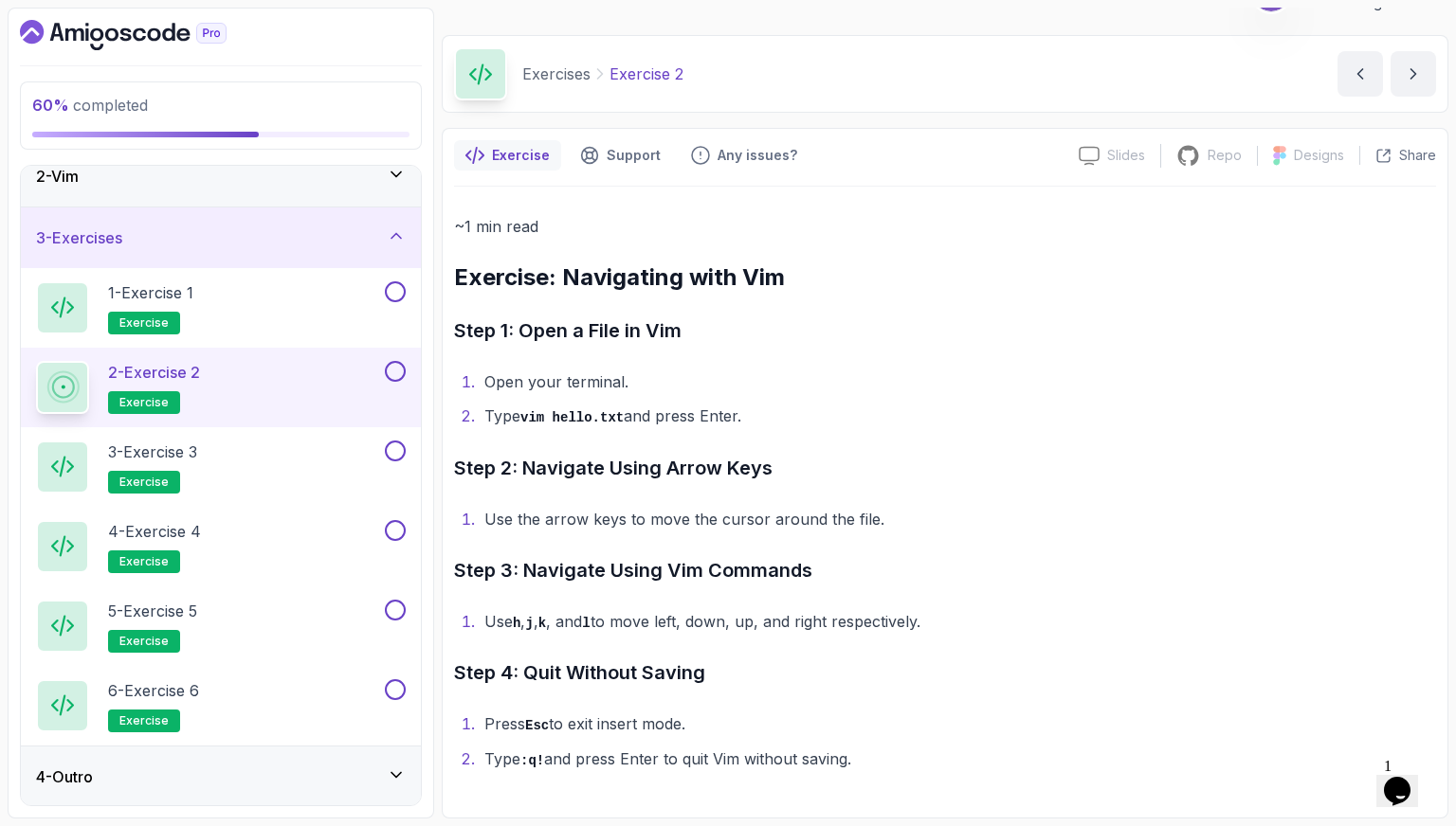
scroll to position [38, 0]
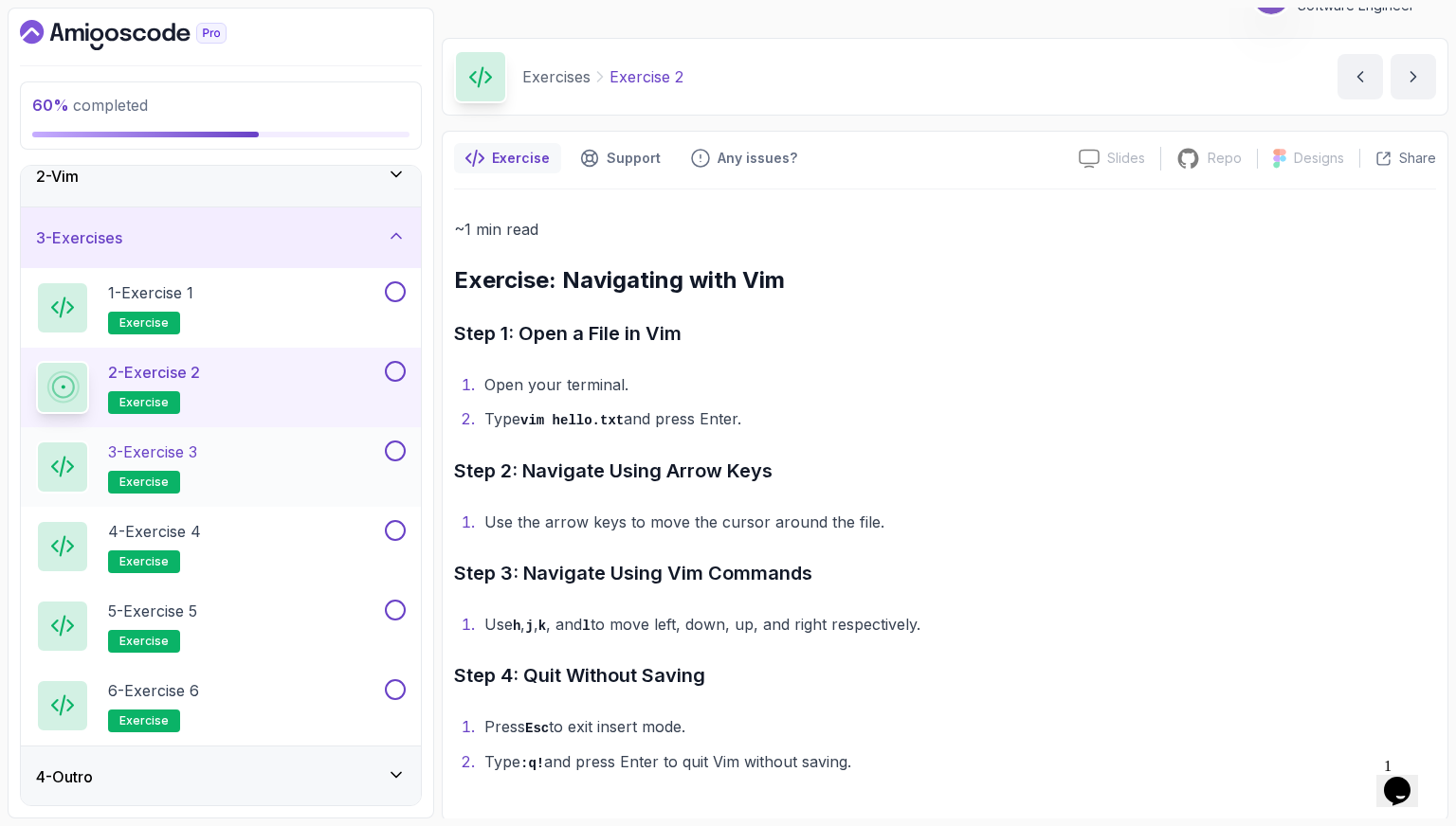
click at [239, 484] on div "3 - Exercise 3 exercise" at bounding box center [209, 467] width 345 height 53
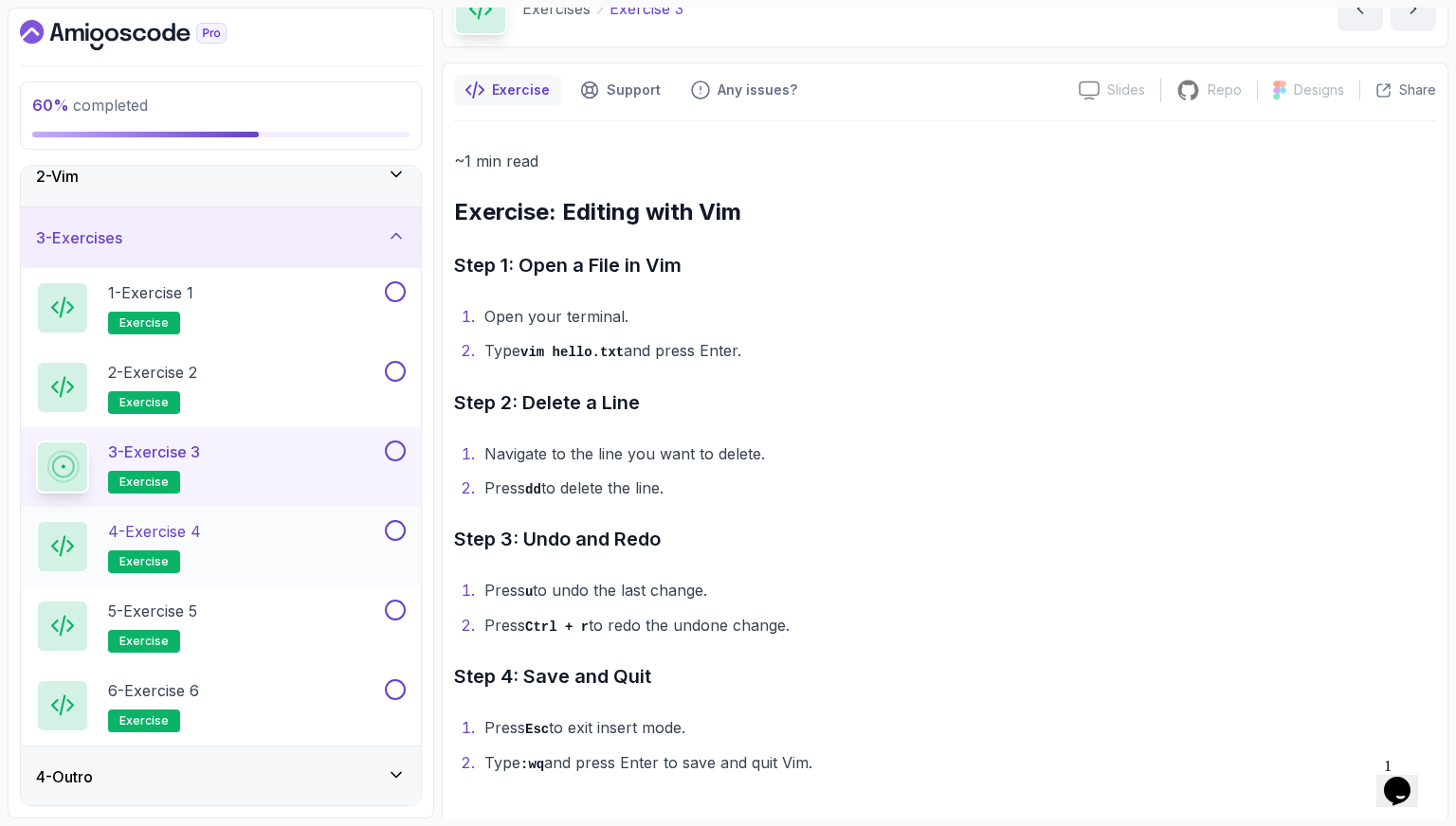
click at [273, 553] on div "4 - Exercise 4 exercise" at bounding box center [209, 546] width 345 height 53
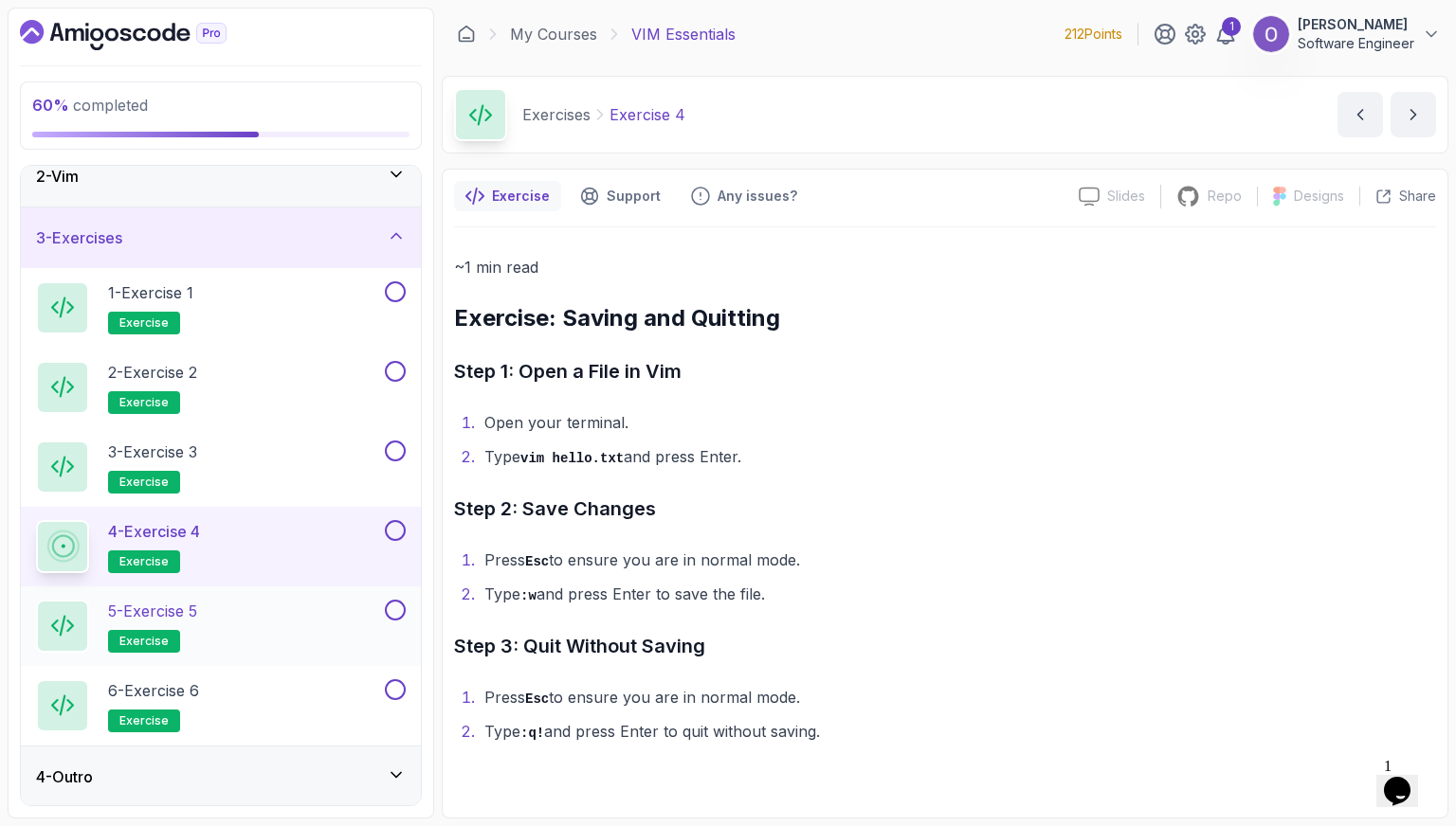
click at [260, 616] on div "5 - Exercise 5 exercise" at bounding box center [209, 625] width 345 height 53
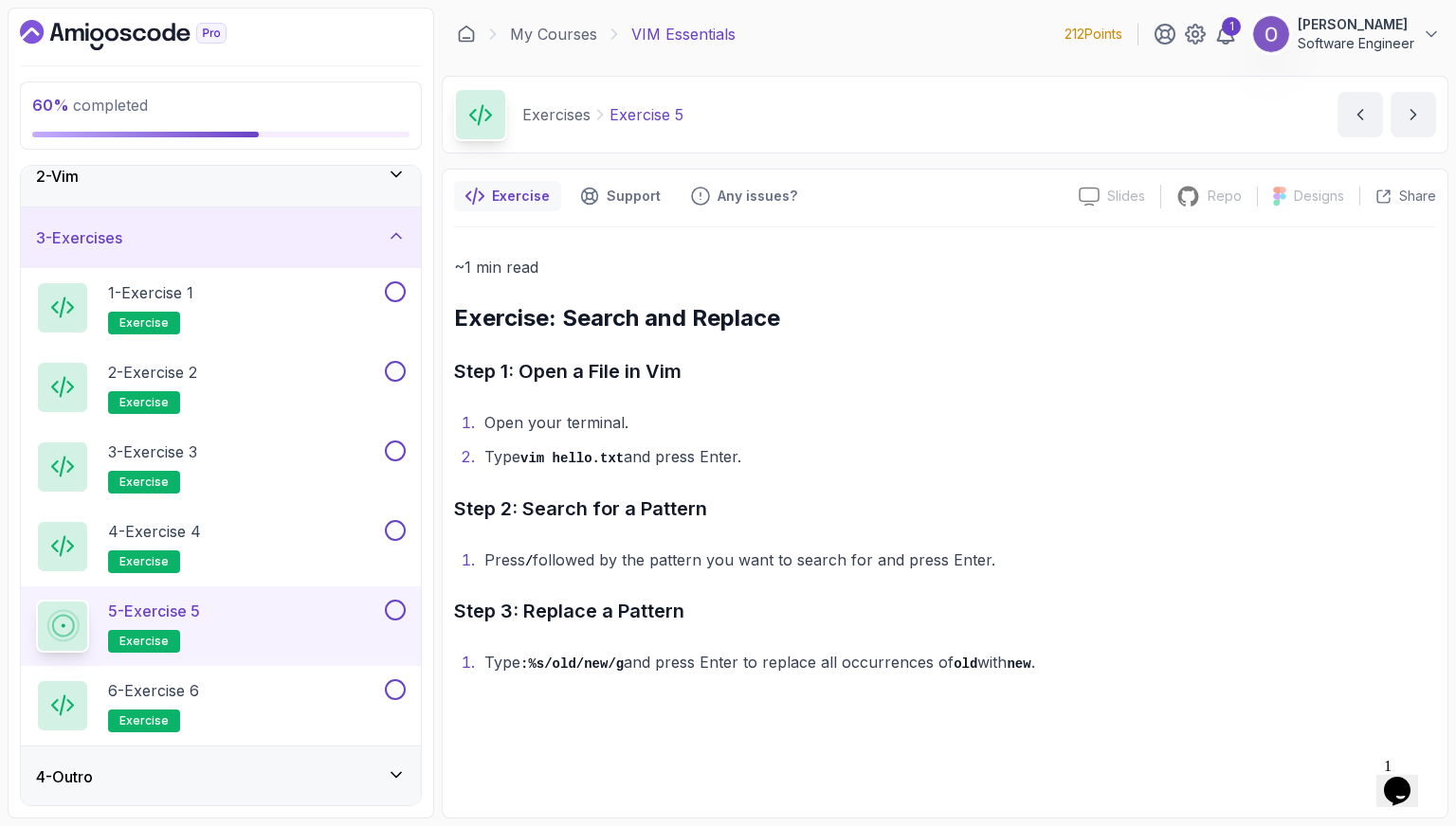
click at [262, 658] on div "5 - Exercise 5 exercise" at bounding box center [221, 626] width 400 height 80
click at [261, 690] on div "6 - Exercise 6 exercise" at bounding box center [209, 705] width 345 height 53
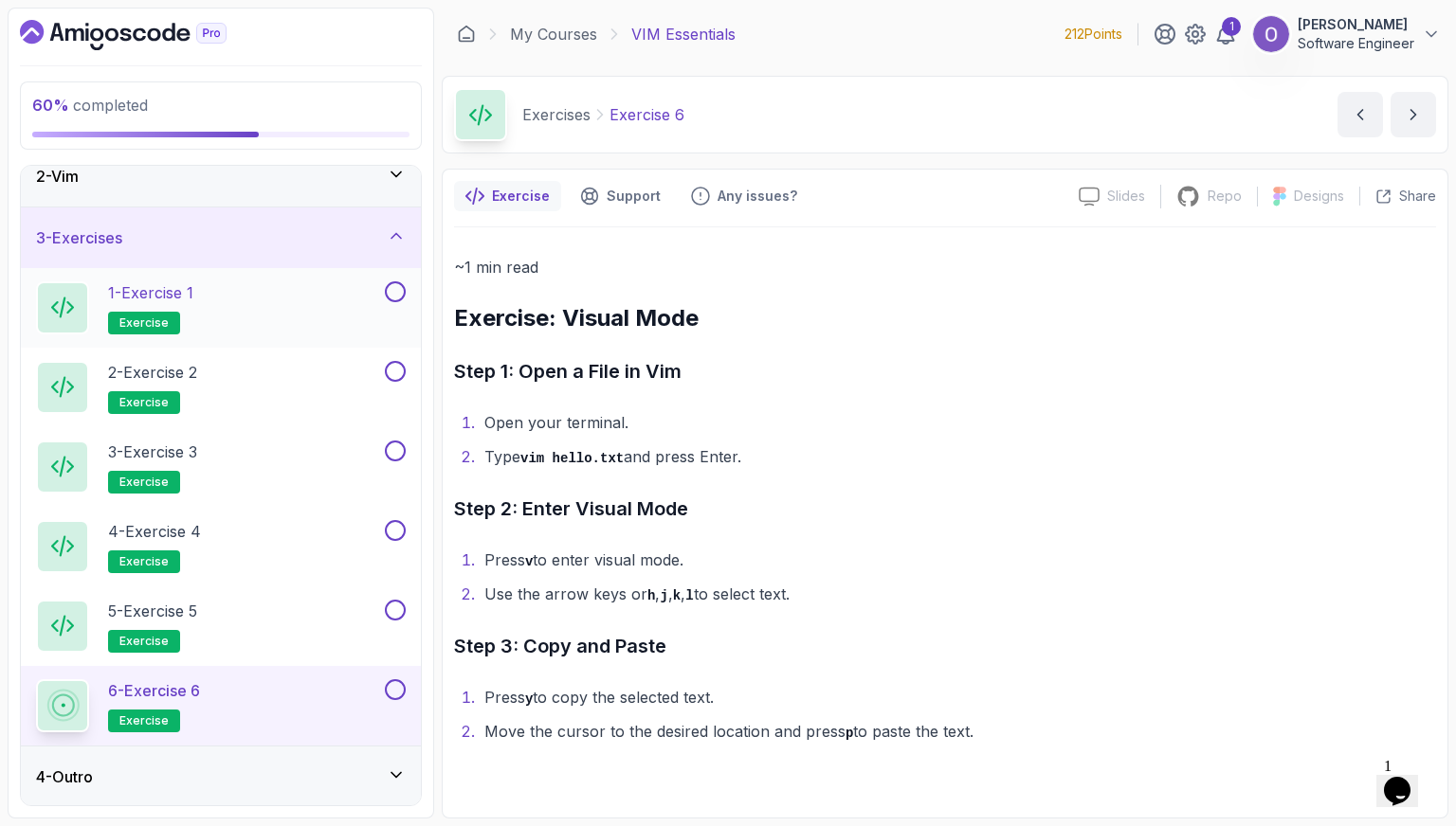
click at [394, 290] on button at bounding box center [395, 291] width 21 height 21
click at [390, 368] on button at bounding box center [395, 371] width 21 height 21
click at [397, 454] on button at bounding box center [395, 451] width 21 height 21
click at [398, 536] on button at bounding box center [395, 530] width 21 height 21
click at [398, 295] on button at bounding box center [395, 291] width 21 height 21
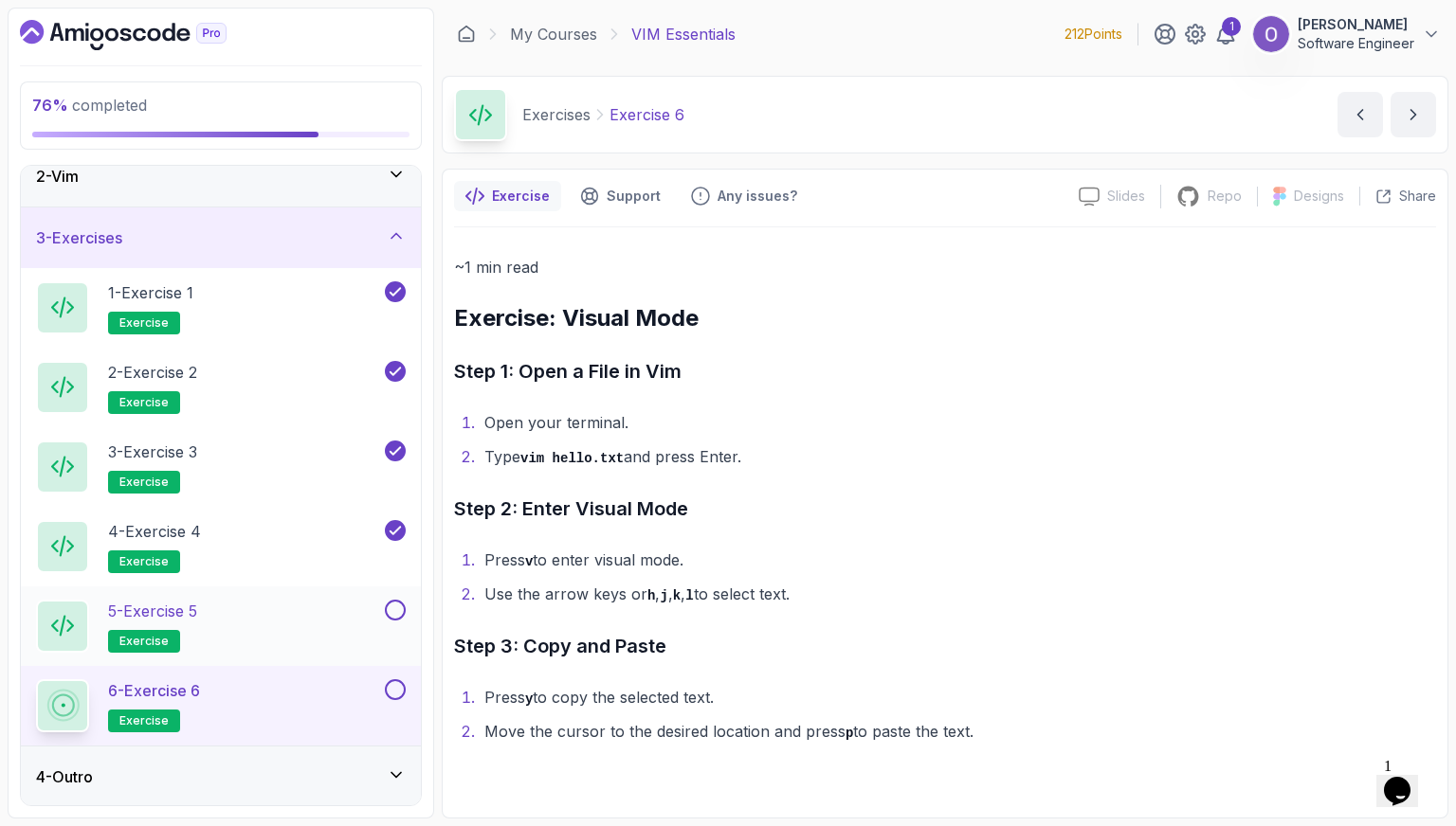
click at [394, 609] on button at bounding box center [395, 610] width 21 height 21
click at [389, 675] on div "6 - Exercise 6 exercise" at bounding box center [221, 706] width 400 height 80
click at [395, 689] on button at bounding box center [395, 689] width 21 height 21
click at [311, 769] on div "4 - Outro" at bounding box center [221, 776] width 369 height 23
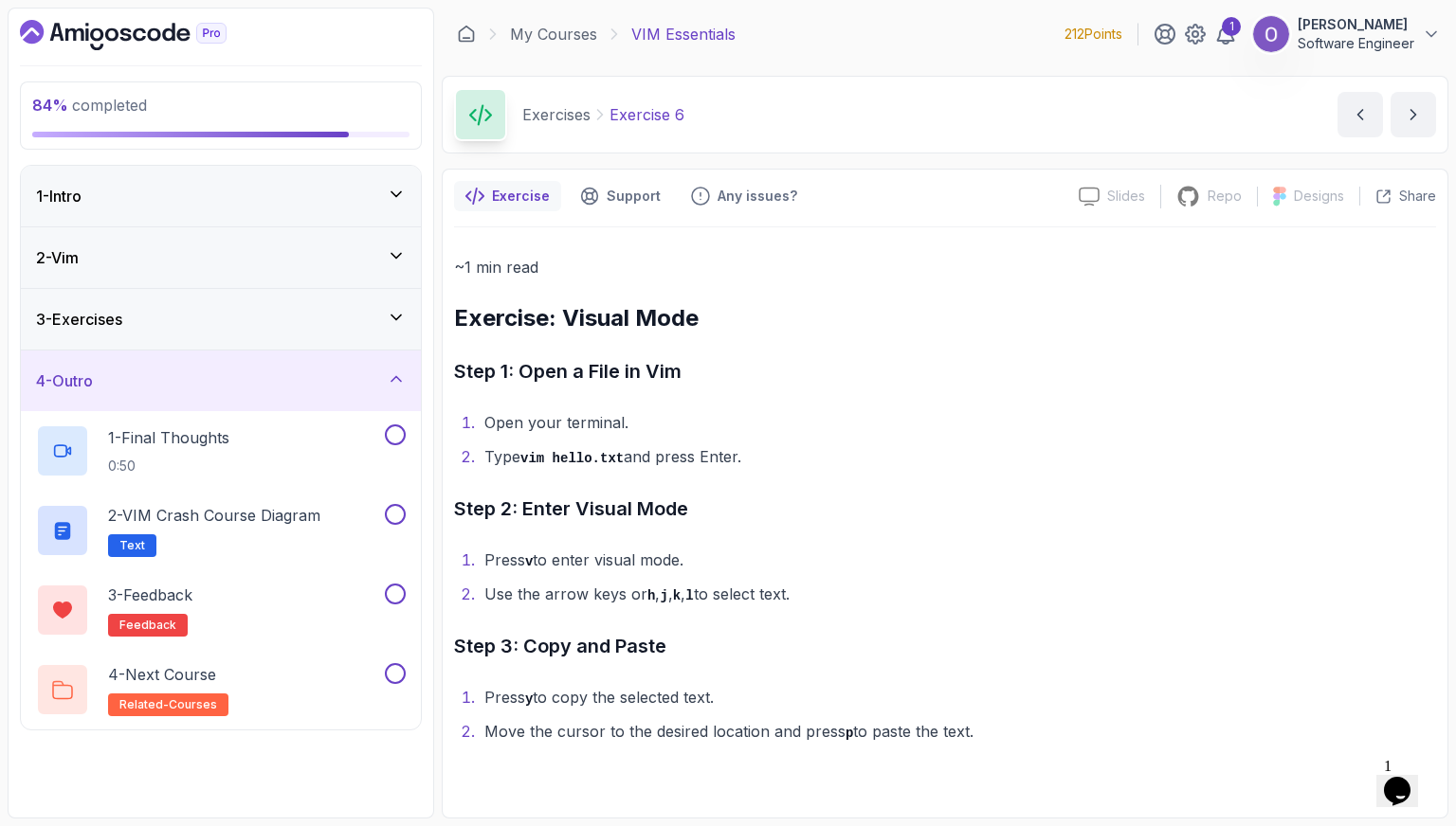
click at [271, 407] on div "4 - Outro" at bounding box center [221, 380] width 400 height 61
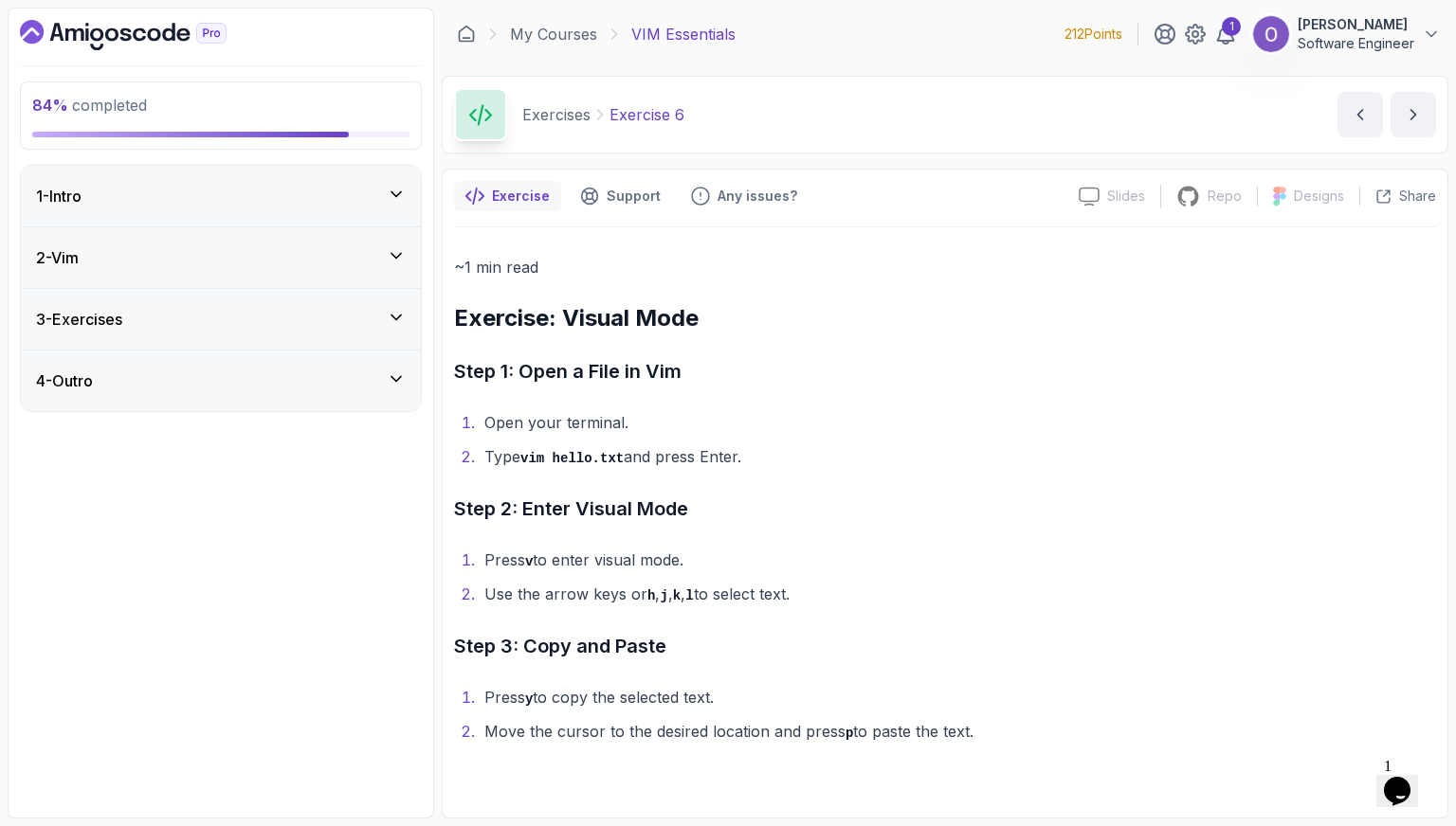
click at [270, 392] on div "4 - Outro" at bounding box center [221, 380] width 400 height 61
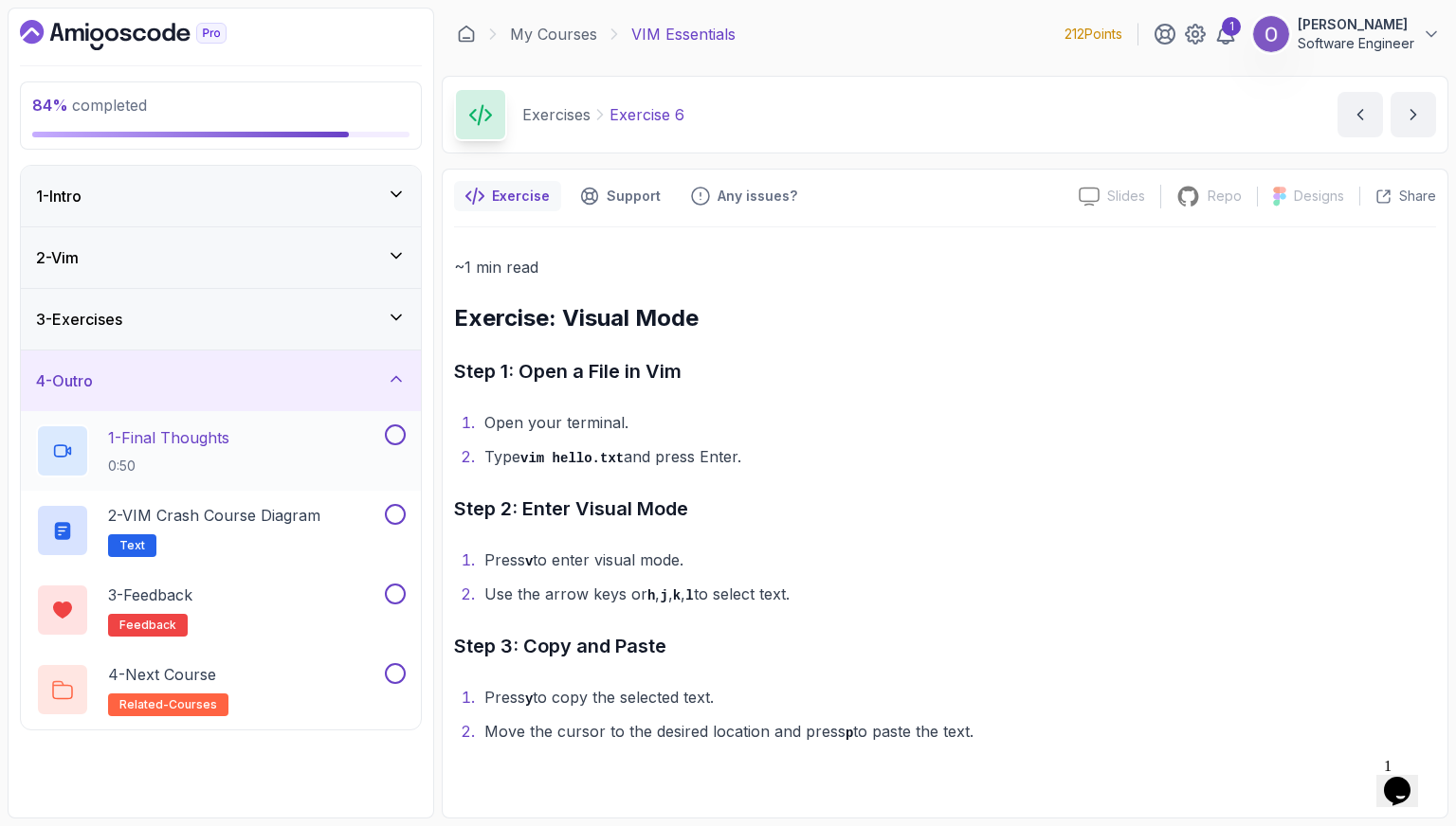
click at [257, 455] on div "1 - Final Thoughts 0:50" at bounding box center [209, 450] width 345 height 53
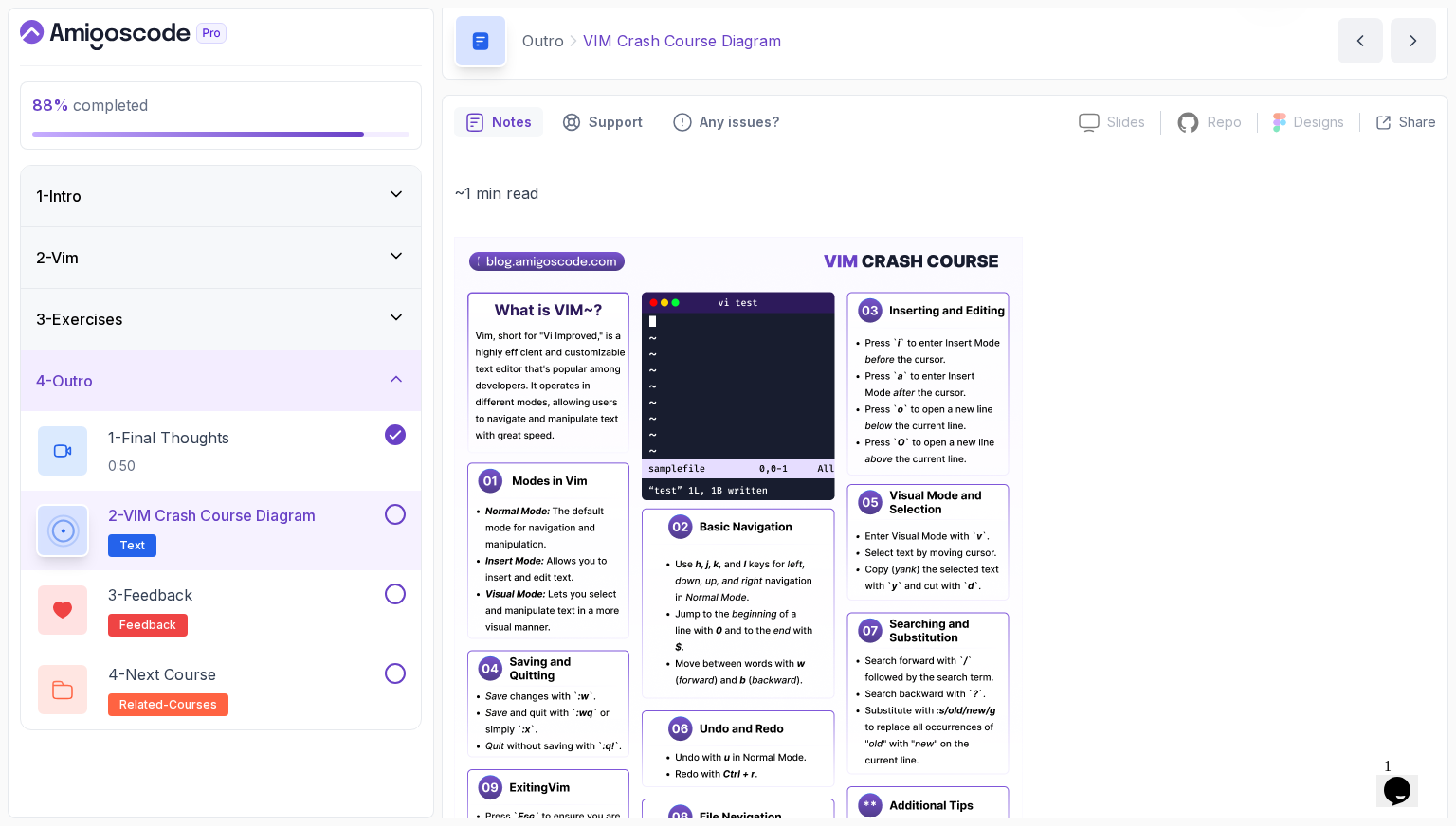
scroll to position [95, 0]
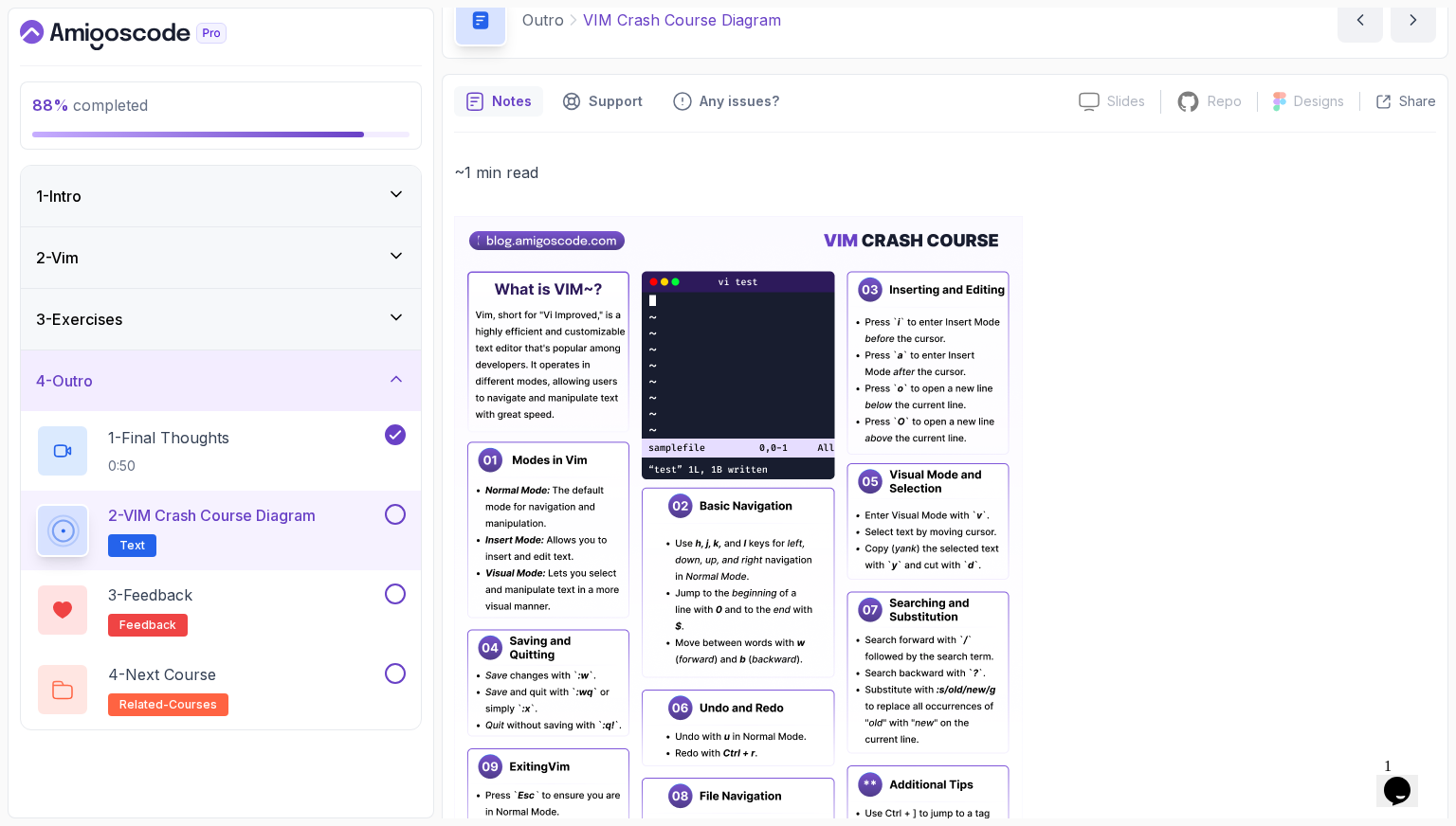
click at [386, 519] on button at bounding box center [395, 514] width 21 height 21
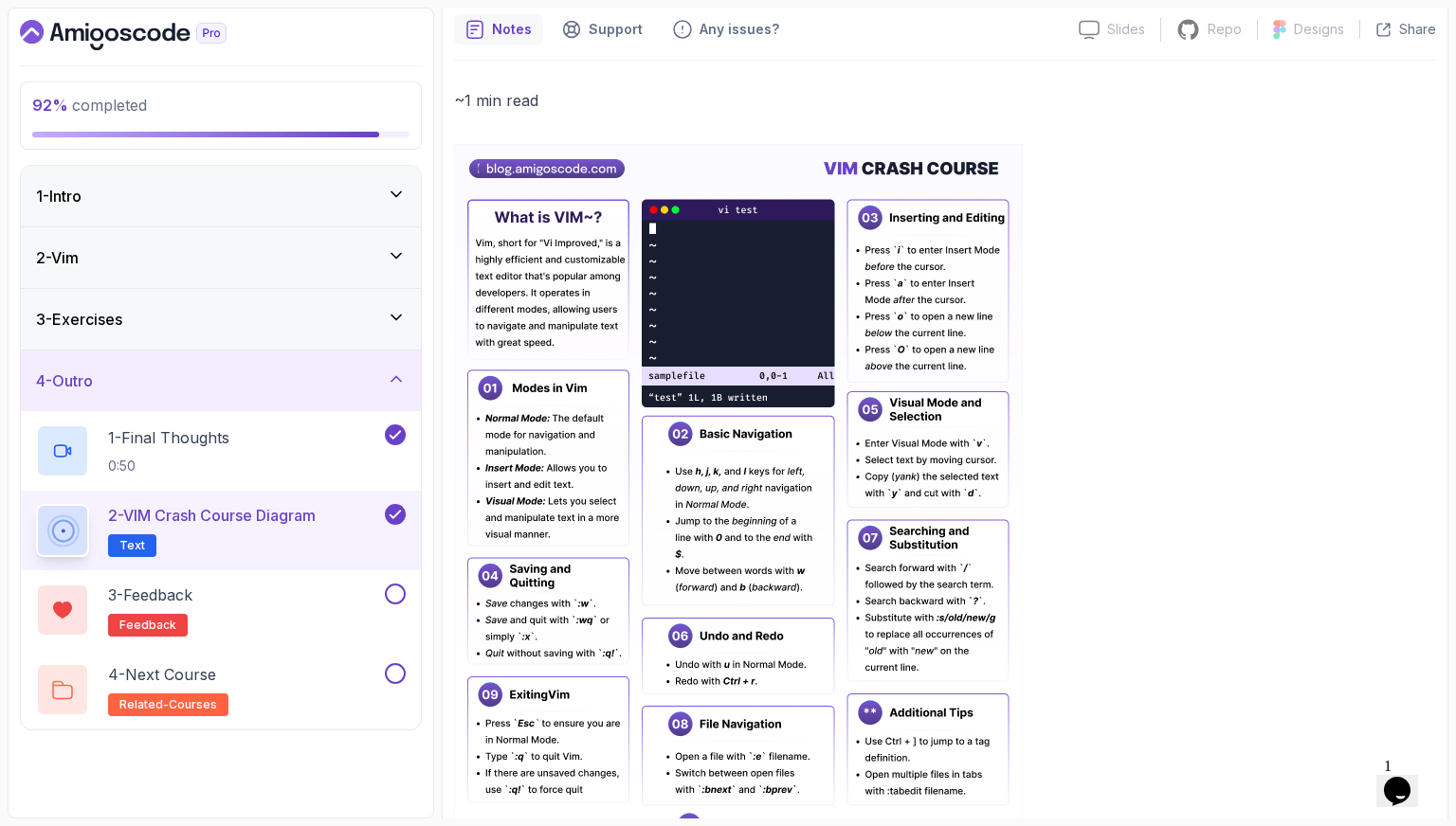
scroll to position [265, 0]
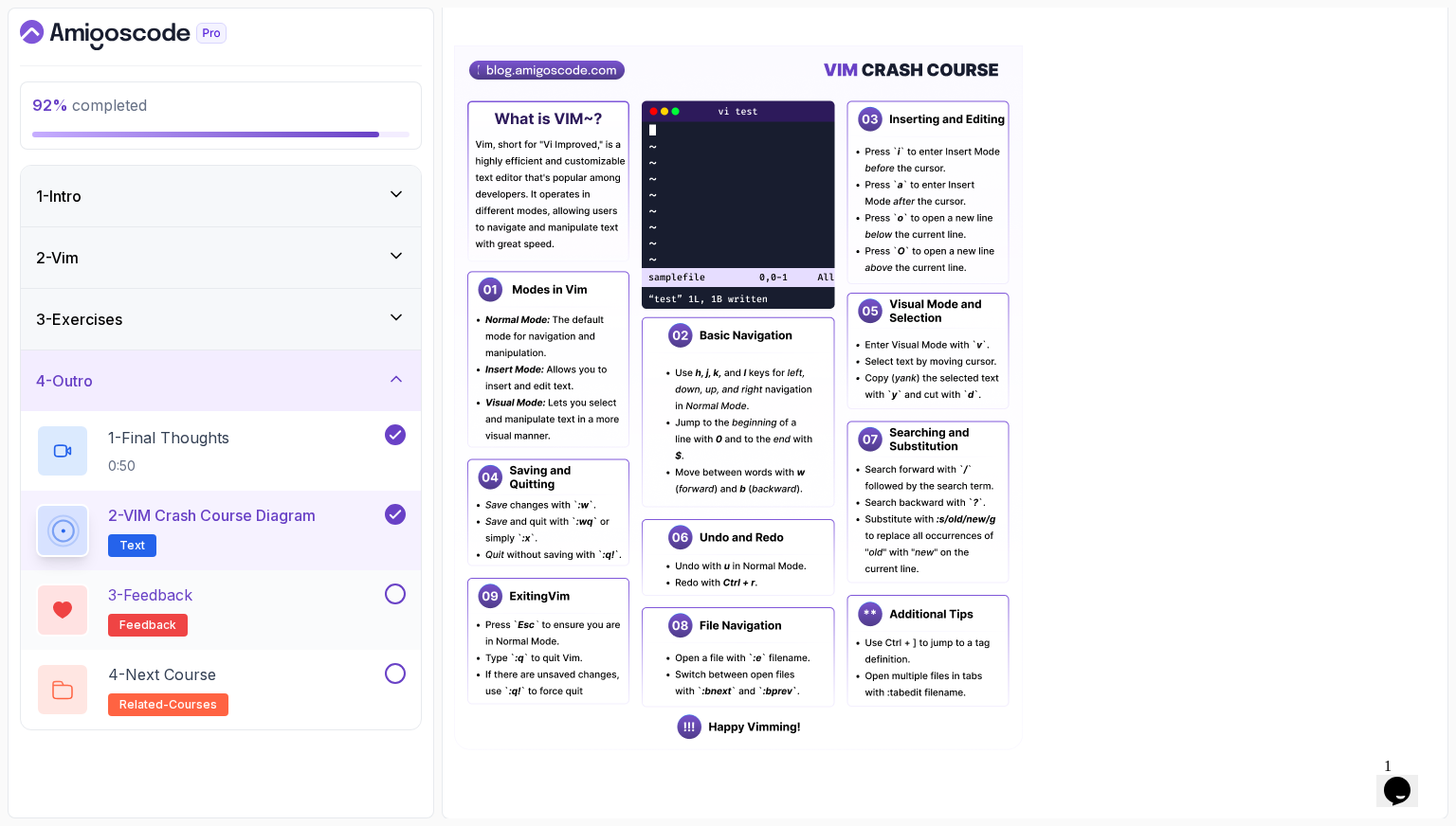
click at [284, 599] on div "3 - Feedback feedback" at bounding box center [209, 610] width 345 height 53
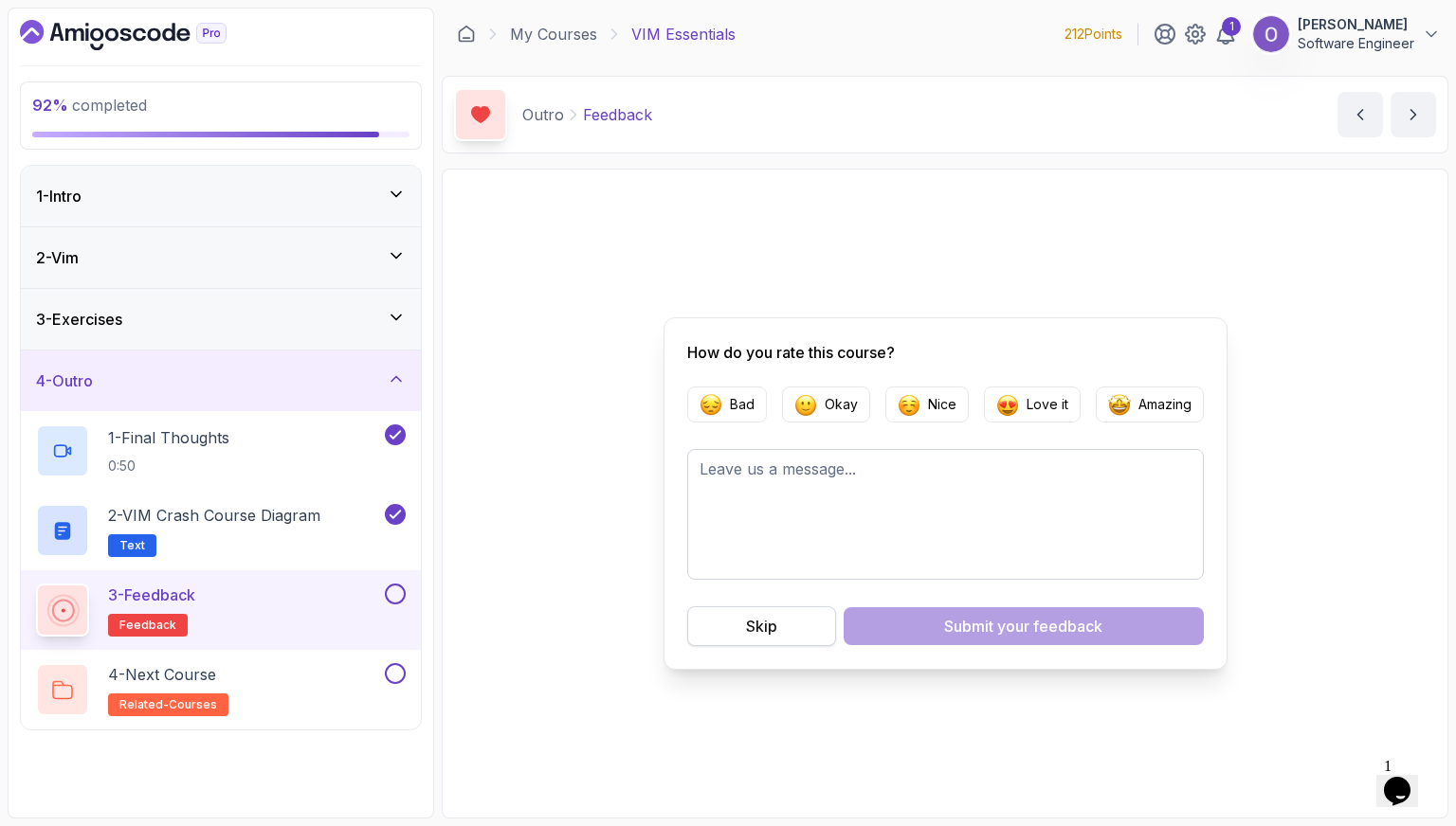
click at [786, 630] on button "Skip" at bounding box center [761, 626] width 149 height 40
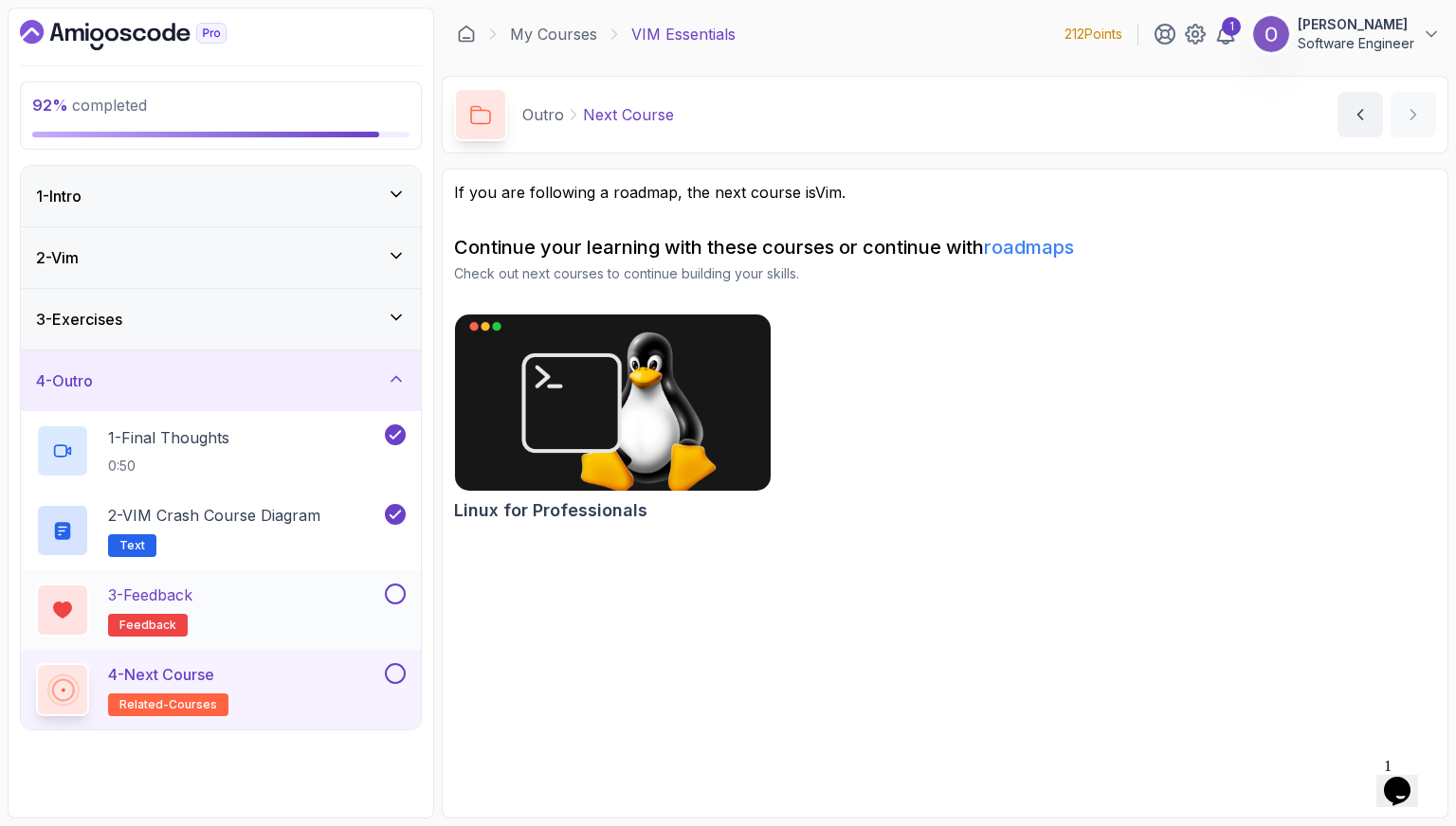
click at [389, 597] on button at bounding box center [395, 594] width 21 height 21
click at [394, 671] on button at bounding box center [395, 673] width 21 height 21
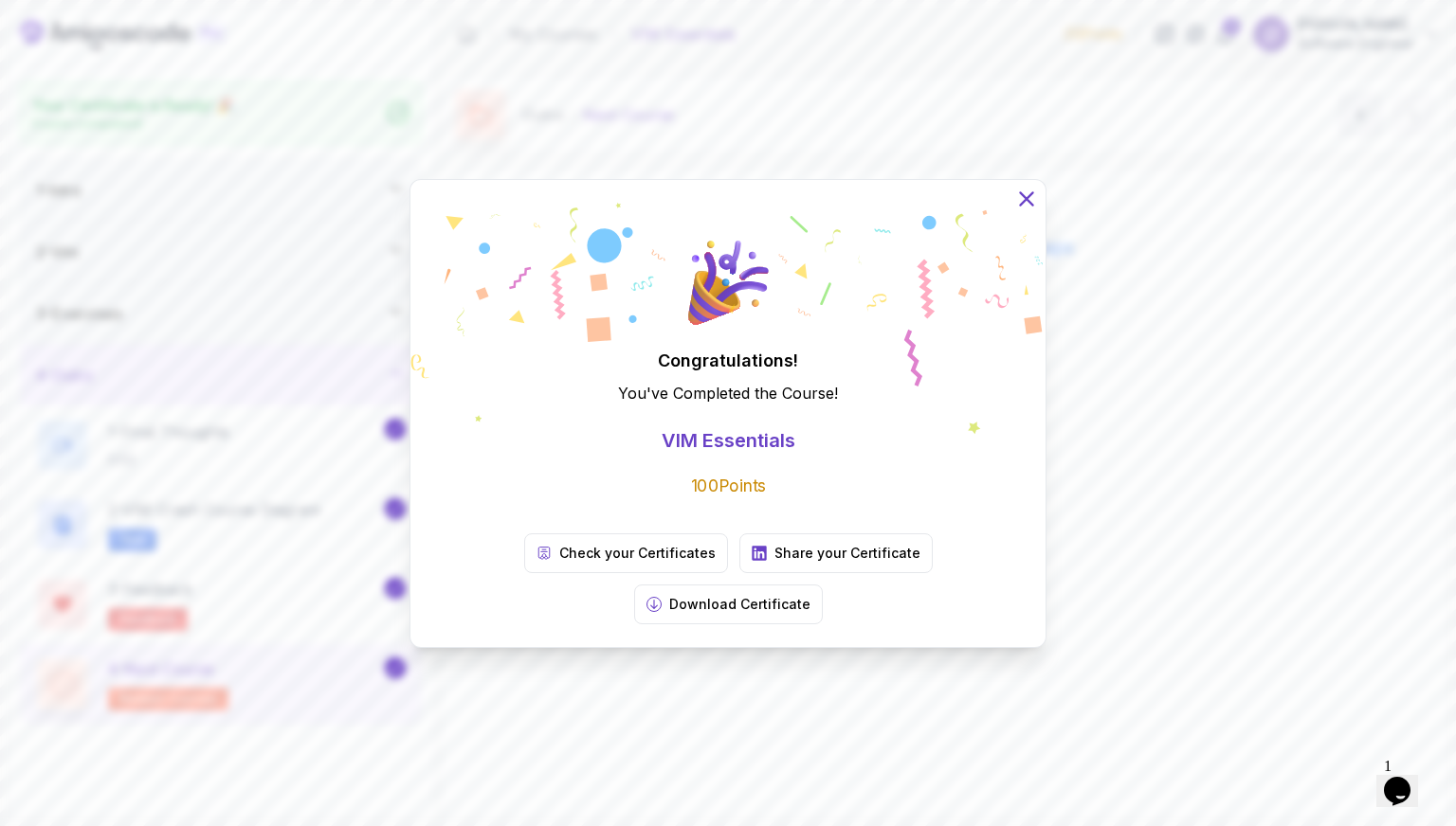
click at [1024, 205] on icon at bounding box center [1026, 199] width 12 height 12
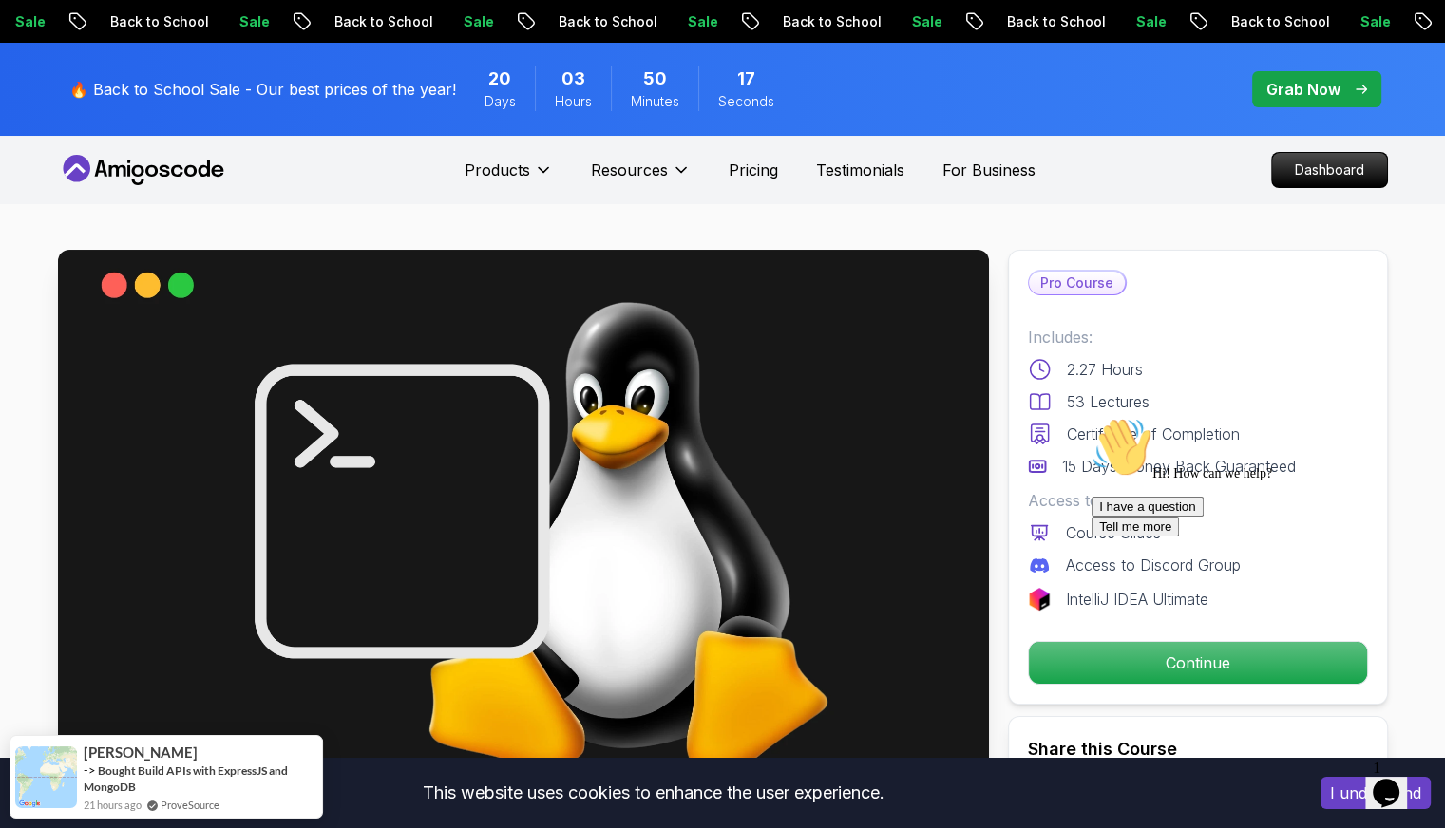
click at [1133, 537] on div "I have a question Tell me more" at bounding box center [1262, 517] width 342 height 40
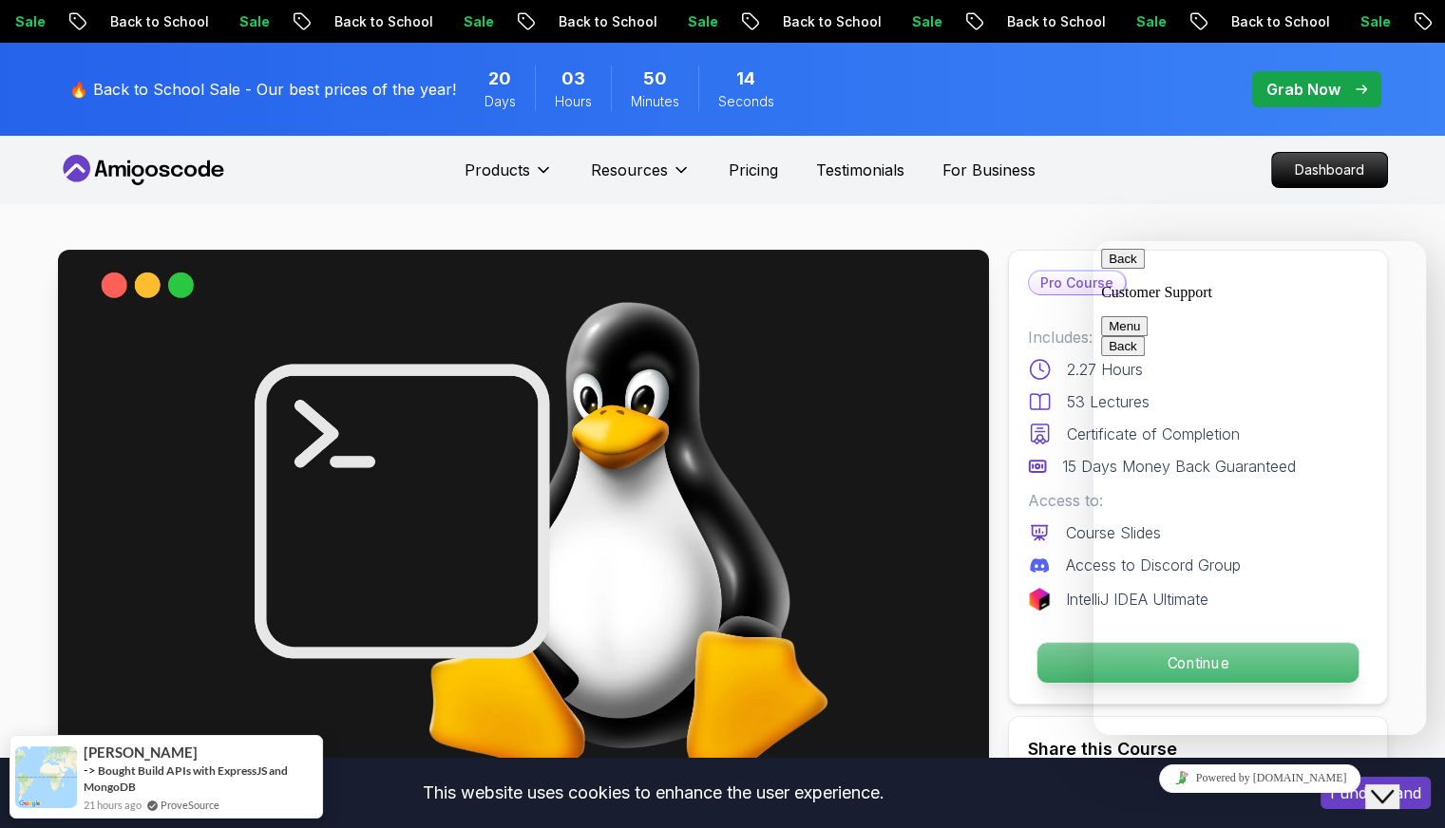
click at [1086, 645] on p "Continue" at bounding box center [1196, 663] width 321 height 40
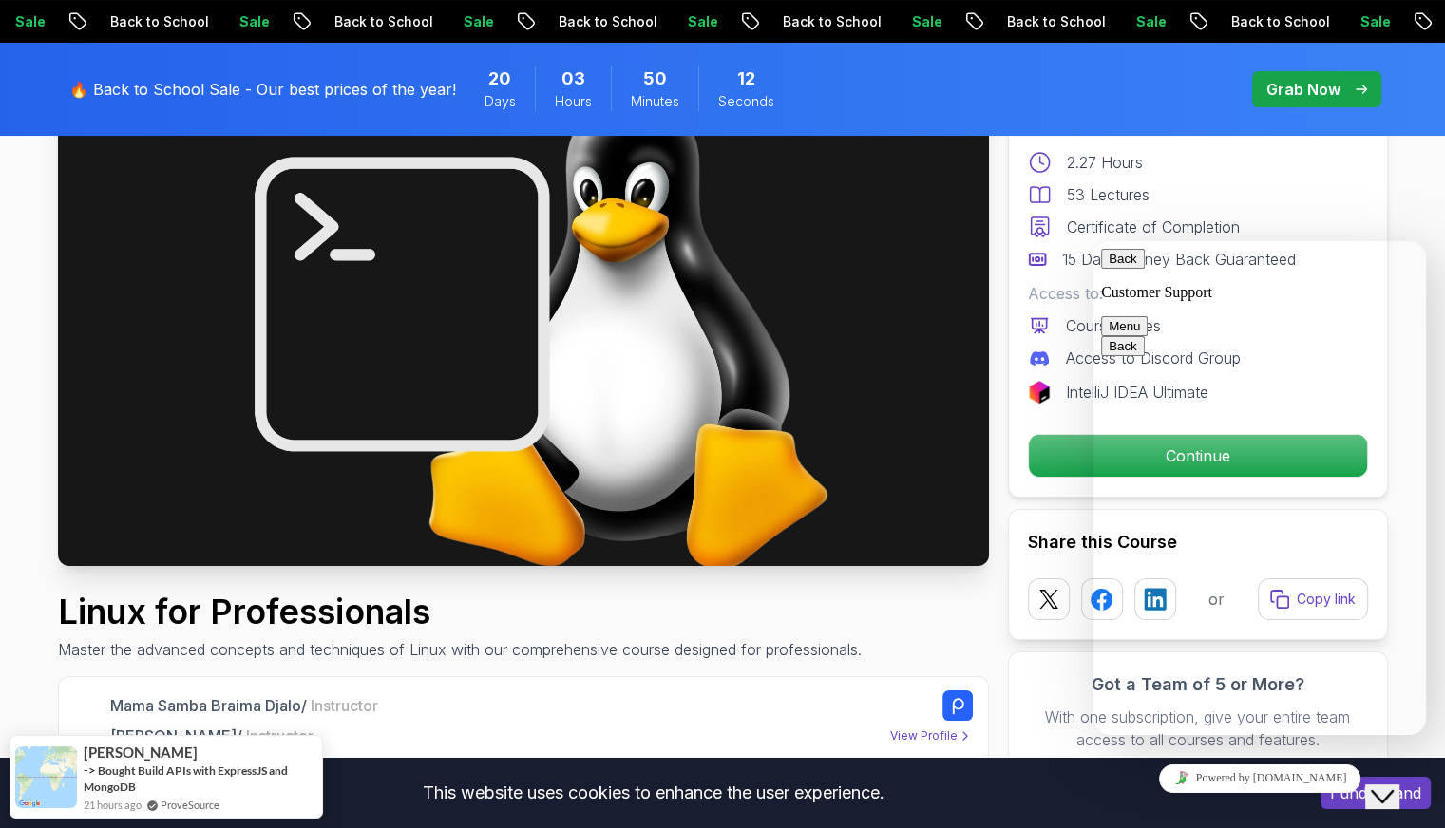
scroll to position [380, 0]
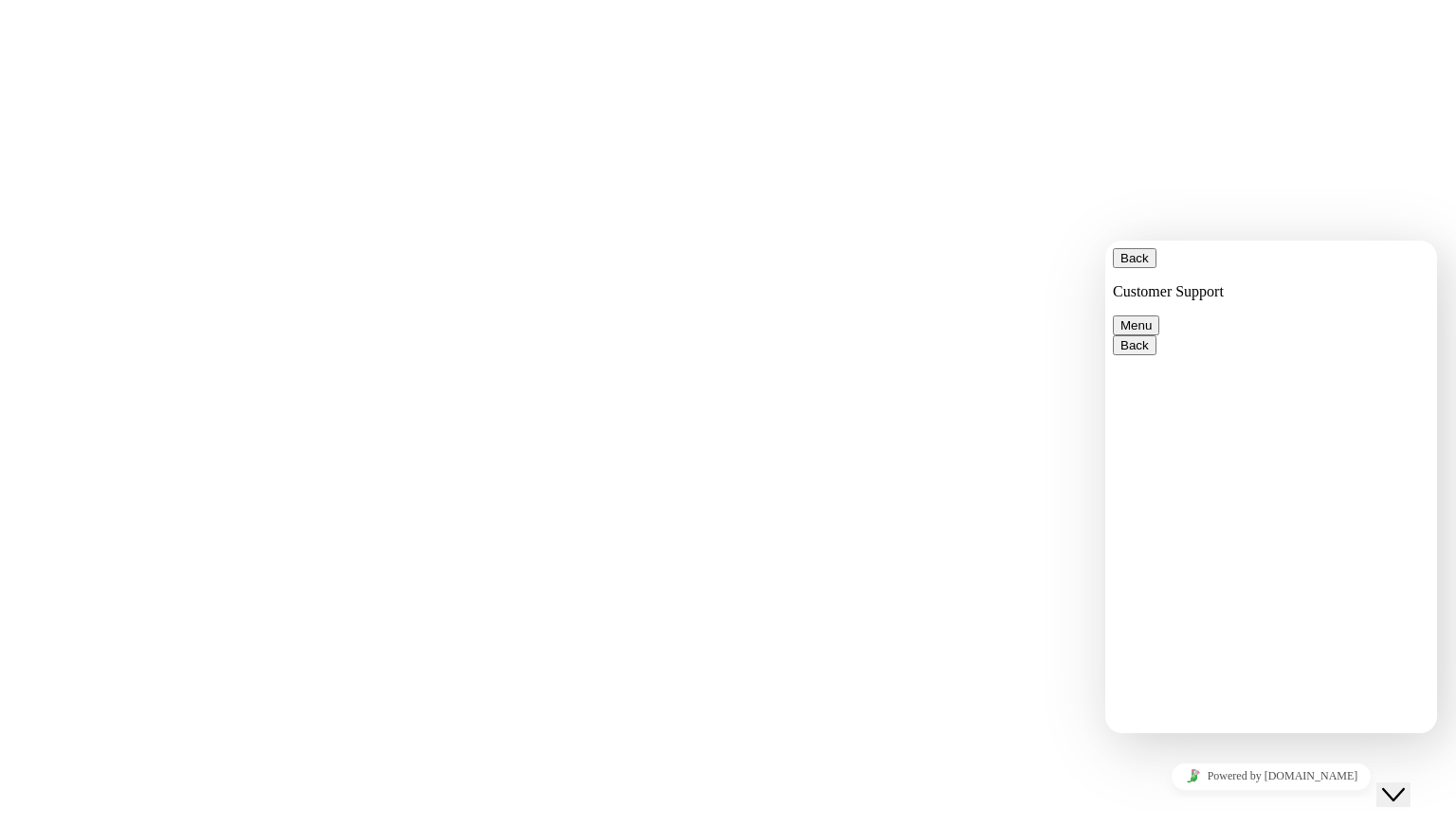
click at [1122, 268] on button "Back" at bounding box center [1135, 258] width 44 height 20
click at [1405, 785] on div "Close Chat This icon closes the chat window." at bounding box center [1393, 794] width 23 height 23
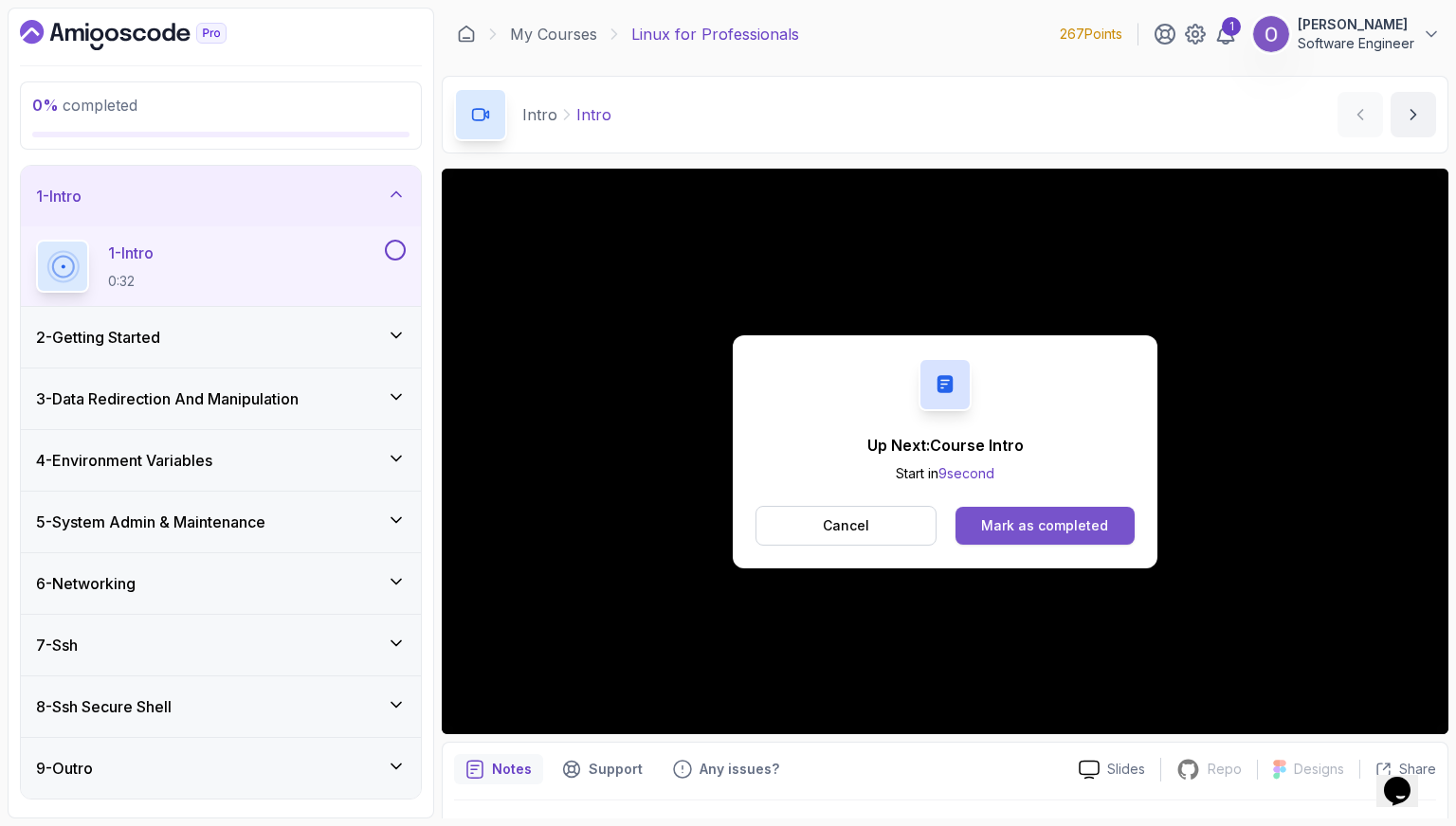
click at [1063, 529] on div "Mark as completed" at bounding box center [1044, 526] width 127 height 19
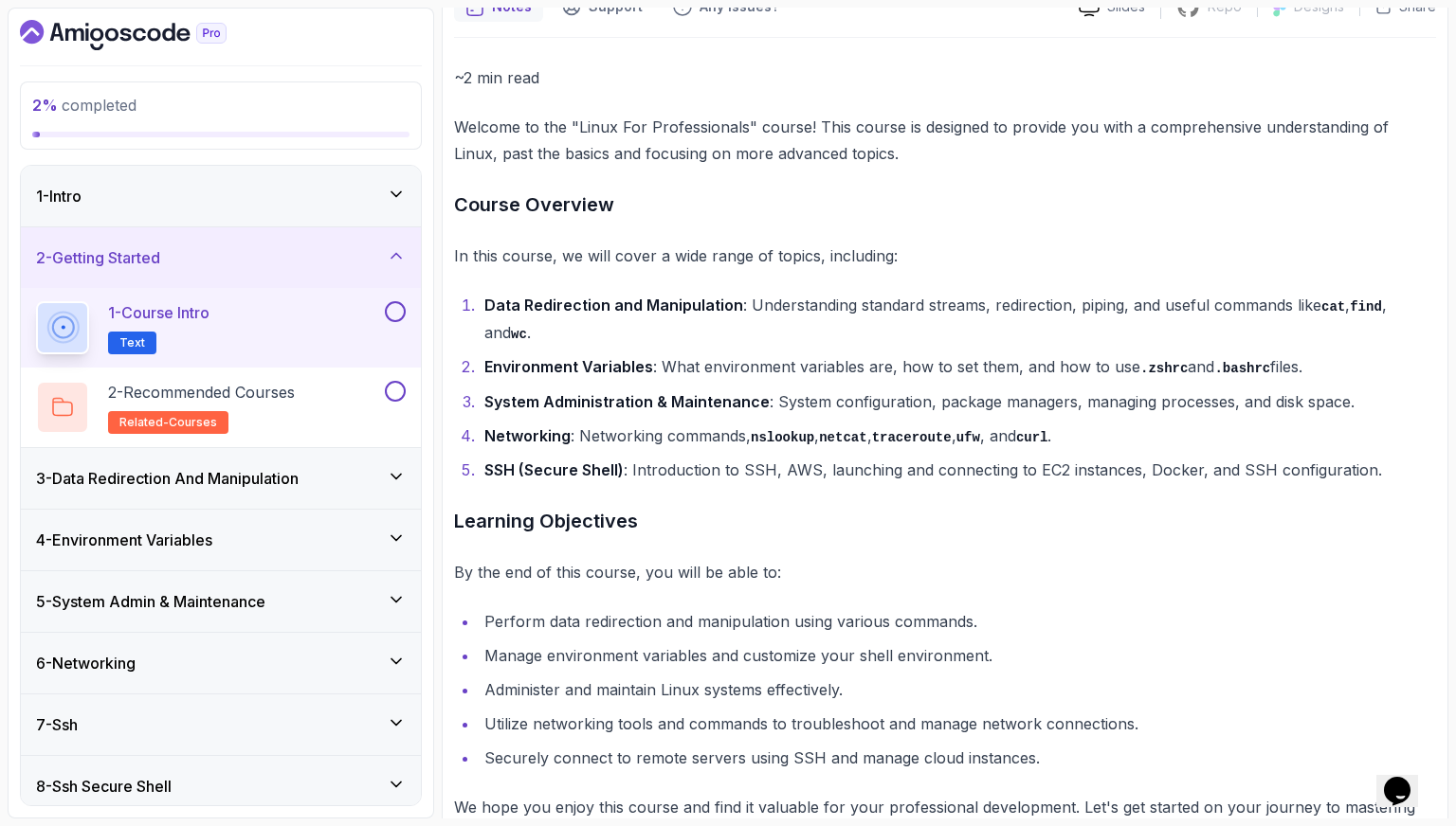
scroll to position [227, 0]
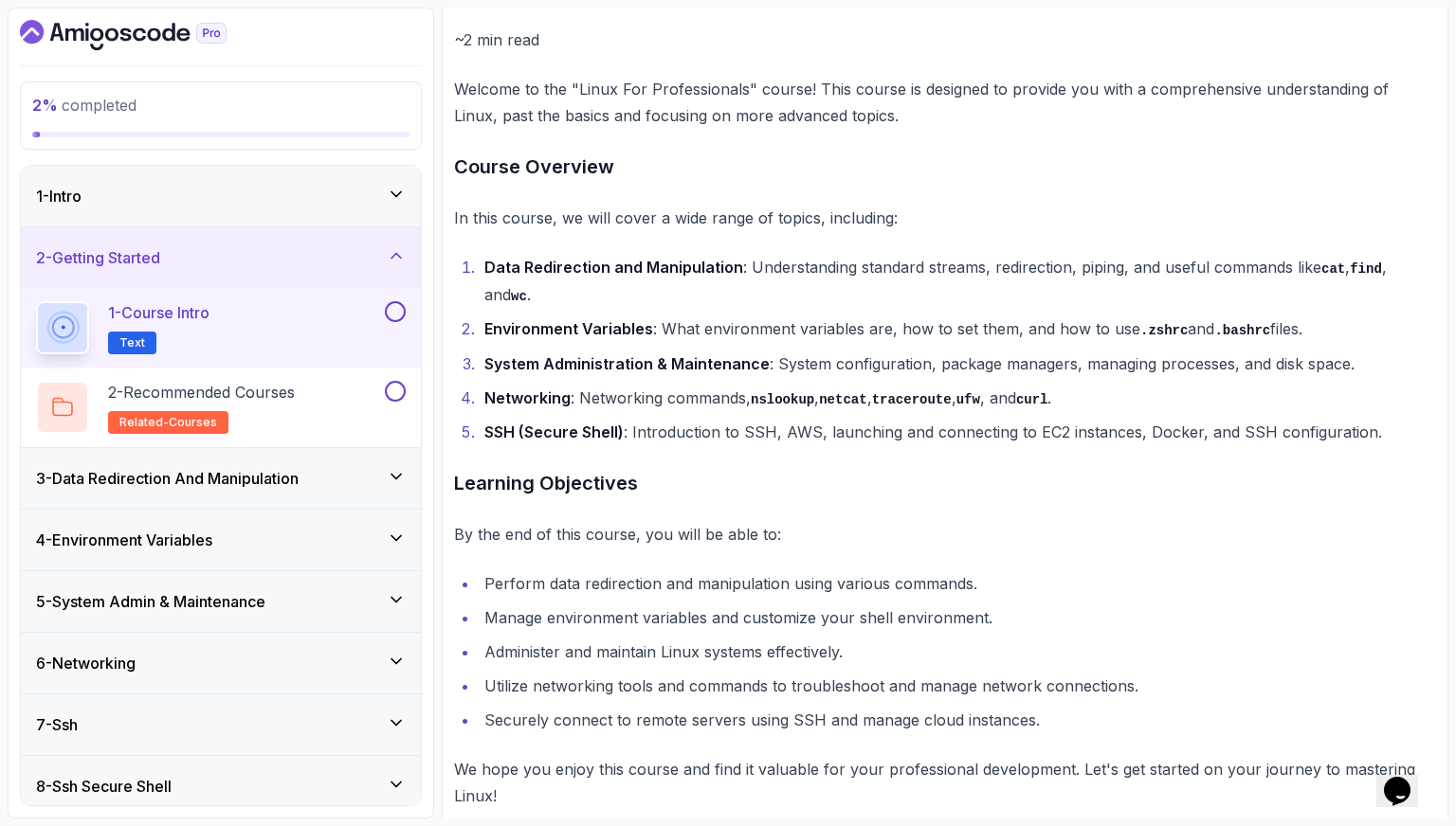
click at [392, 311] on button at bounding box center [395, 311] width 21 height 21
click at [332, 404] on div "2 - Recommended Courses related-courses" at bounding box center [209, 407] width 345 height 53
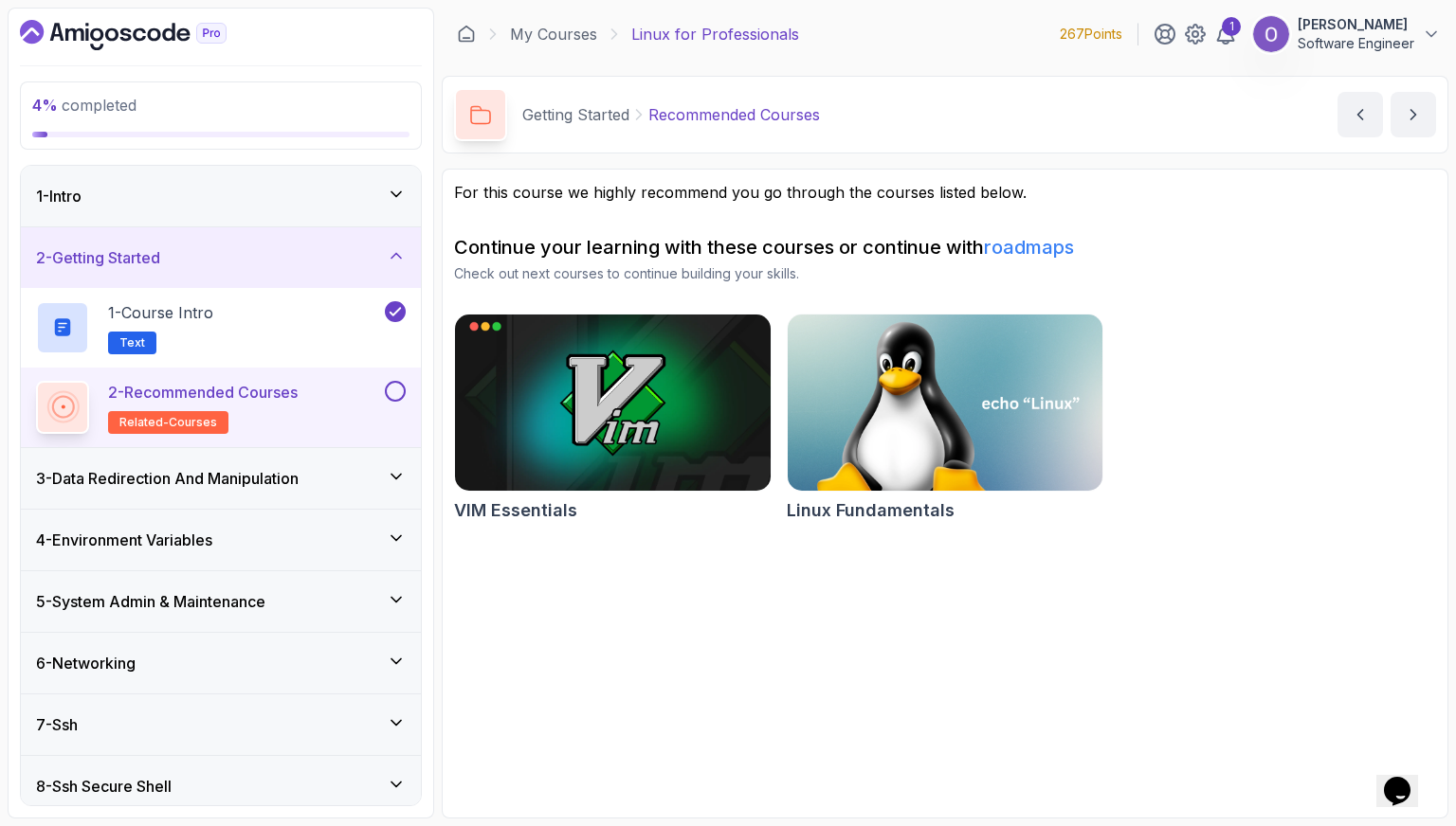
click at [395, 390] on button at bounding box center [395, 391] width 21 height 21
click at [355, 477] on div "3 - Data Redirection And Manipulation" at bounding box center [221, 478] width 369 height 23
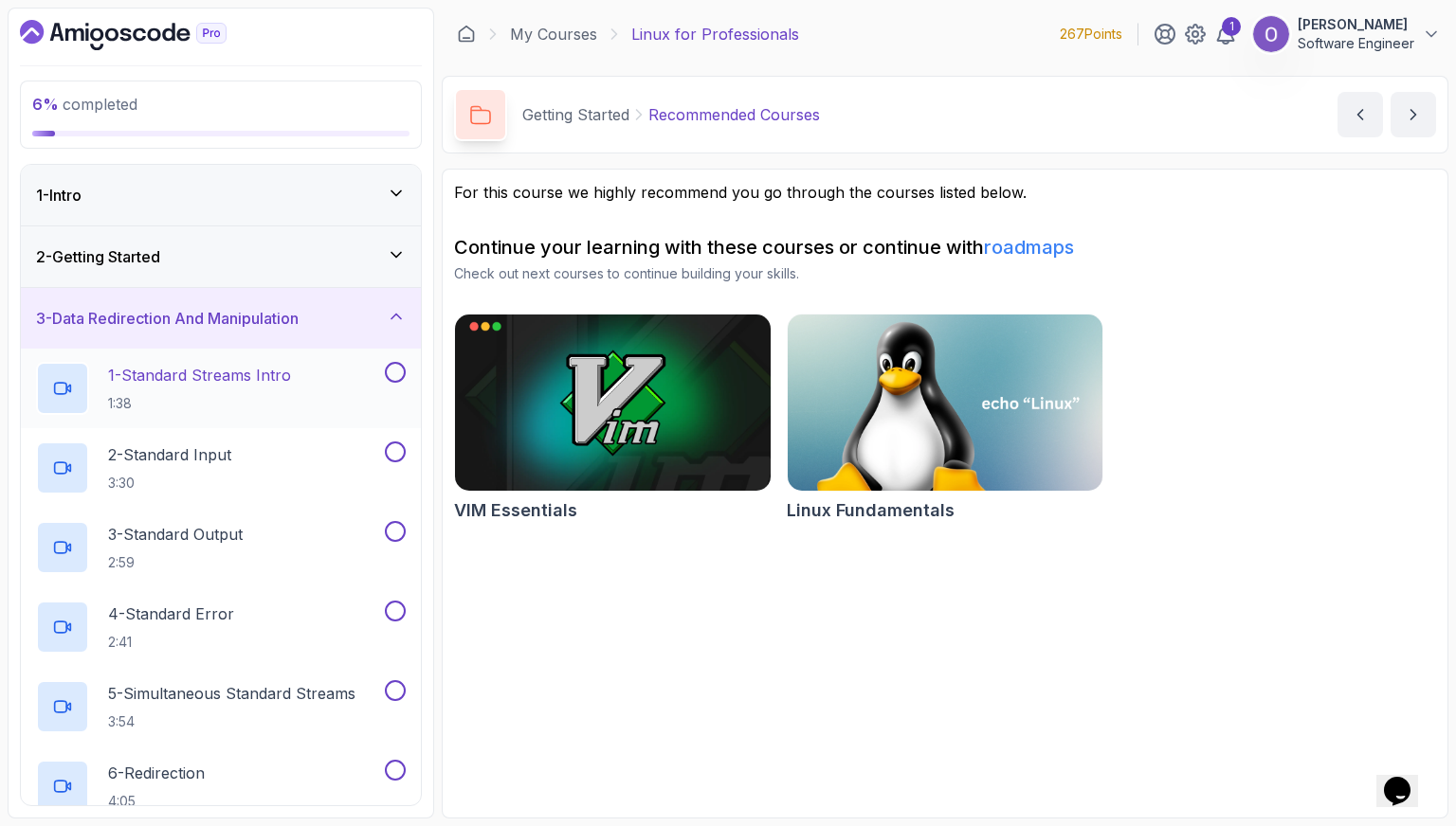
click at [337, 405] on div "1 - Standard Streams Intro 1:38" at bounding box center [209, 388] width 345 height 53
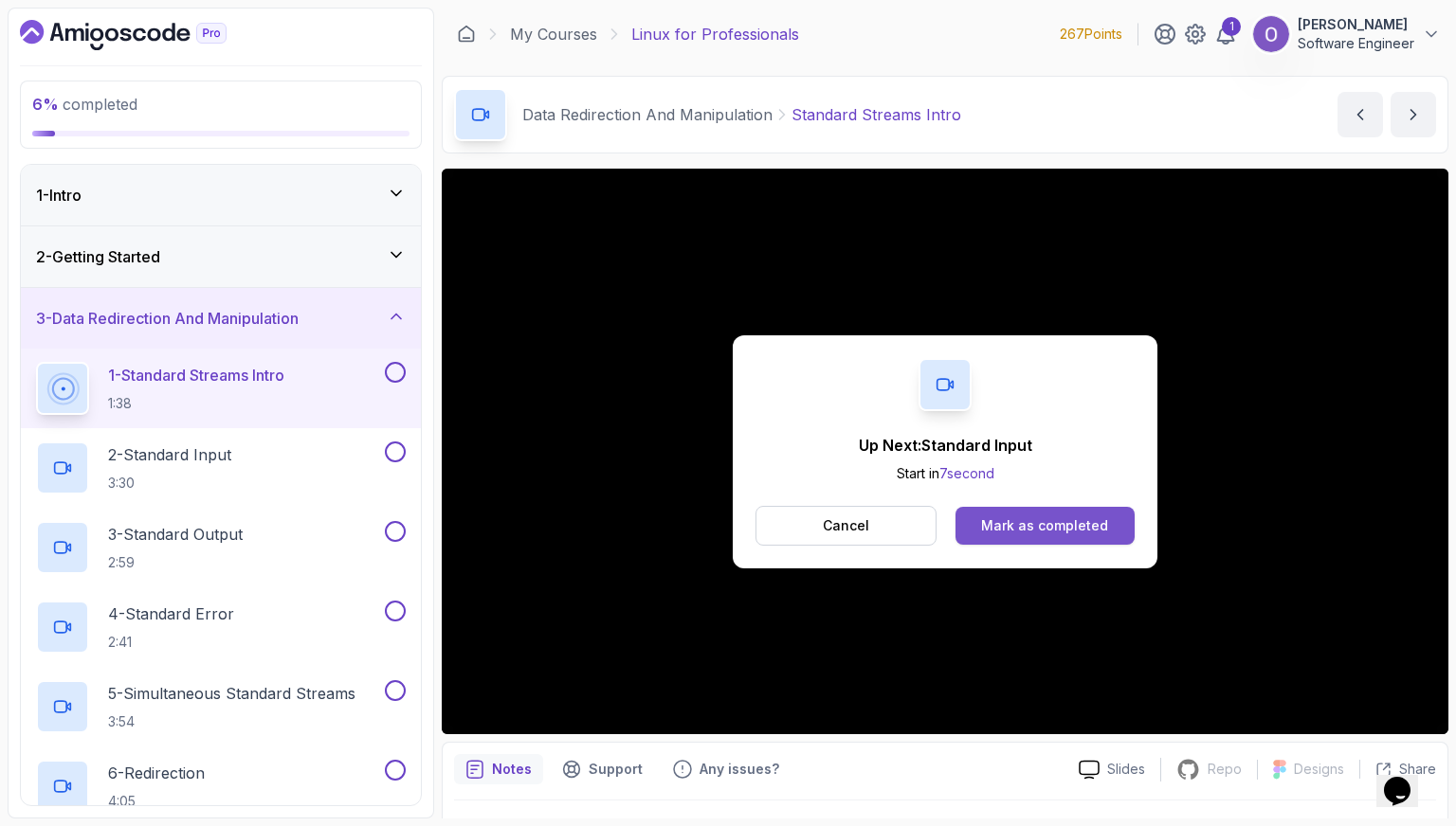
click at [1003, 539] on button "Mark as completed" at bounding box center [1044, 526] width 179 height 38
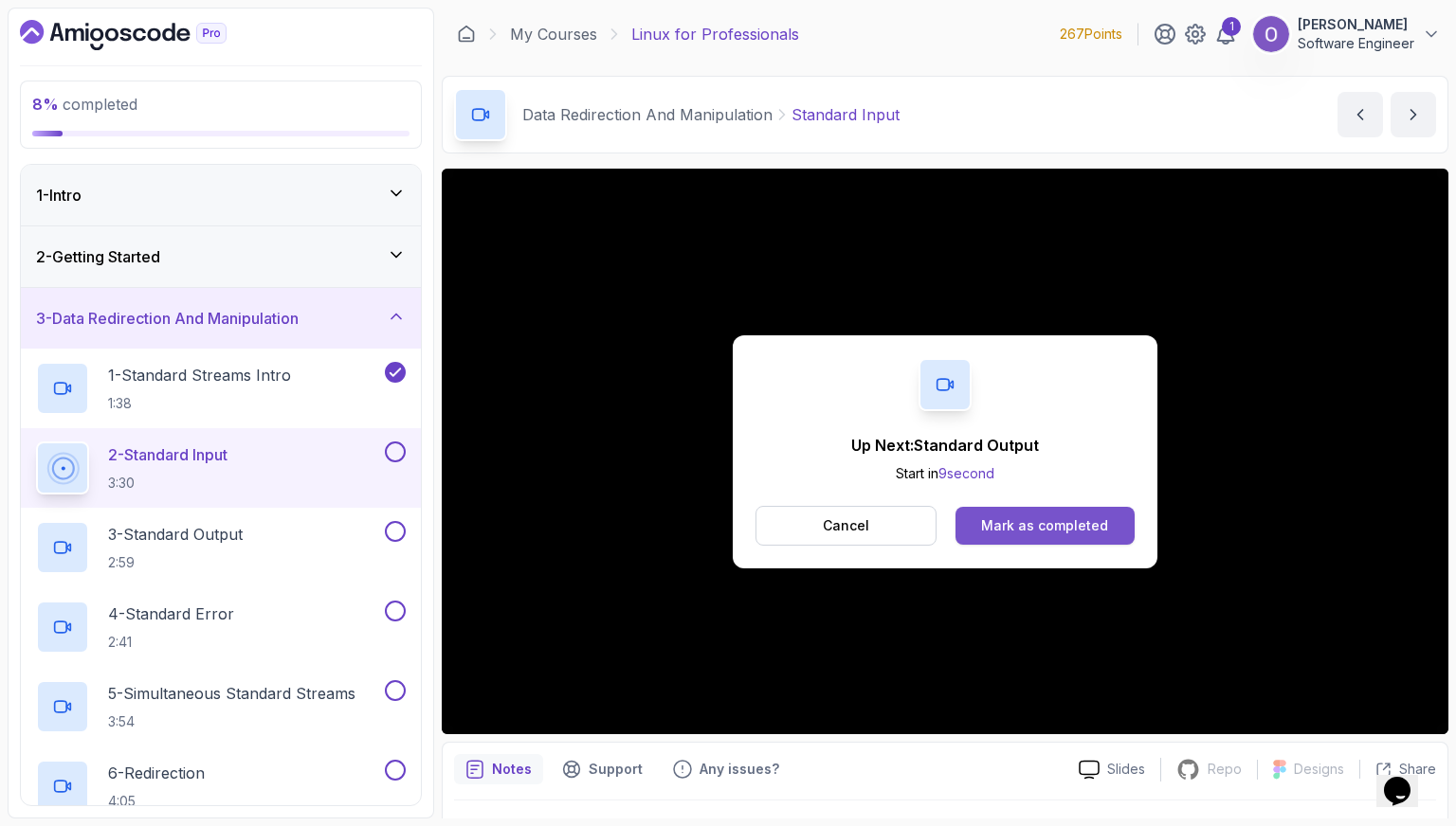
click at [982, 534] on button "Mark as completed" at bounding box center [1044, 526] width 179 height 38
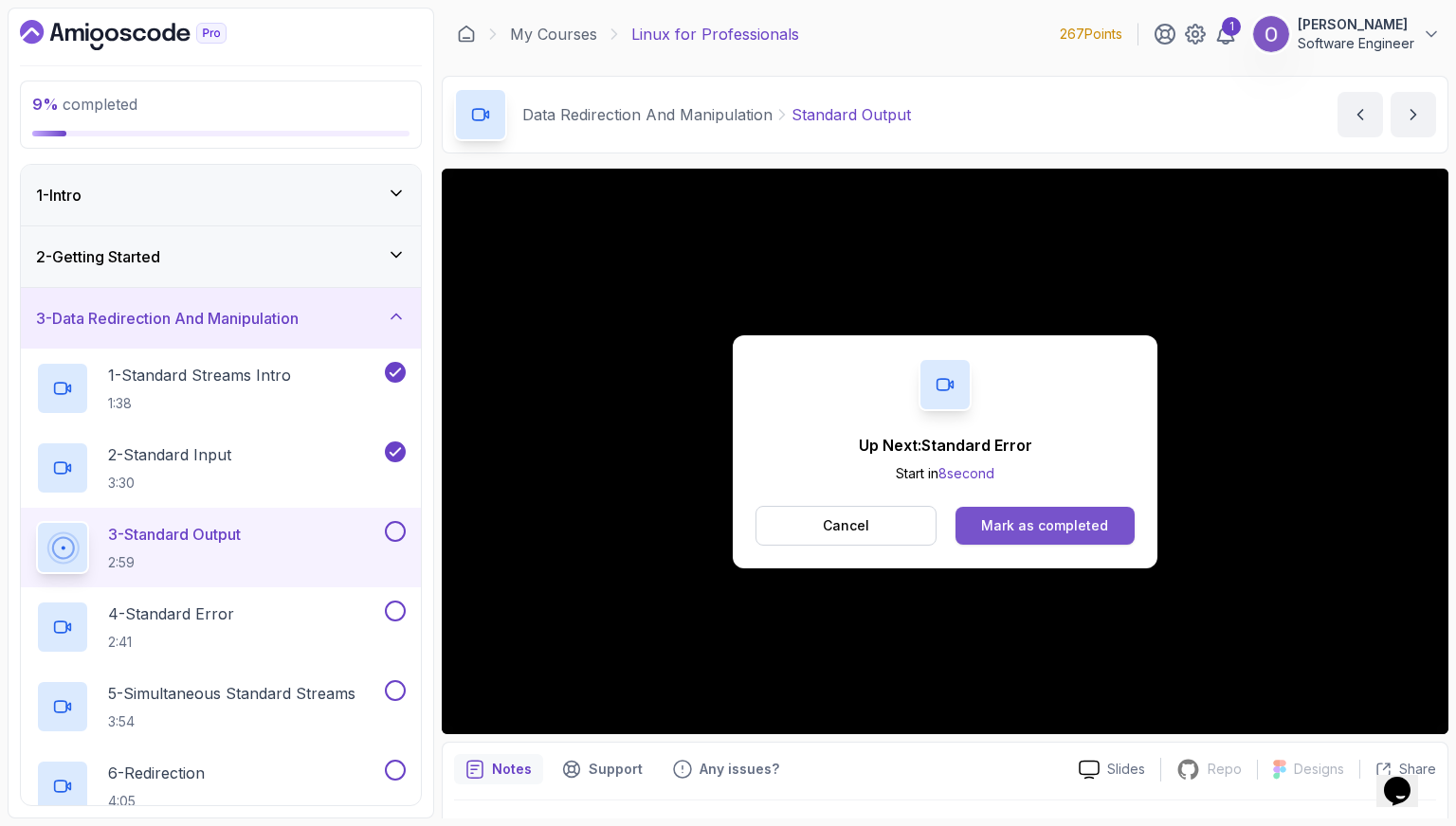
click at [982, 533] on button "Mark as completed" at bounding box center [1044, 526] width 179 height 38
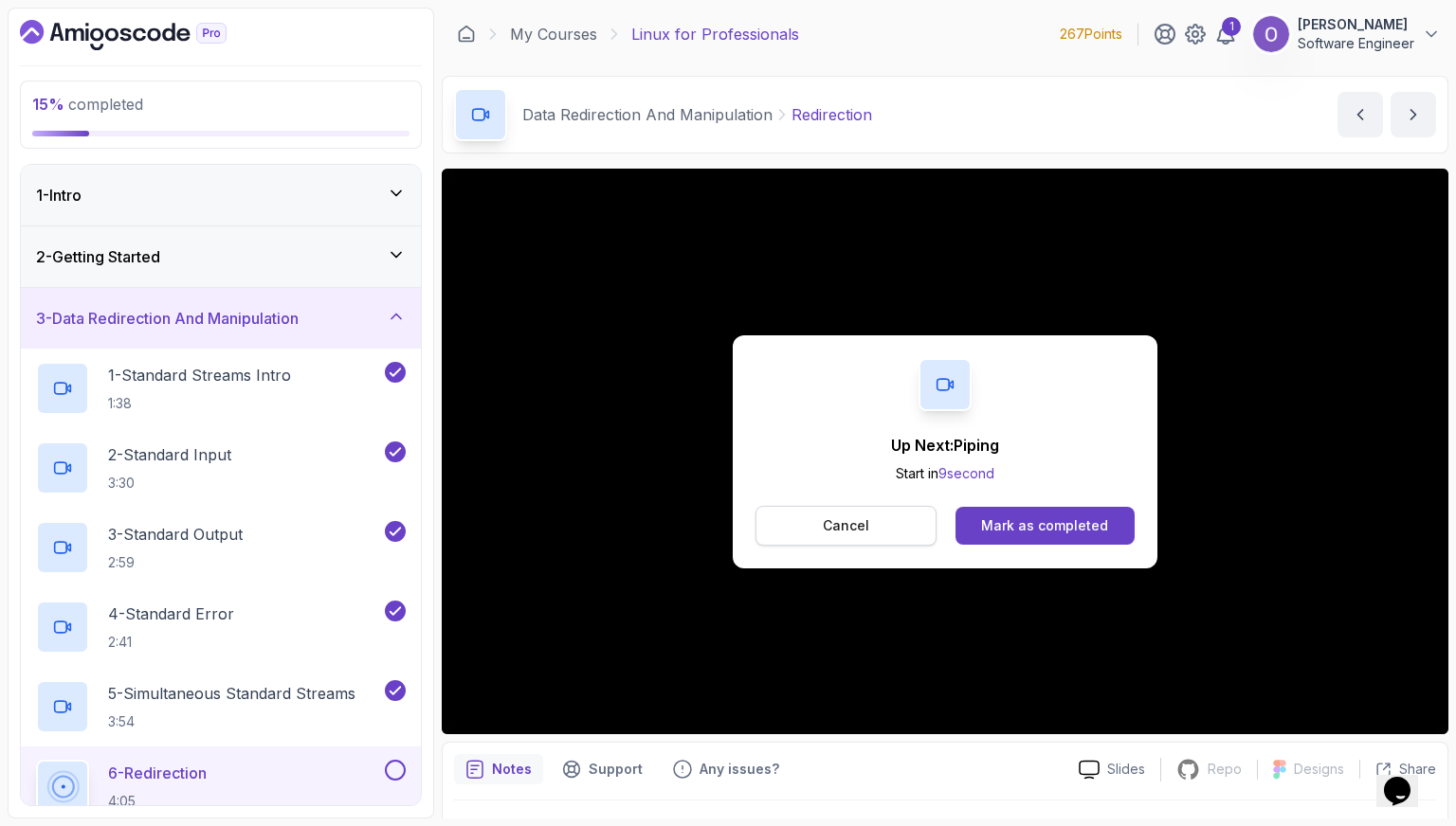
click at [792, 517] on button "Cancel" at bounding box center [845, 526] width 181 height 40
